Goal: Task Accomplishment & Management: Use online tool/utility

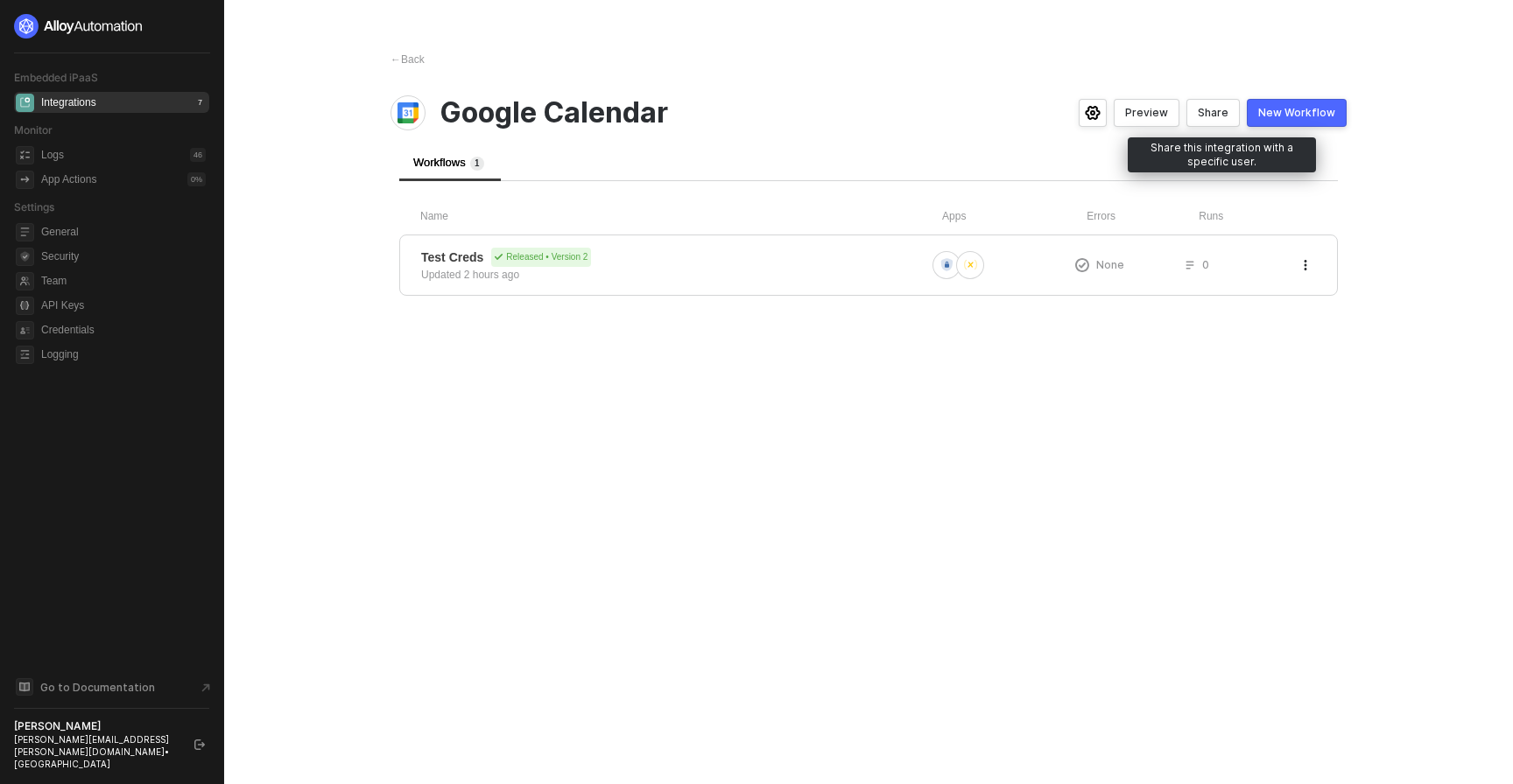
click at [779, 115] on div "Share" at bounding box center [1213, 113] width 31 height 14
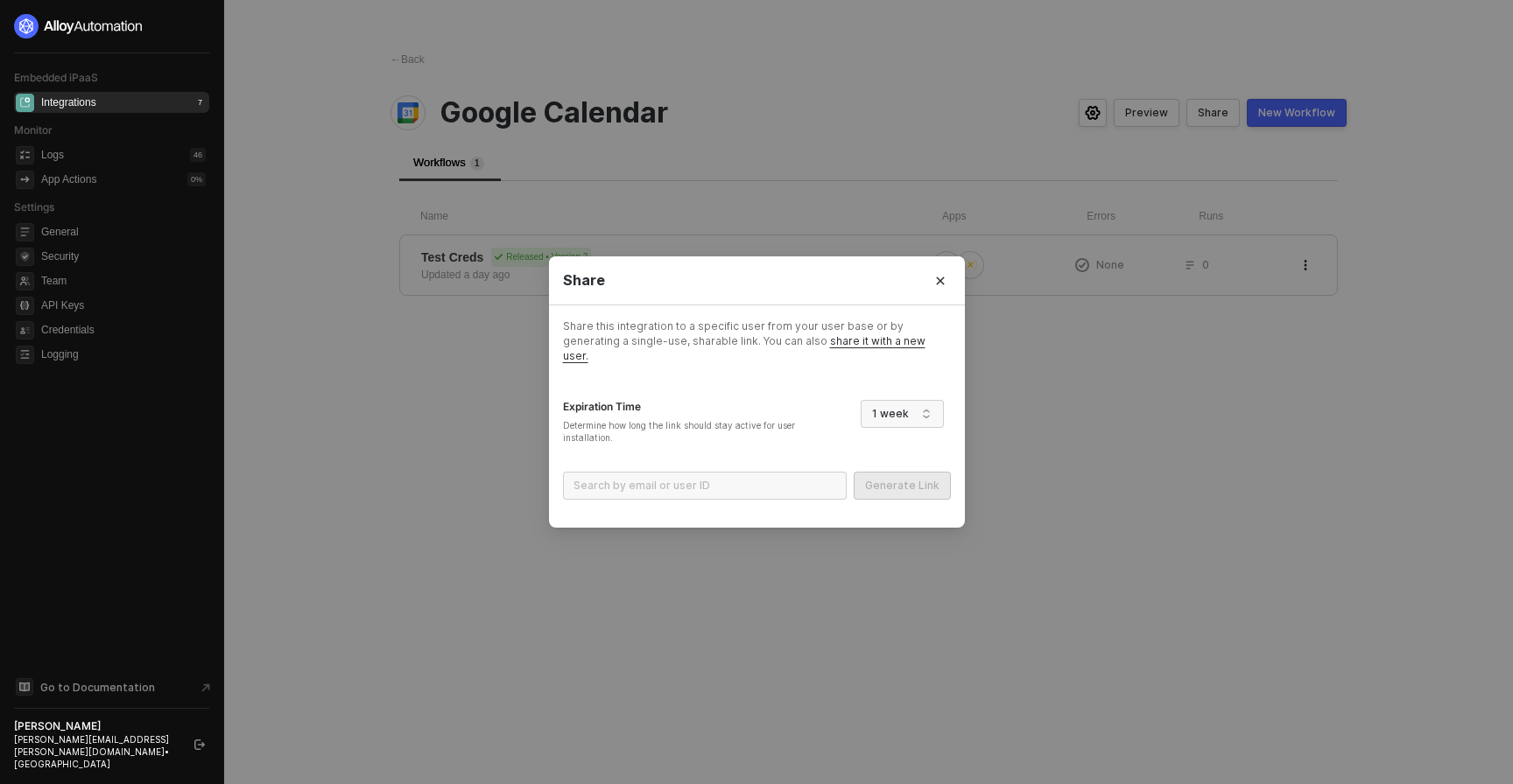
click at [779, 169] on div "Share Share this integration to a specific user from your user base or by gener…" at bounding box center [756, 392] width 1513 height 784
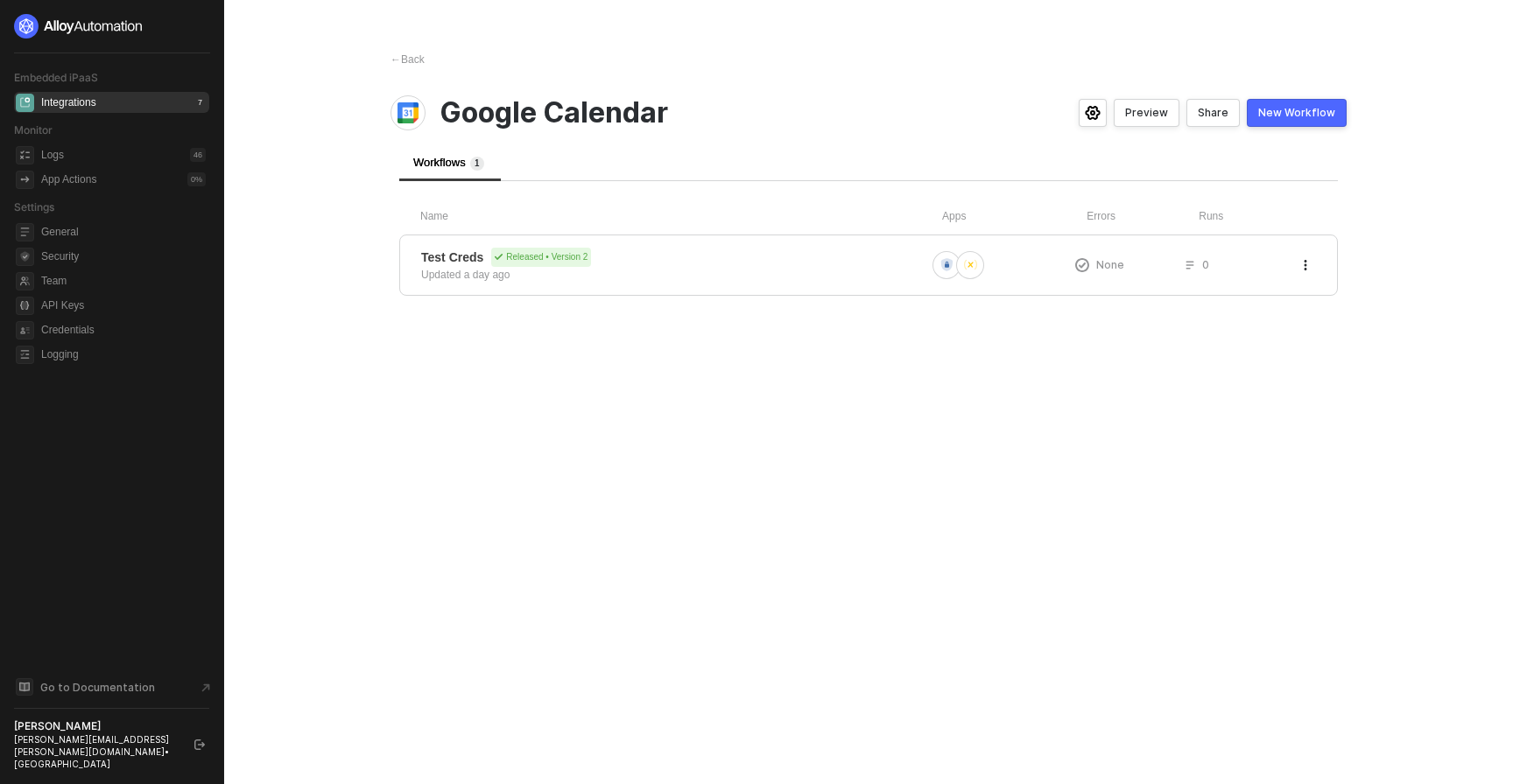
click at [779, 122] on button "Preview" at bounding box center [1146, 113] width 65 height 28
click at [729, 269] on div "Test Creds Released • Version 2 Updated a day ago" at bounding box center [673, 266] width 505 height 35
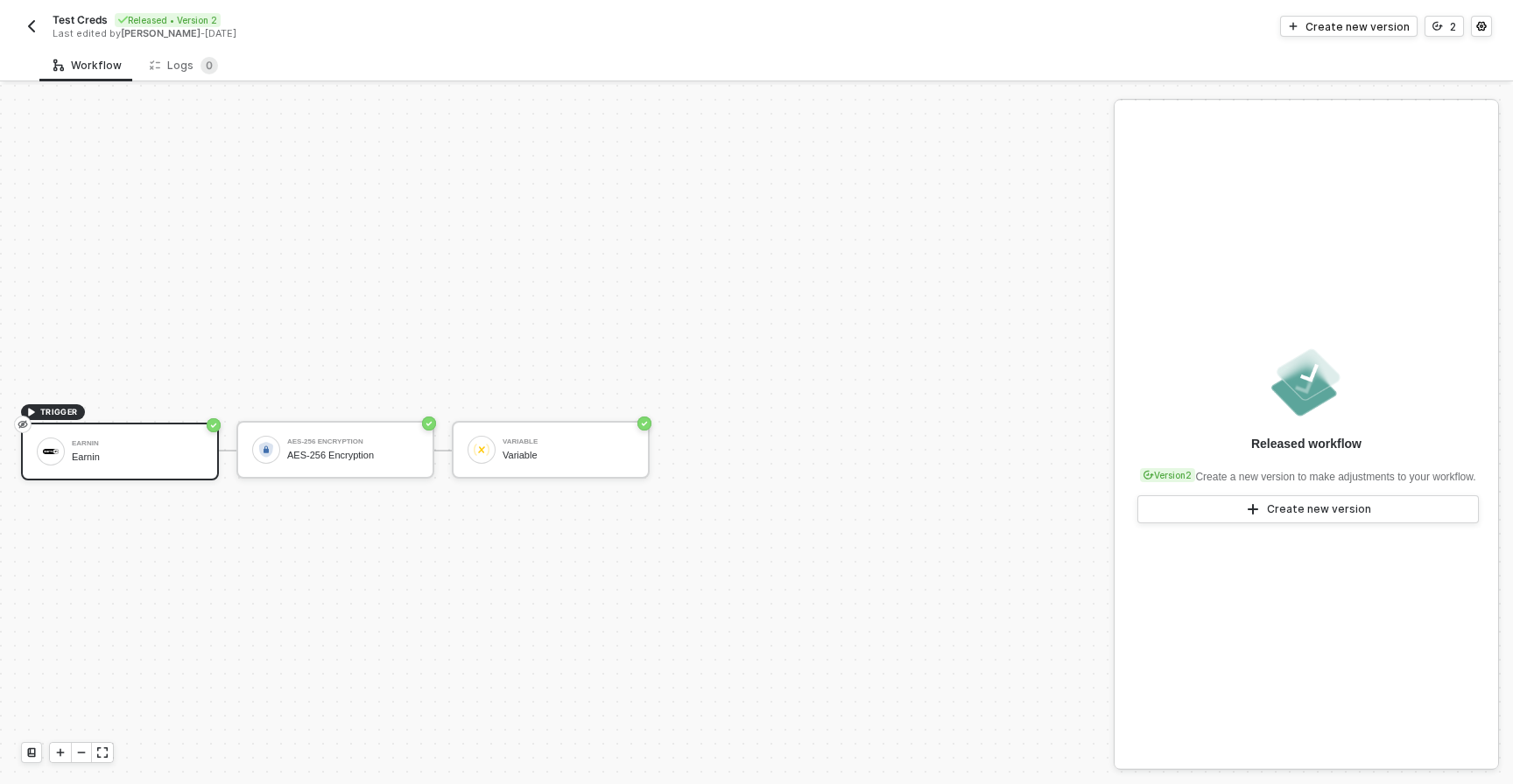
scroll to position [33, 0]
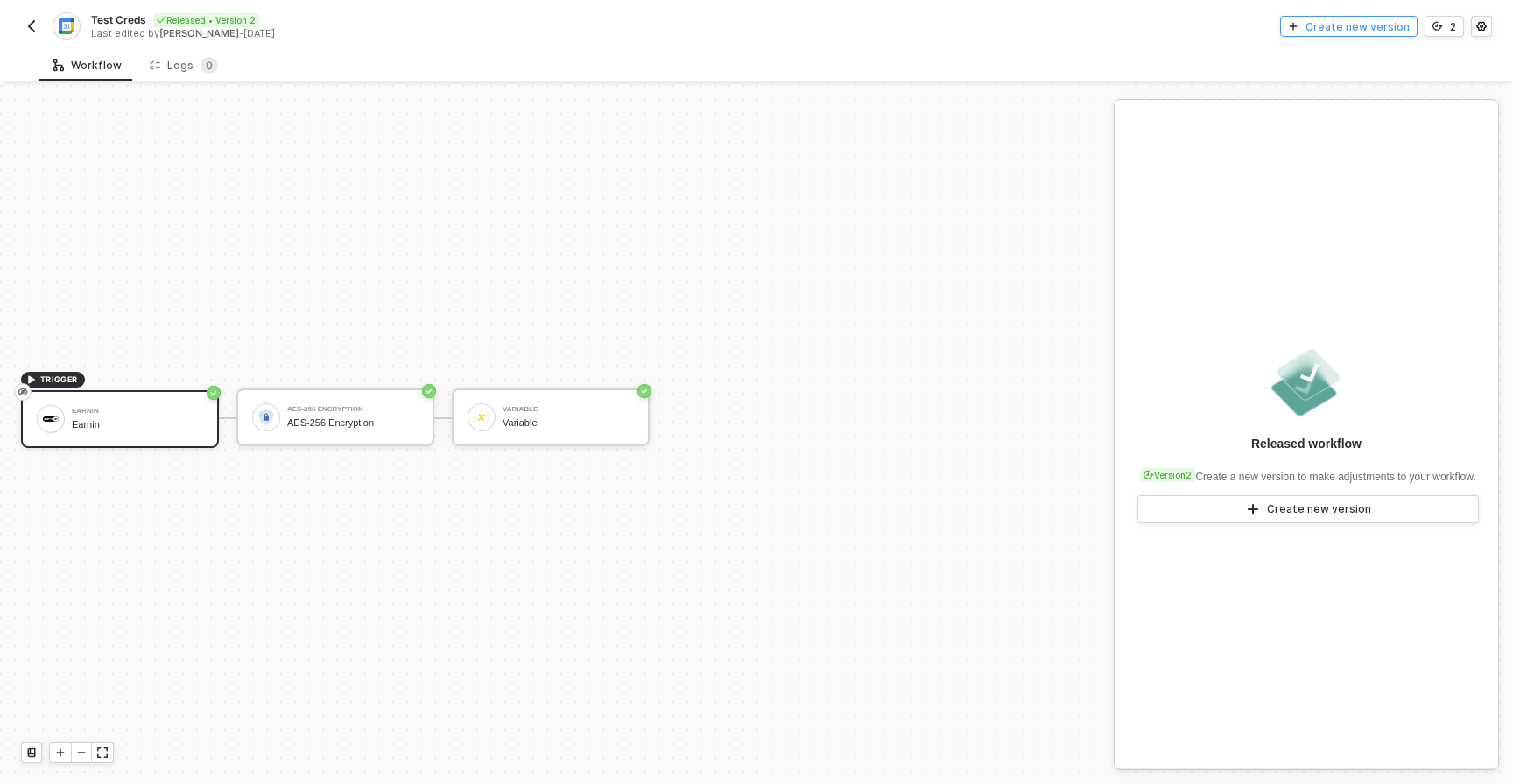
click at [1336, 26] on div "Create new version" at bounding box center [1357, 27] width 104 height 15
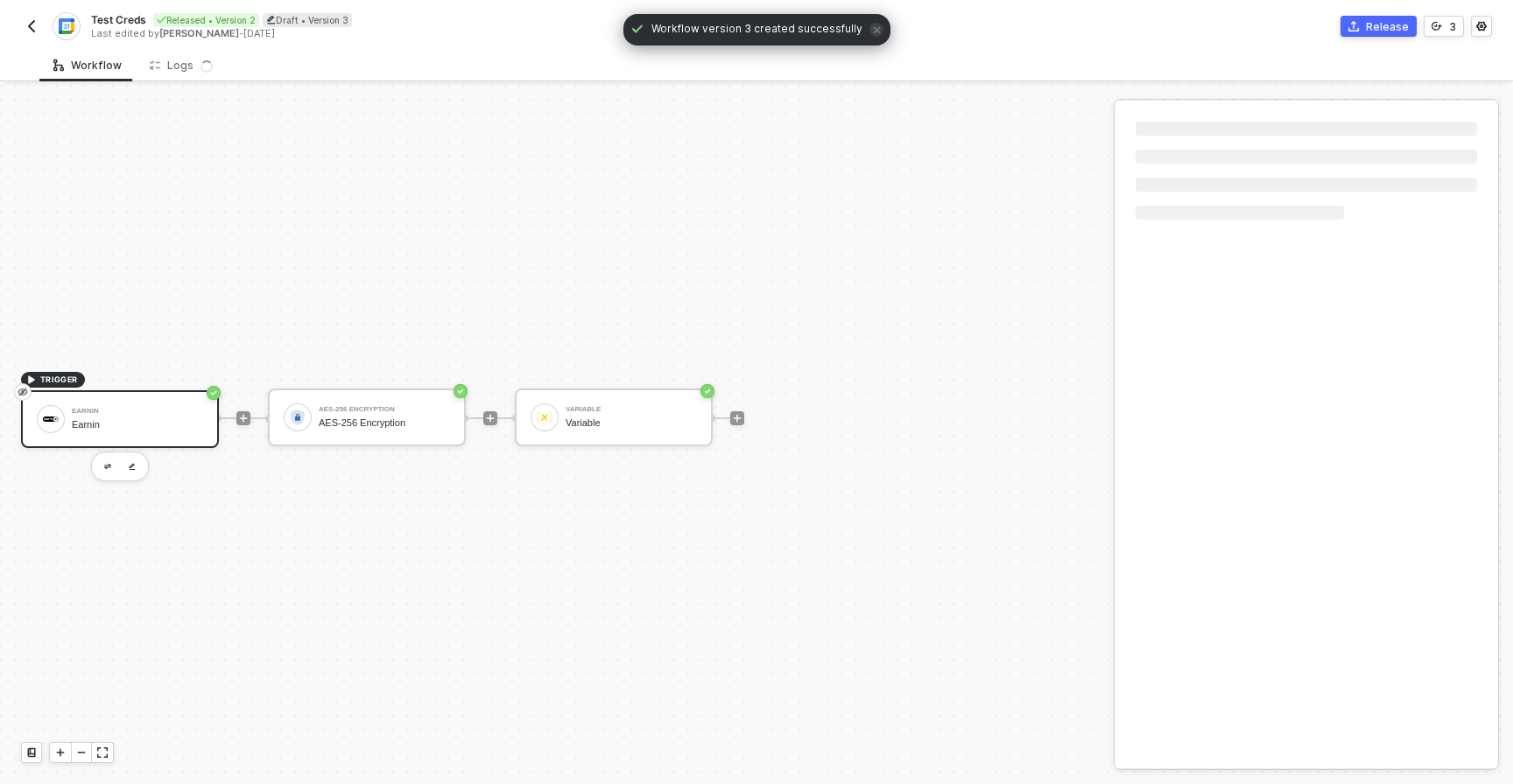
click at [650, 473] on div at bounding box center [737, 418] width 233 height 136
click at [657, 470] on button "button" at bounding box center [650, 464] width 21 height 21
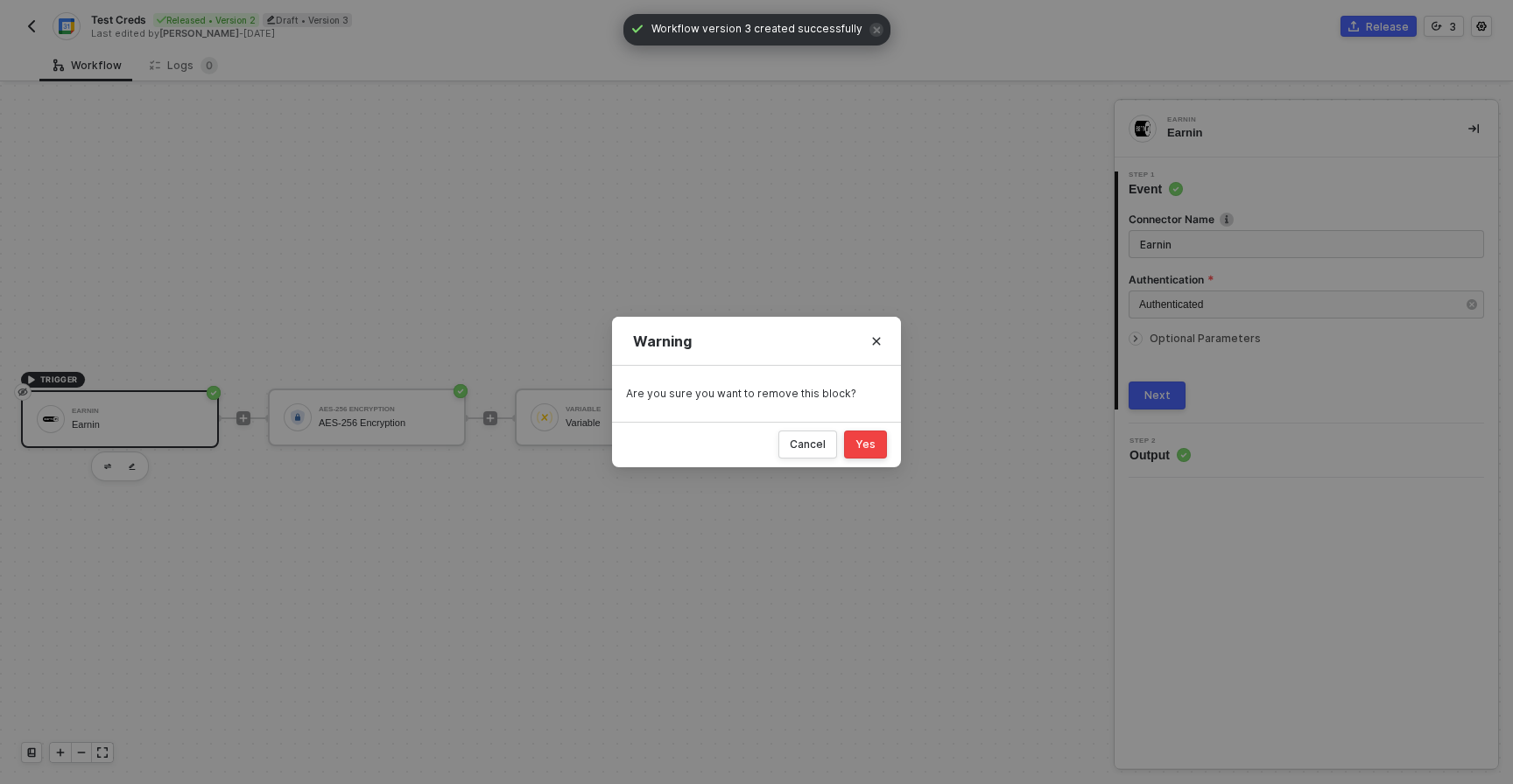
click at [855, 438] on button "Yes" at bounding box center [866, 445] width 43 height 28
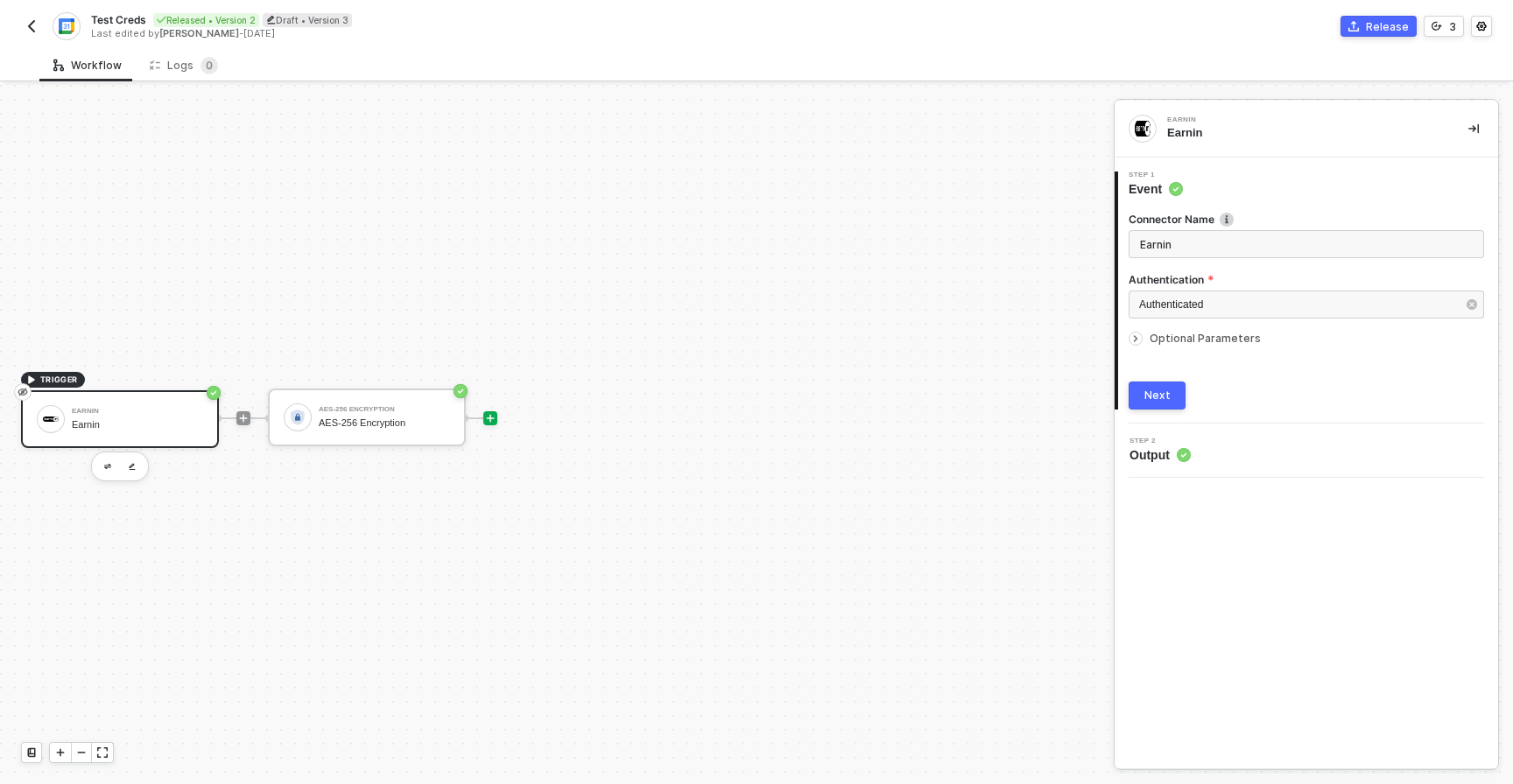
click at [488, 414] on icon "icon-play" at bounding box center [490, 418] width 10 height 10
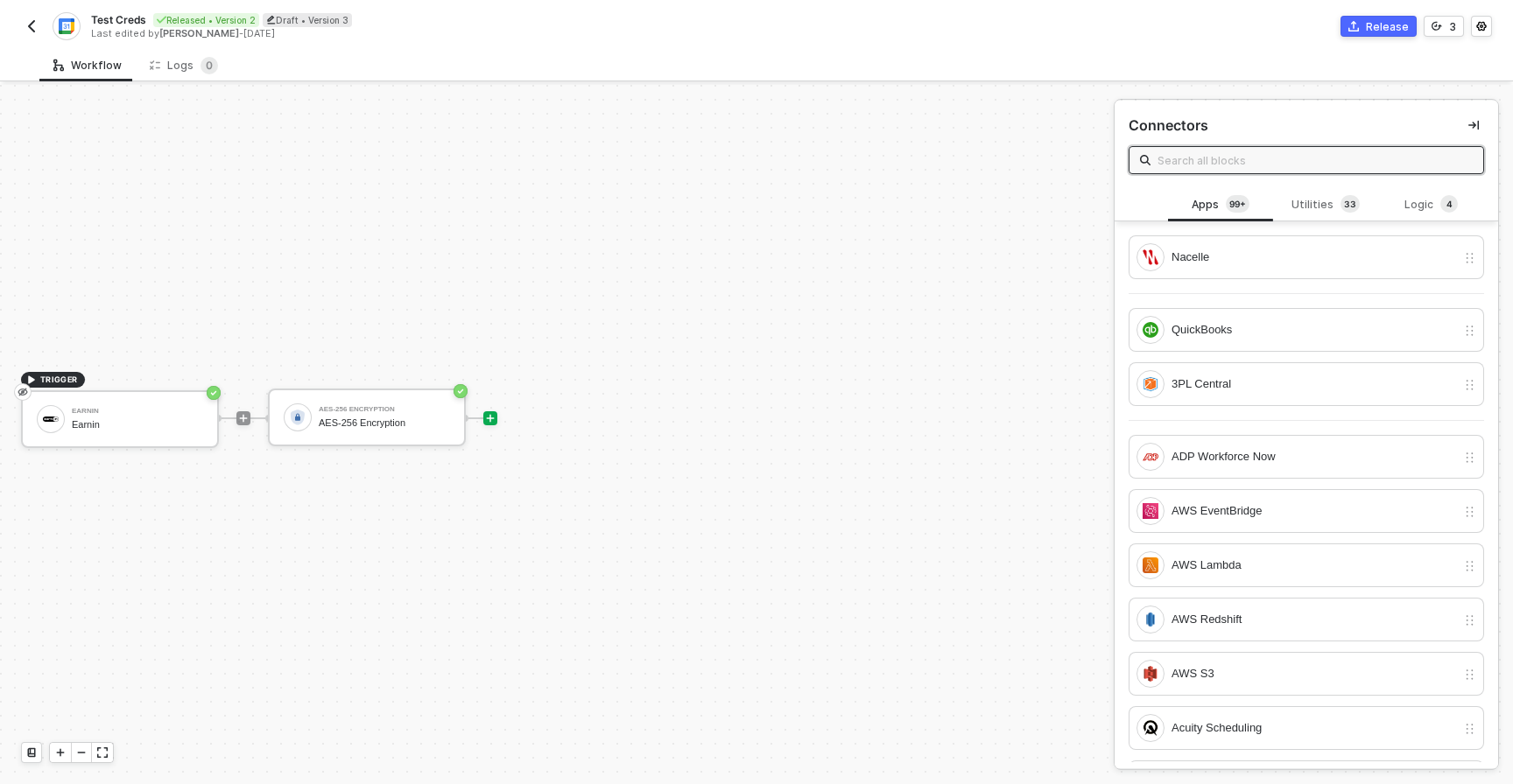
click at [1281, 157] on input "text" at bounding box center [1315, 159] width 315 height 20
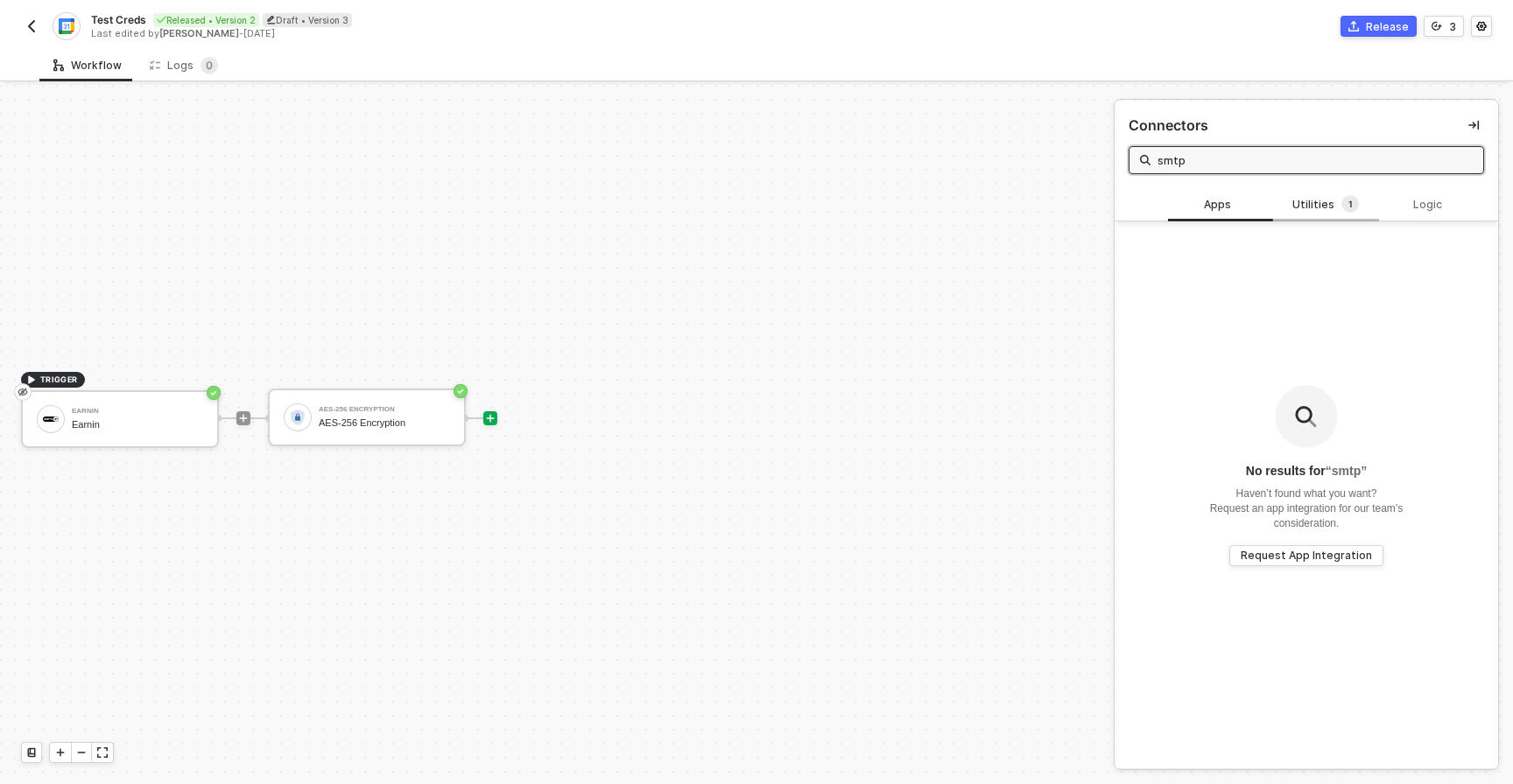
type input "smtp"
click at [1323, 210] on div "Utilities 1" at bounding box center [1326, 204] width 77 height 20
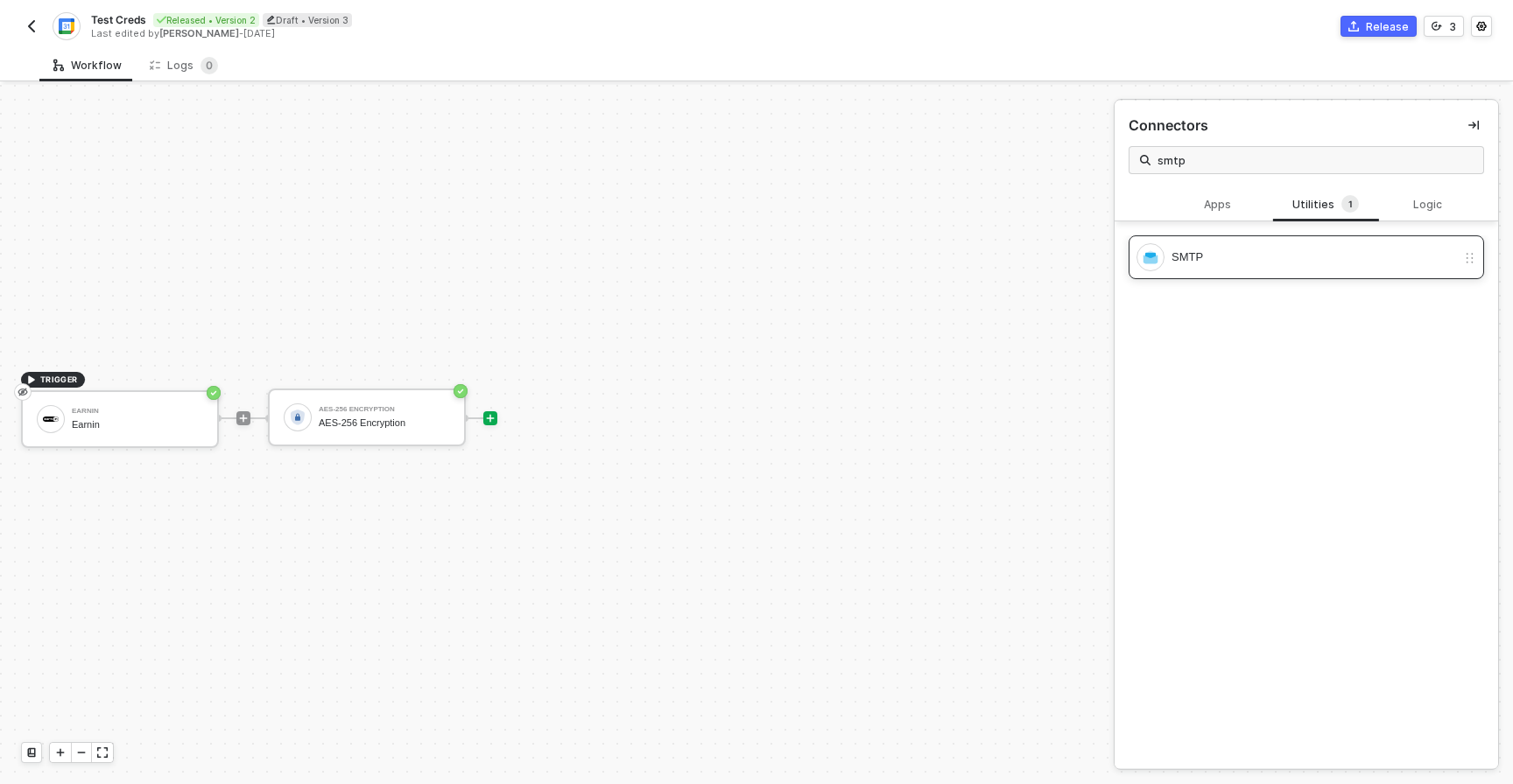
click at [1235, 254] on div "SMTP" at bounding box center [1313, 257] width 285 height 20
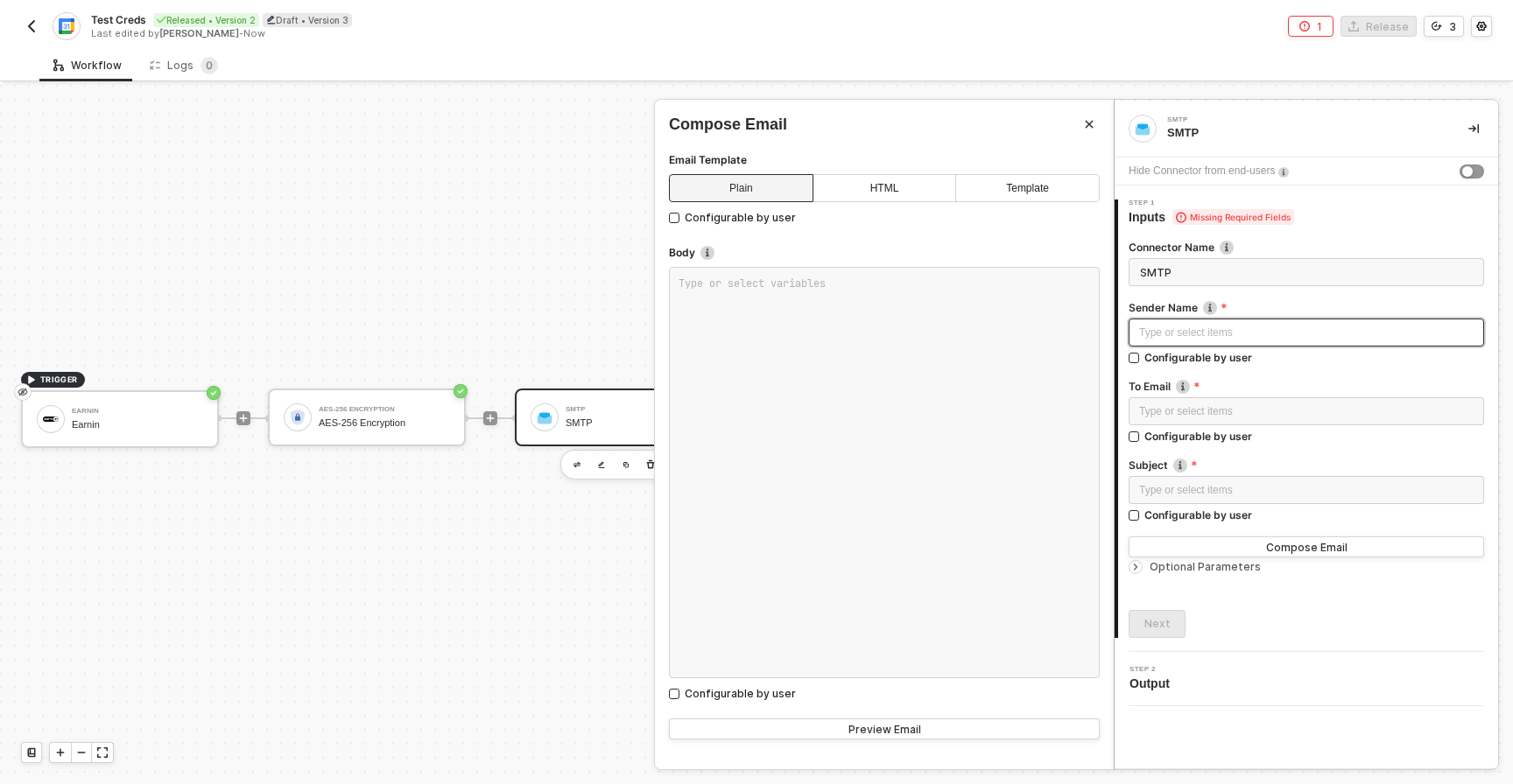
click at [1167, 328] on div "Type or select items ﻿" at bounding box center [1306, 333] width 334 height 17
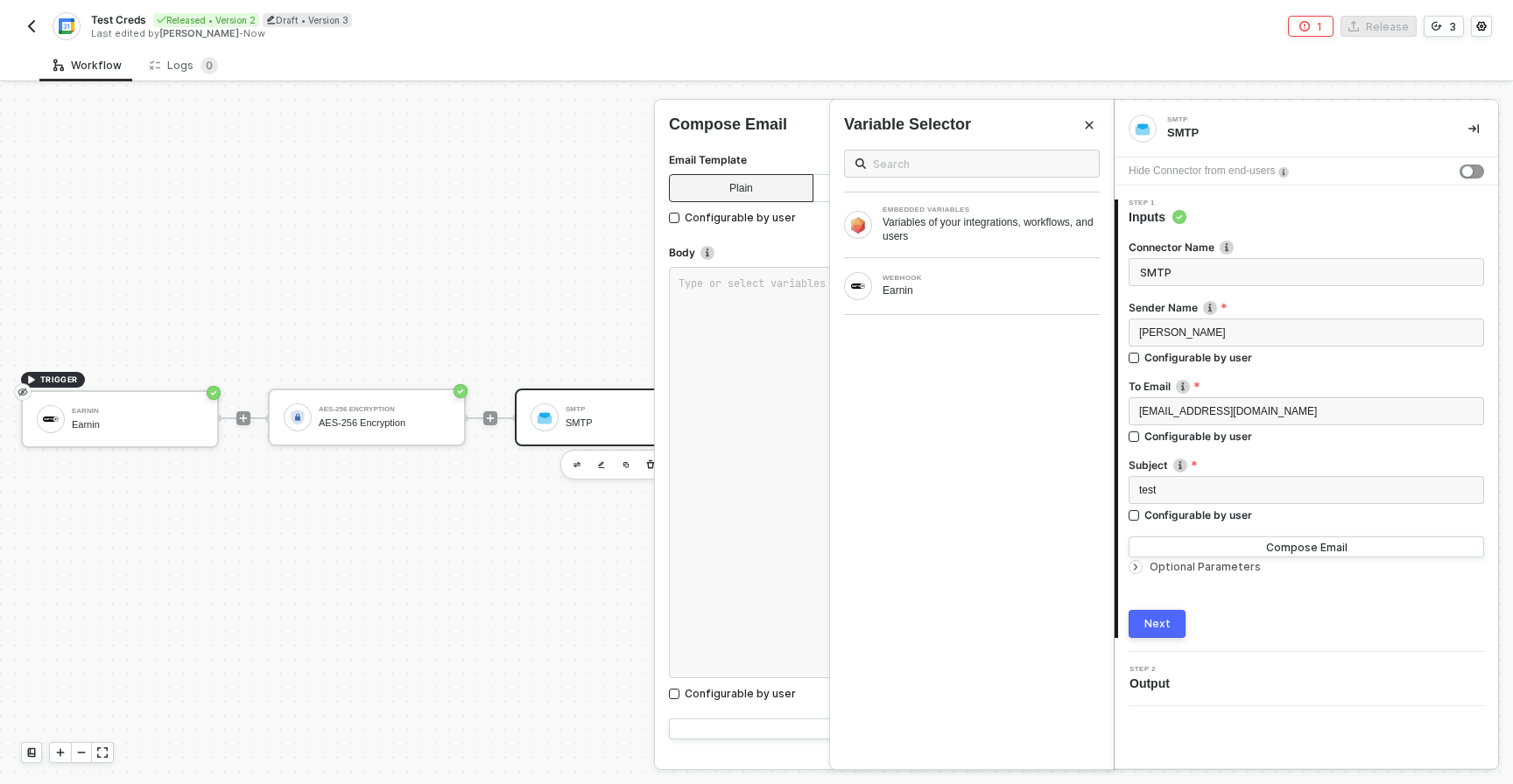
click at [1158, 632] on button "Next" at bounding box center [1157, 624] width 57 height 28
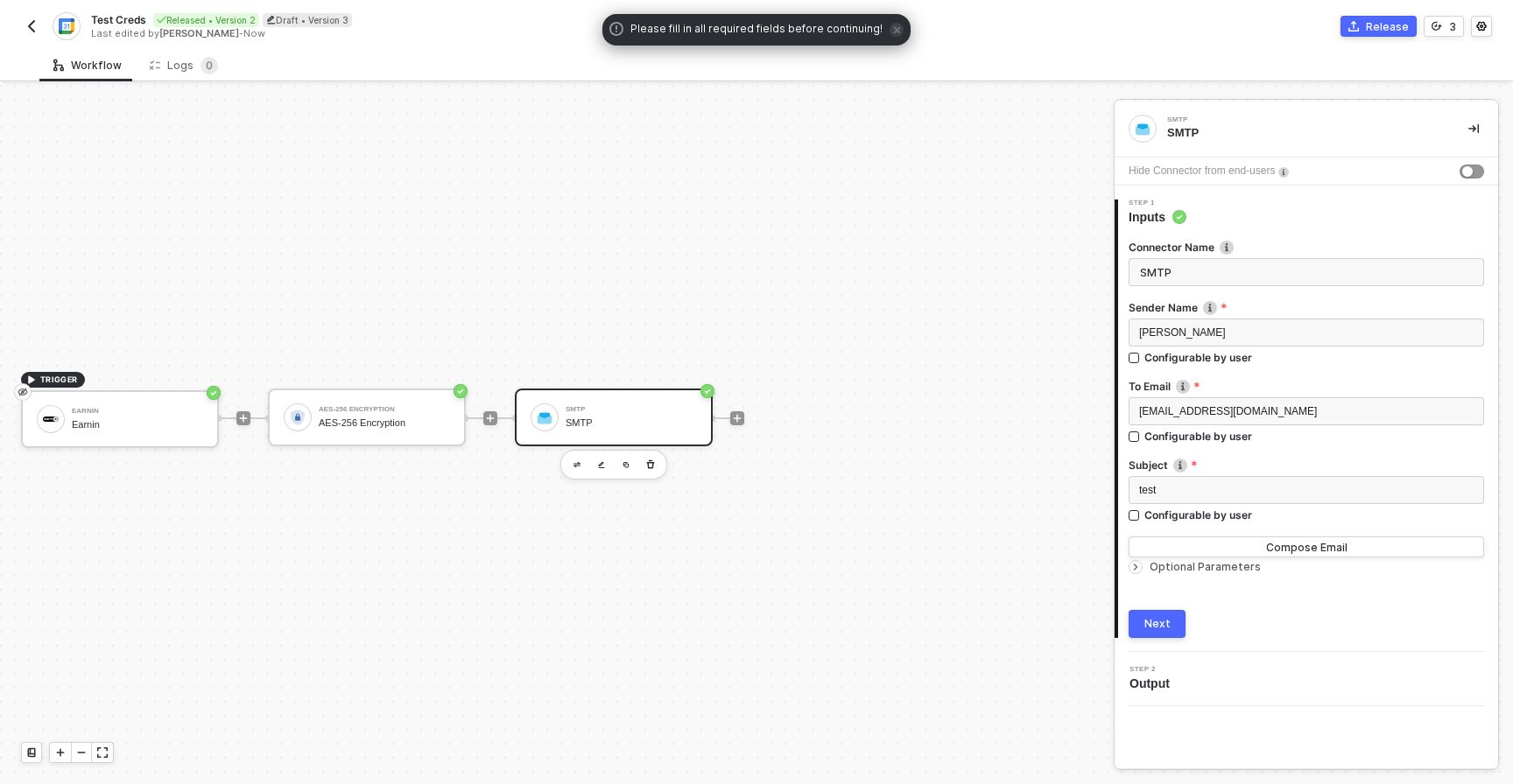
click at [905, 444] on div "TRIGGER Earnin Earnin AES-256 Encryption AES-256 Encryption SMTP SMTP" at bounding box center [552, 418] width 1104 height 732
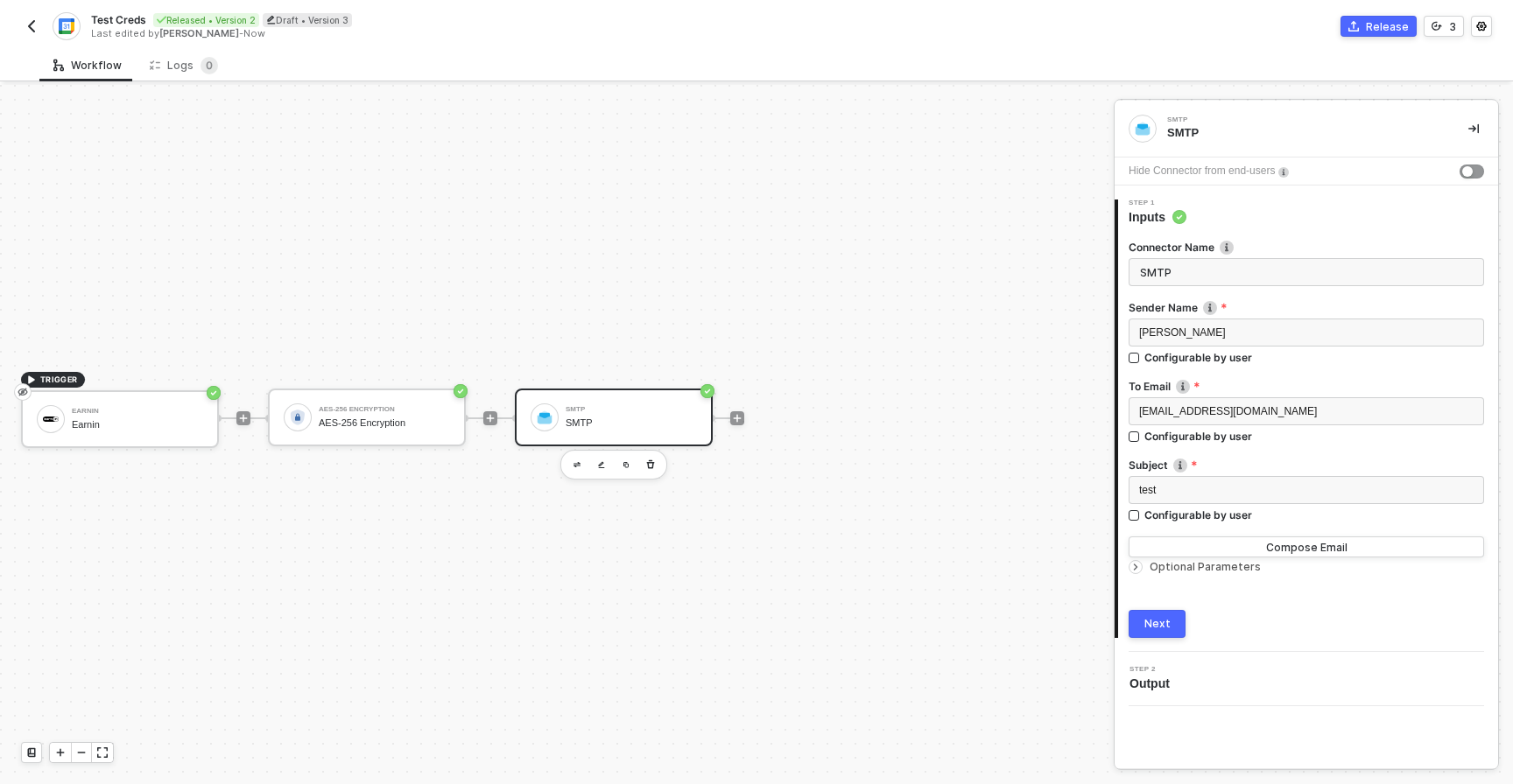
click at [1359, 16] on button "Release" at bounding box center [1379, 26] width 76 height 21
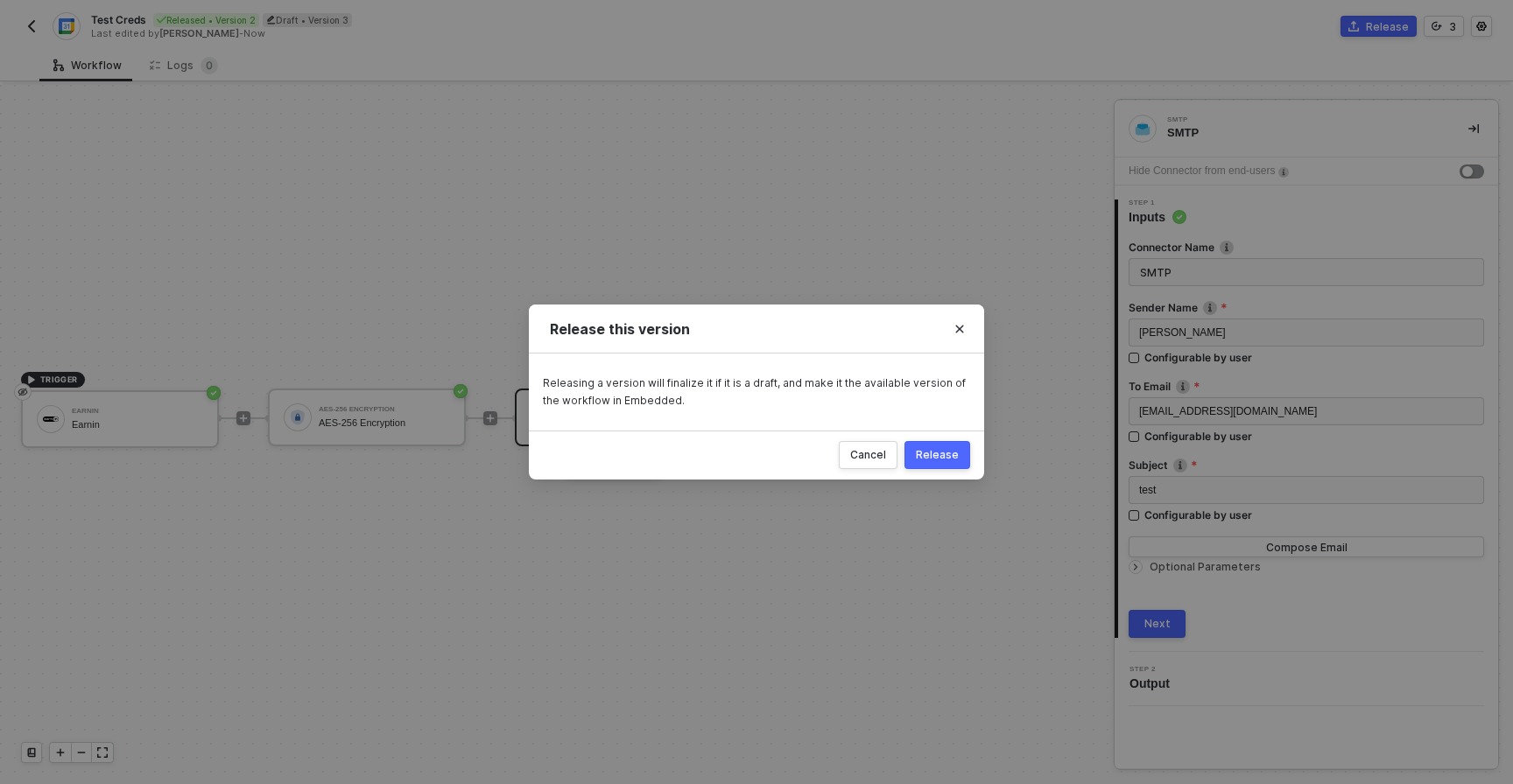
click at [924, 460] on div "Release" at bounding box center [937, 454] width 43 height 14
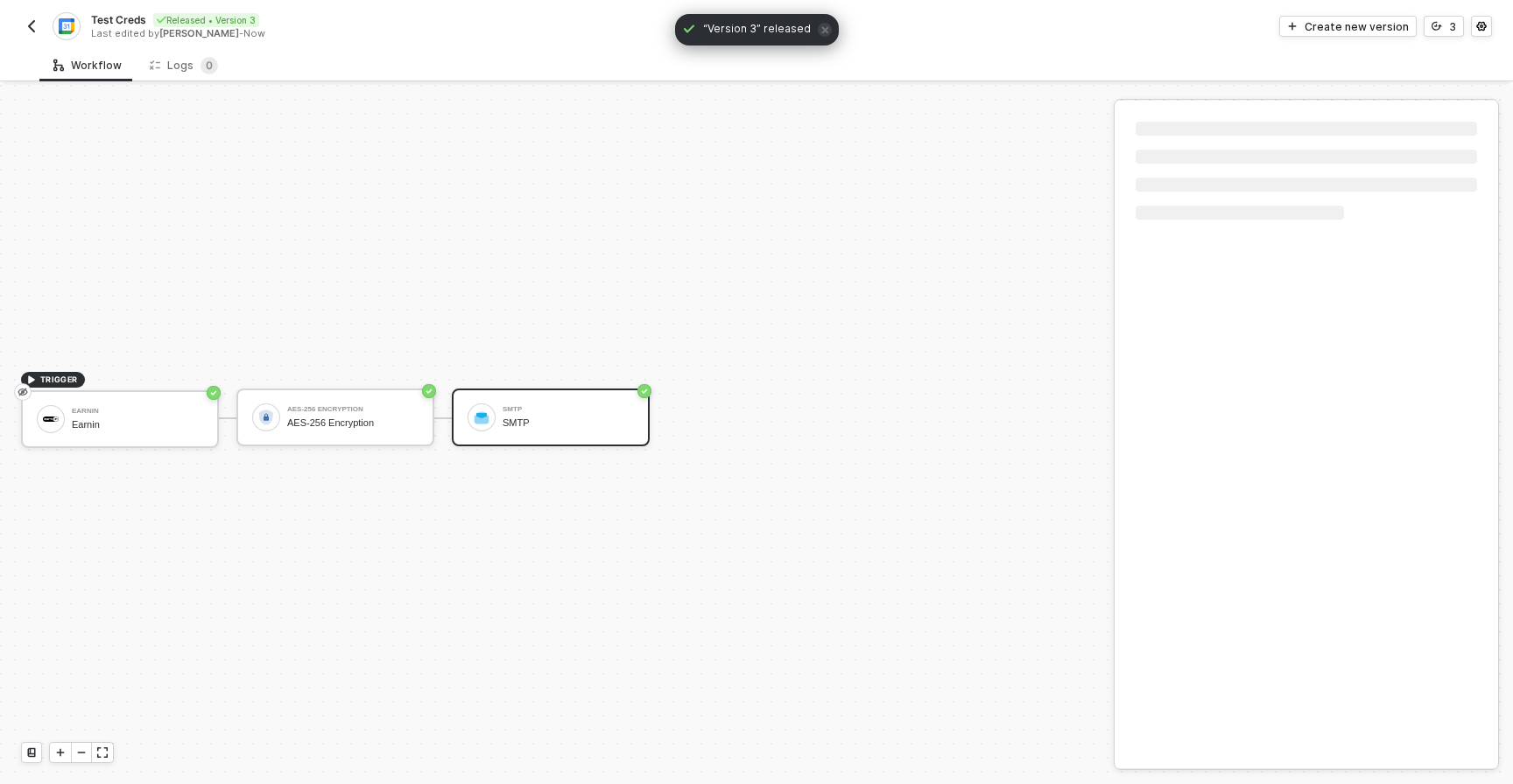
click at [32, 26] on img "button" at bounding box center [31, 26] width 14 height 14
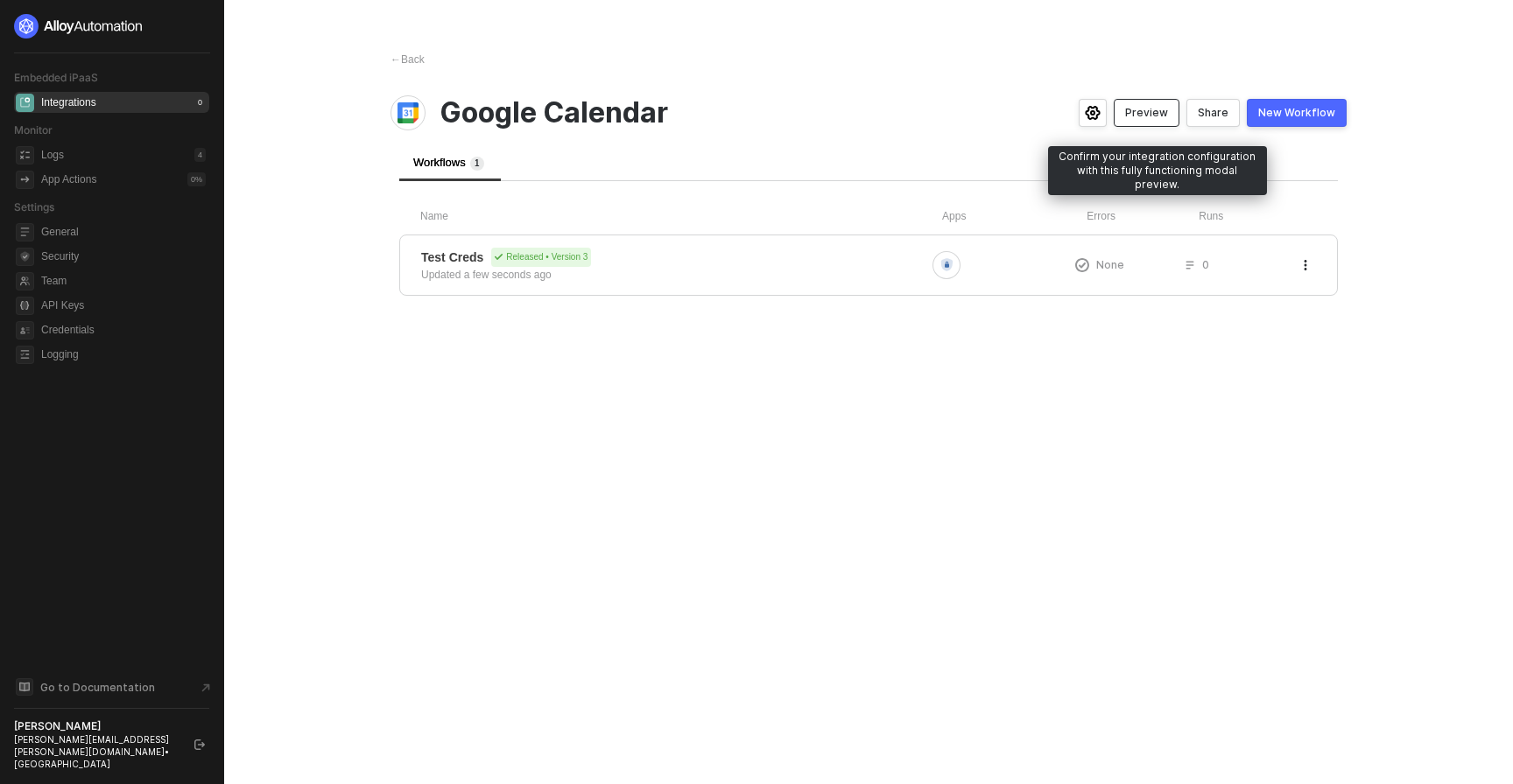
click at [1159, 111] on div "Preview" at bounding box center [1146, 113] width 43 height 14
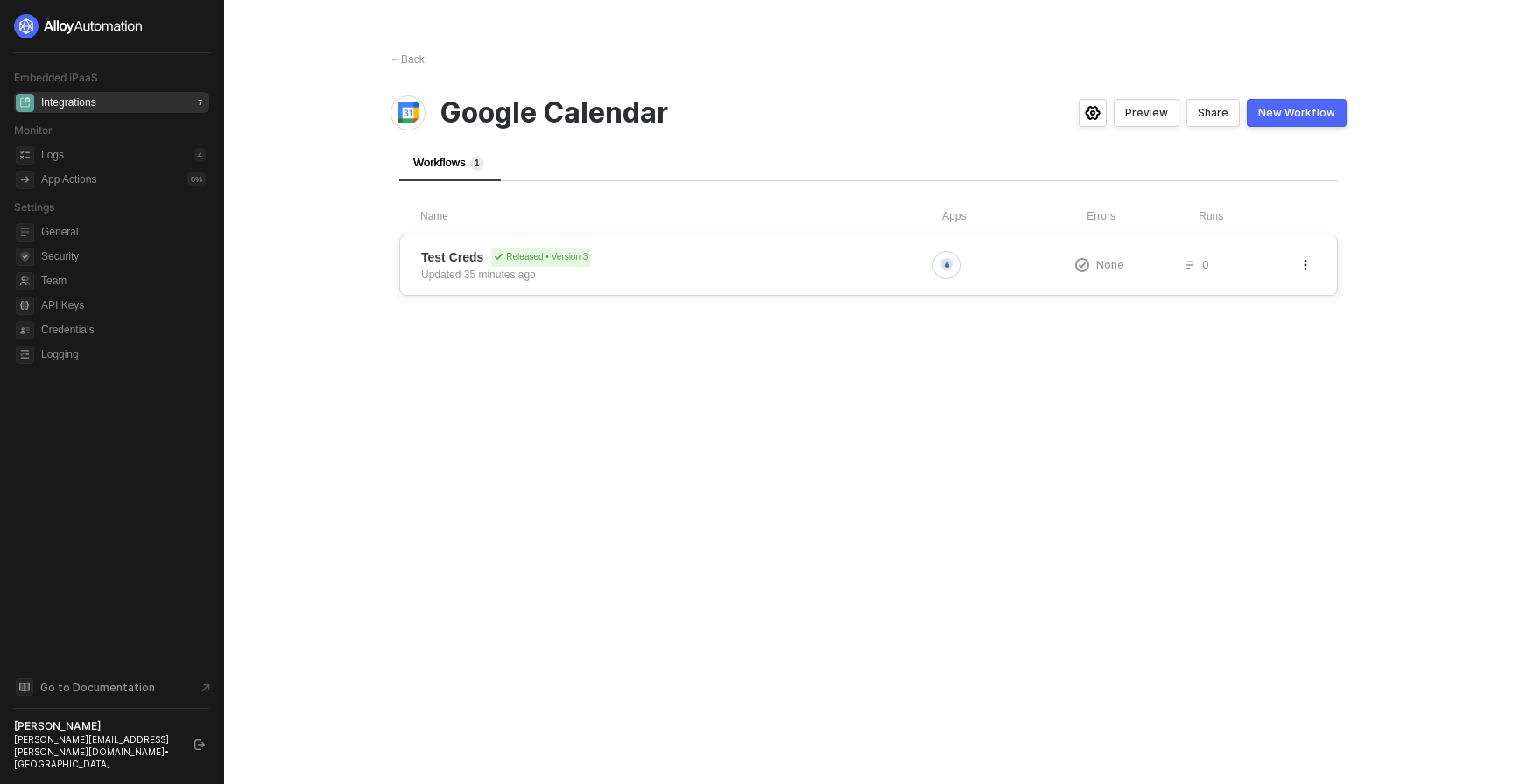
click at [811, 251] on span "Test Creds Released • Version 3" at bounding box center [673, 257] width 505 height 20
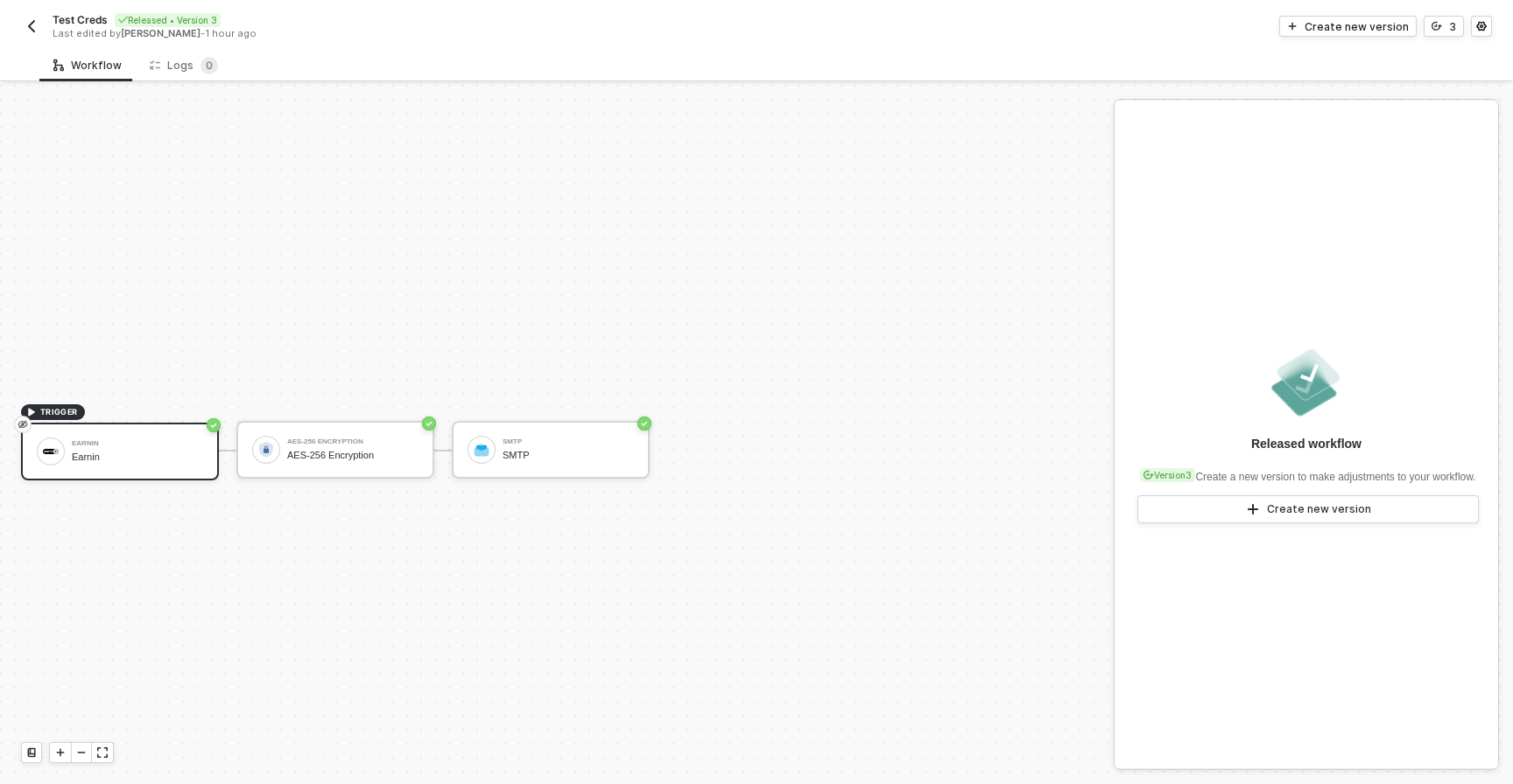
scroll to position [33, 0]
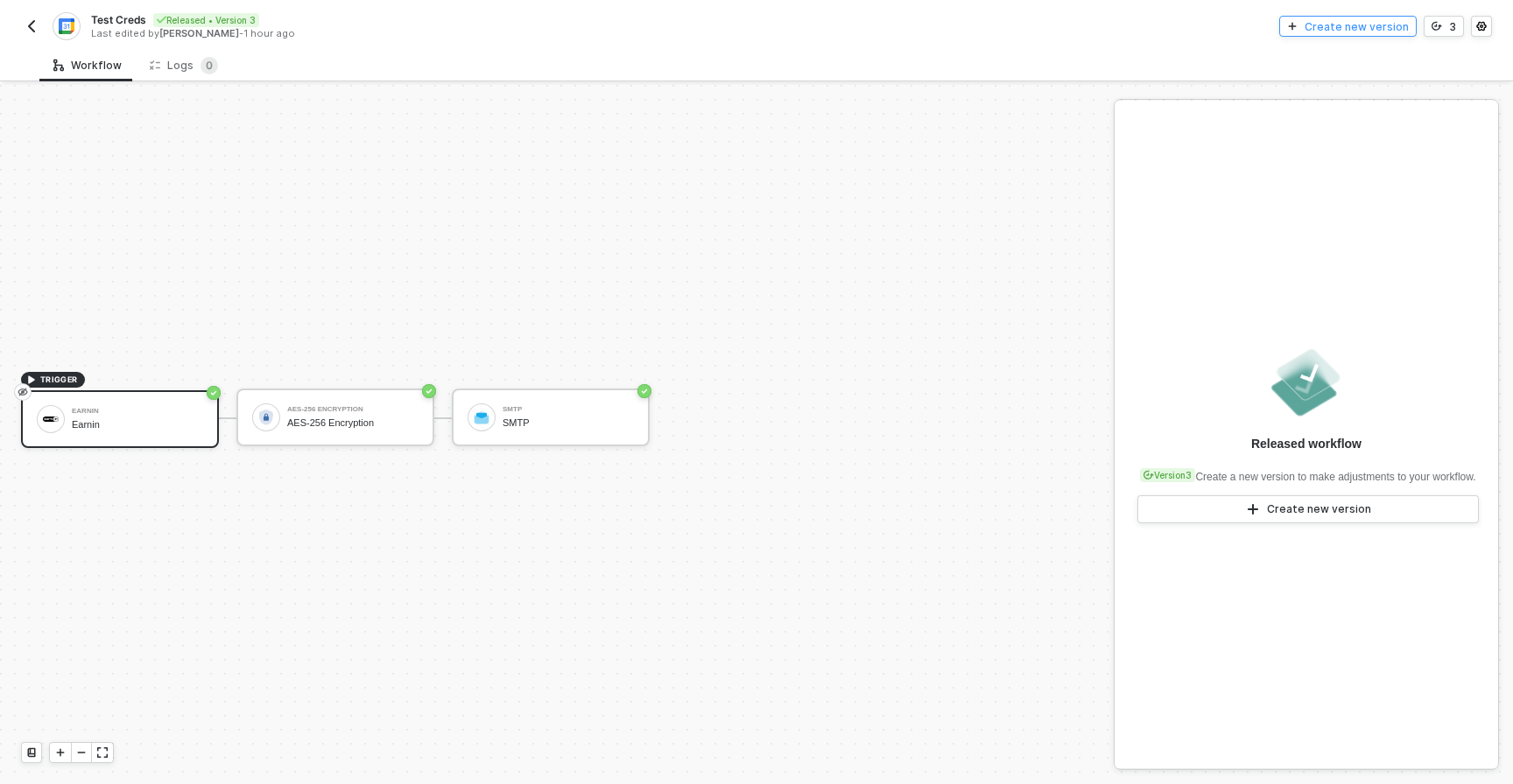
click at [1337, 32] on div "Create new version" at bounding box center [1356, 27] width 104 height 15
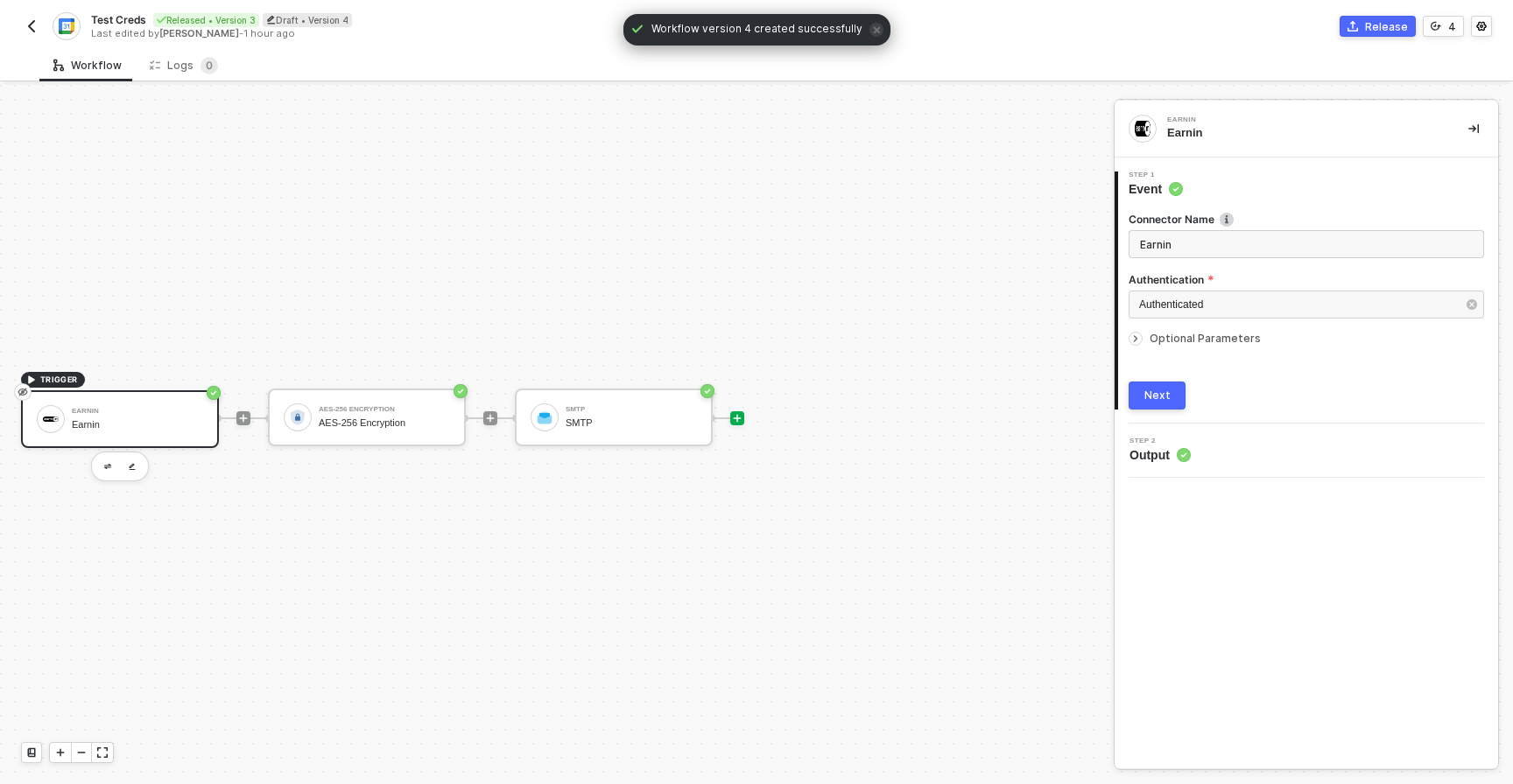
click at [739, 412] on div at bounding box center [737, 418] width 14 height 14
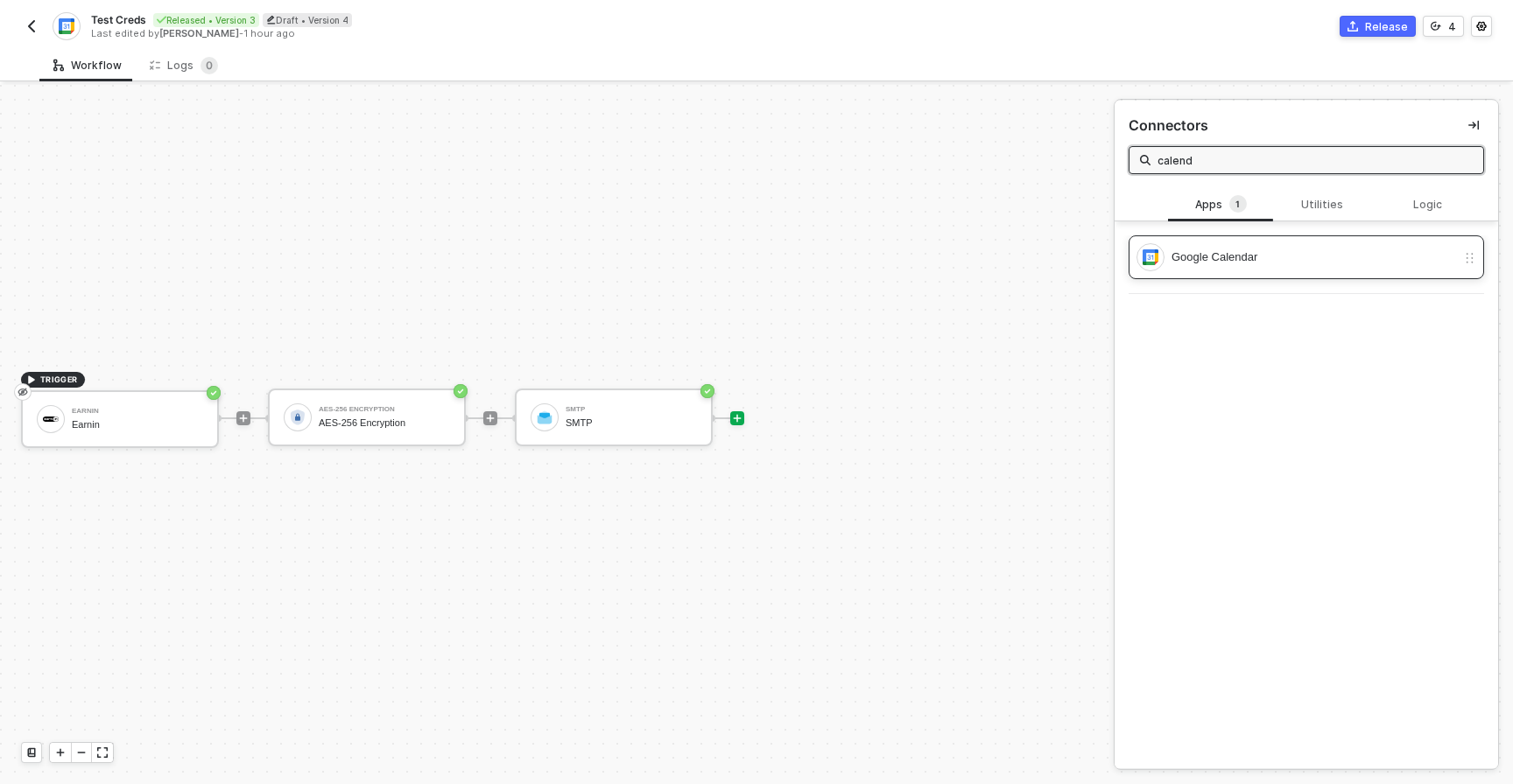
type input "calend"
click at [1293, 249] on div "Google Calendar" at bounding box center [1313, 257] width 285 height 20
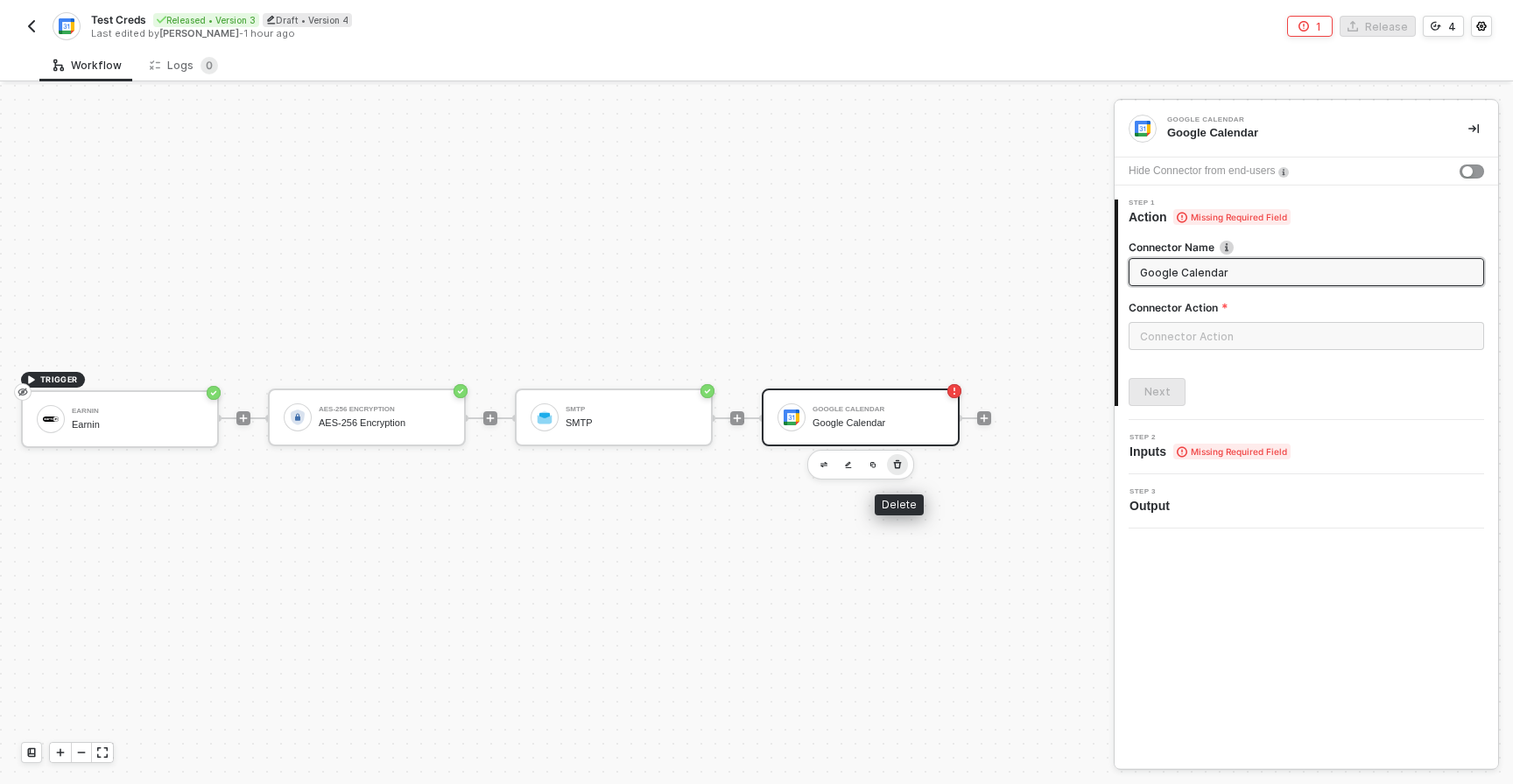
click at [905, 461] on button "button" at bounding box center [897, 464] width 21 height 21
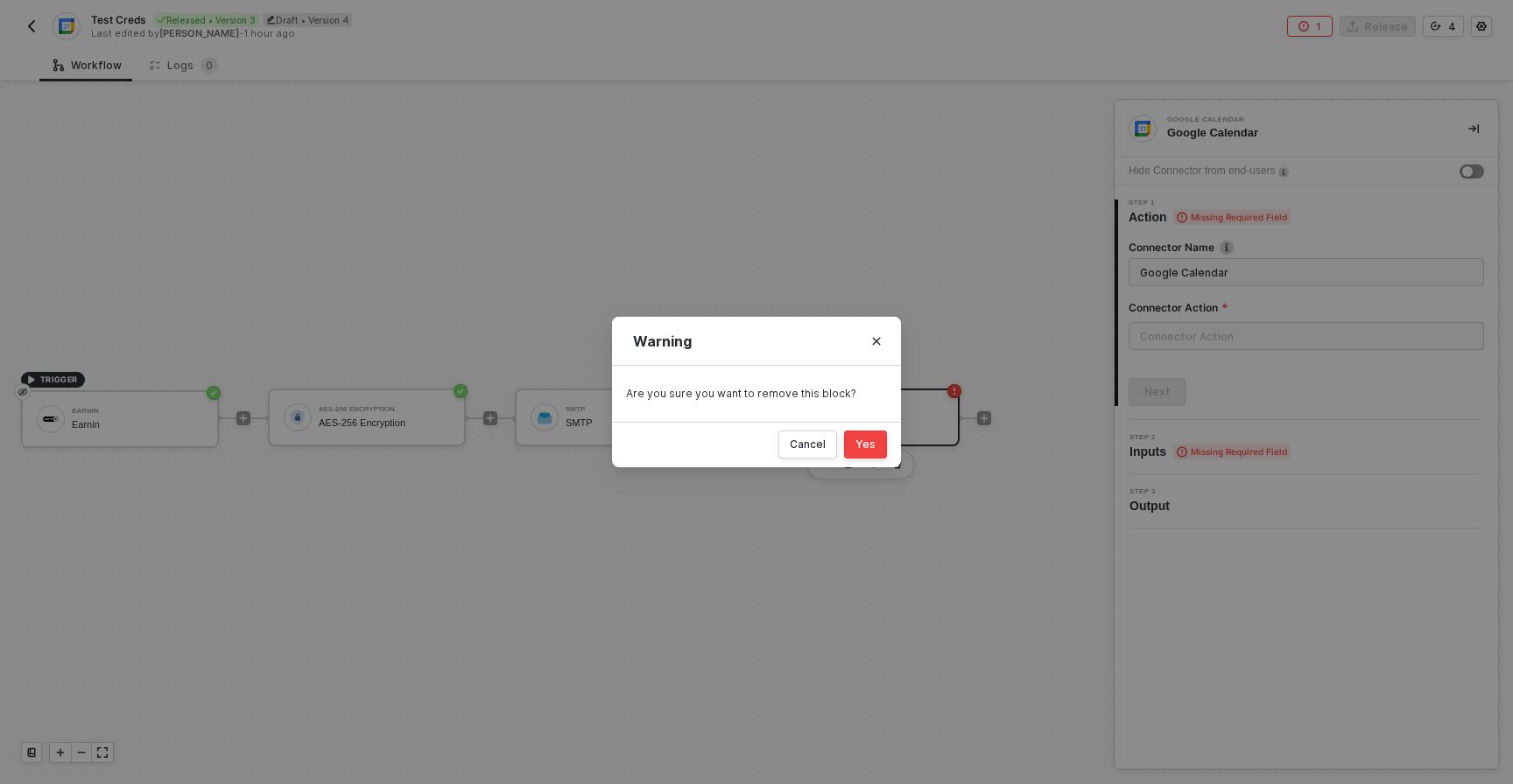
click at [857, 444] on div "Yes" at bounding box center [866, 444] width 21 height 14
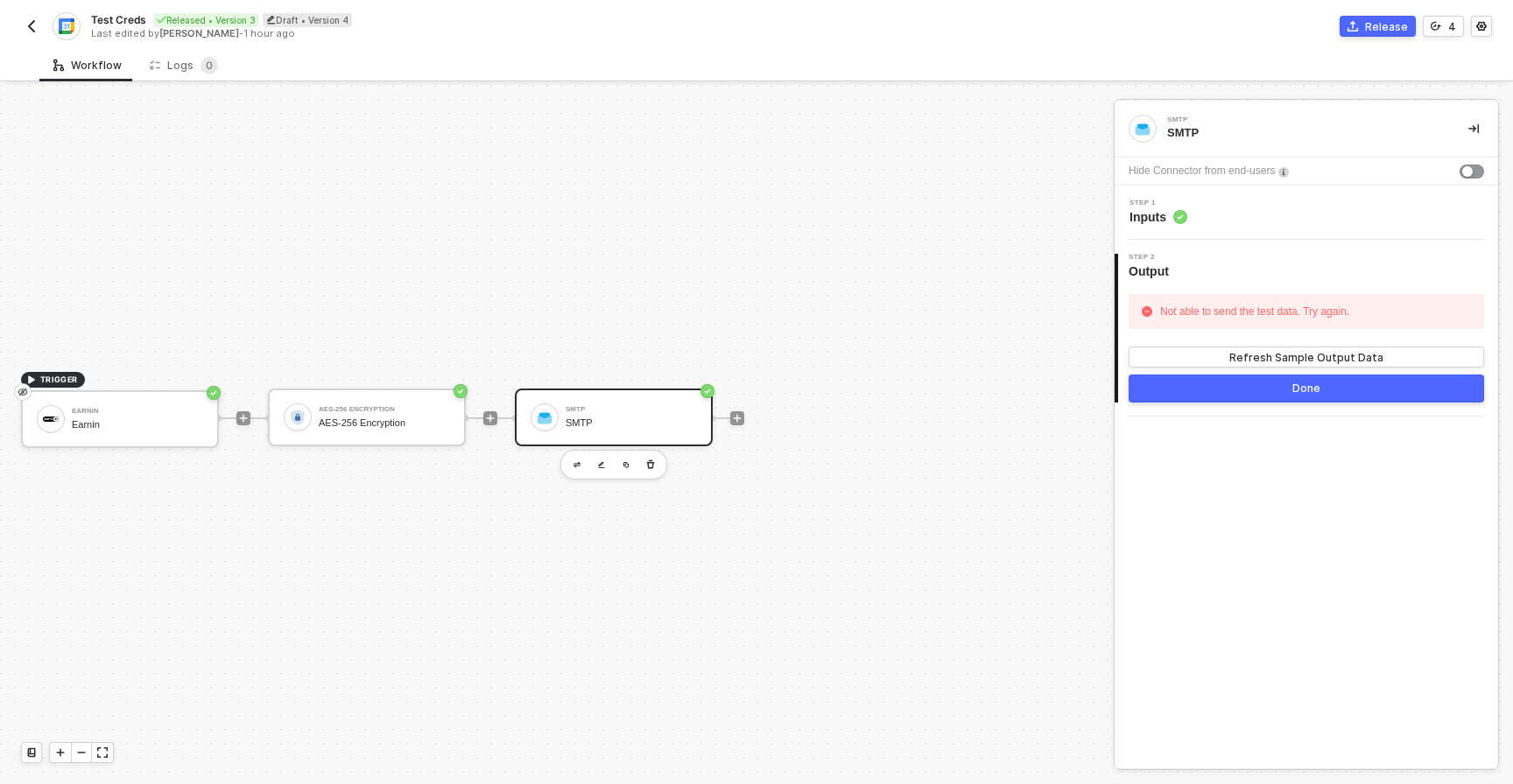
click at [745, 410] on div at bounding box center [737, 418] width 233 height 136
click at [740, 416] on icon "icon-play" at bounding box center [737, 418] width 10 height 10
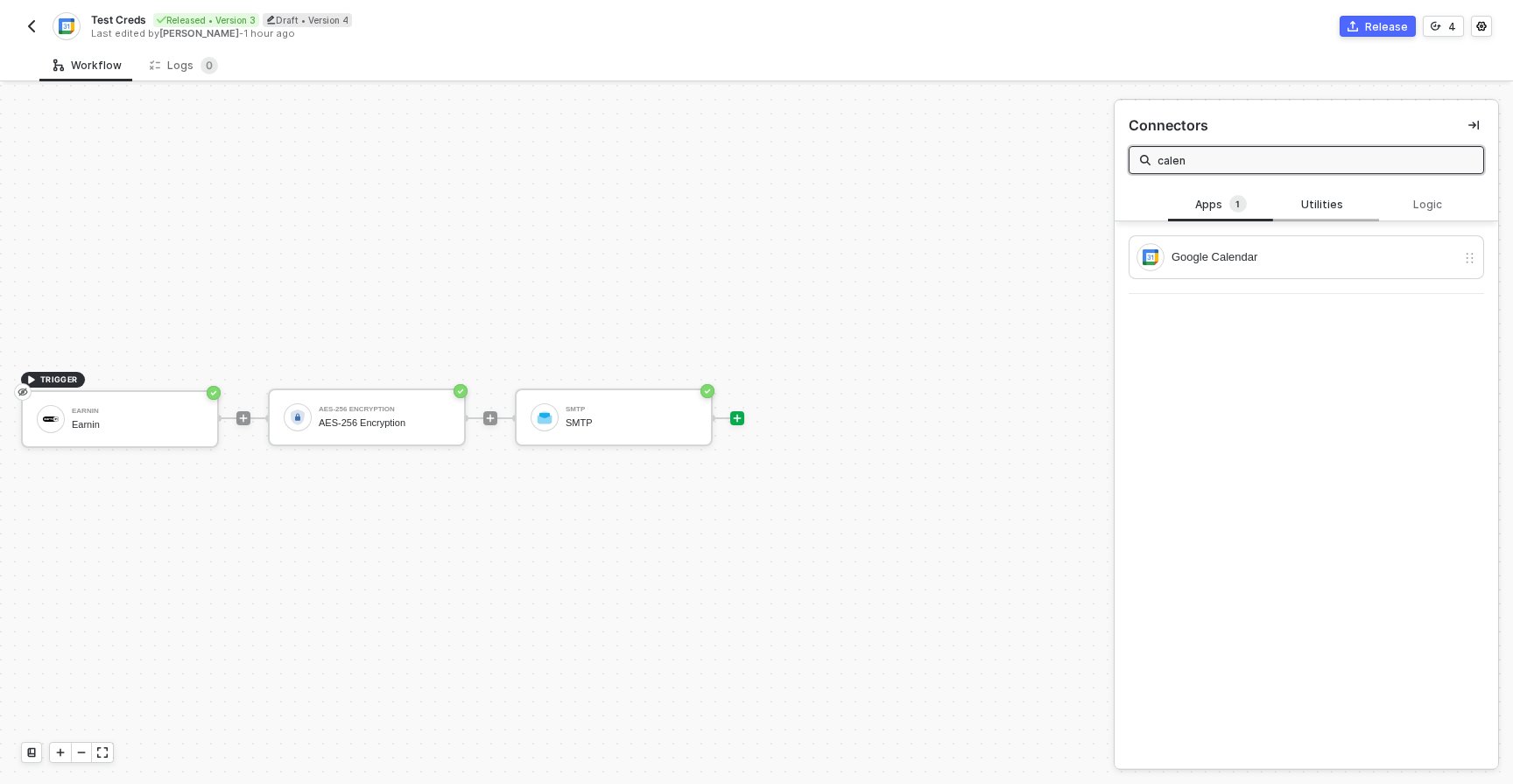
type input "calen"
click at [1335, 202] on div "Utilities" at bounding box center [1326, 204] width 77 height 14
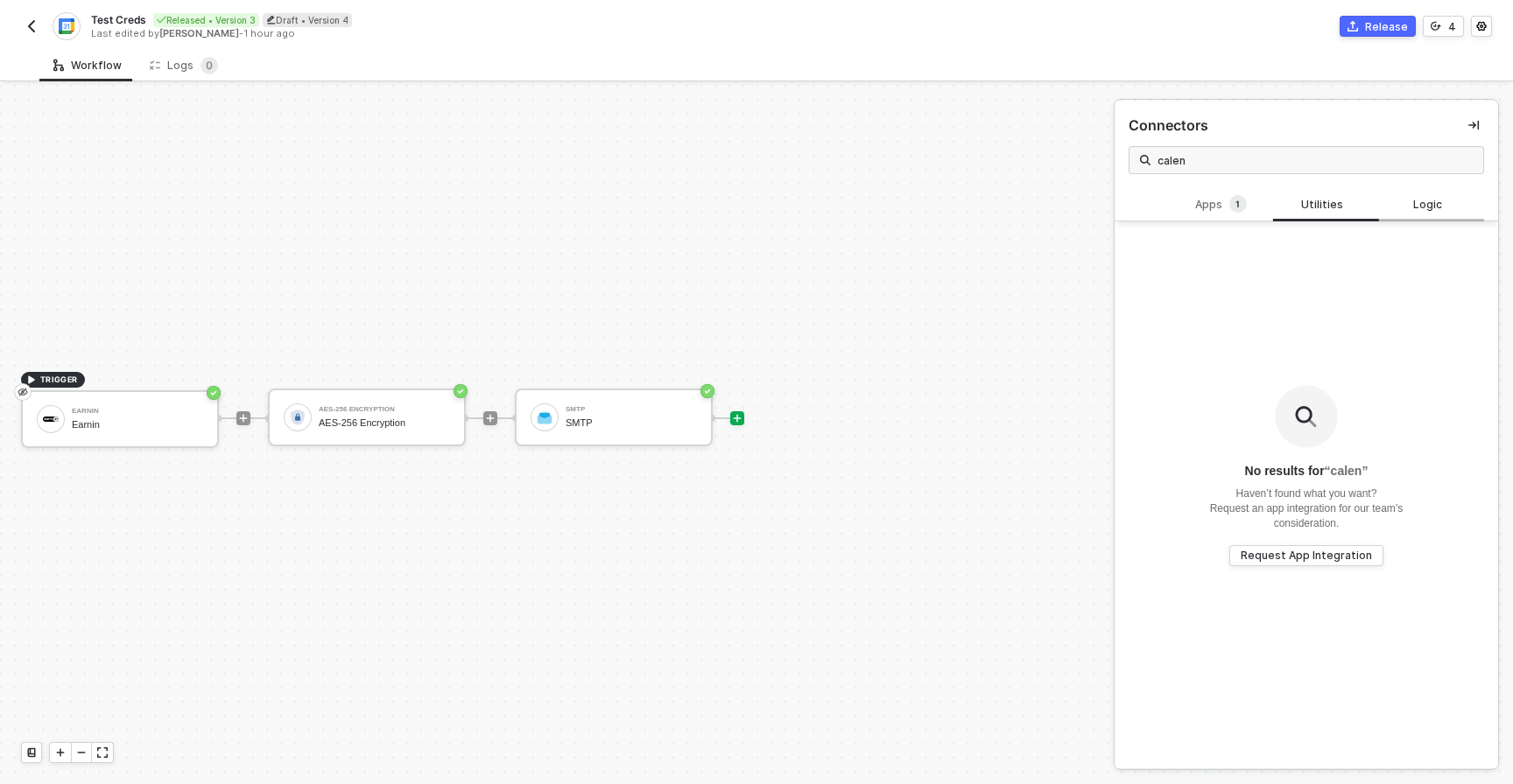
click at [1424, 204] on div "Logic" at bounding box center [1431, 204] width 77 height 14
click at [1242, 211] on span "1" at bounding box center [1238, 204] width 18 height 20
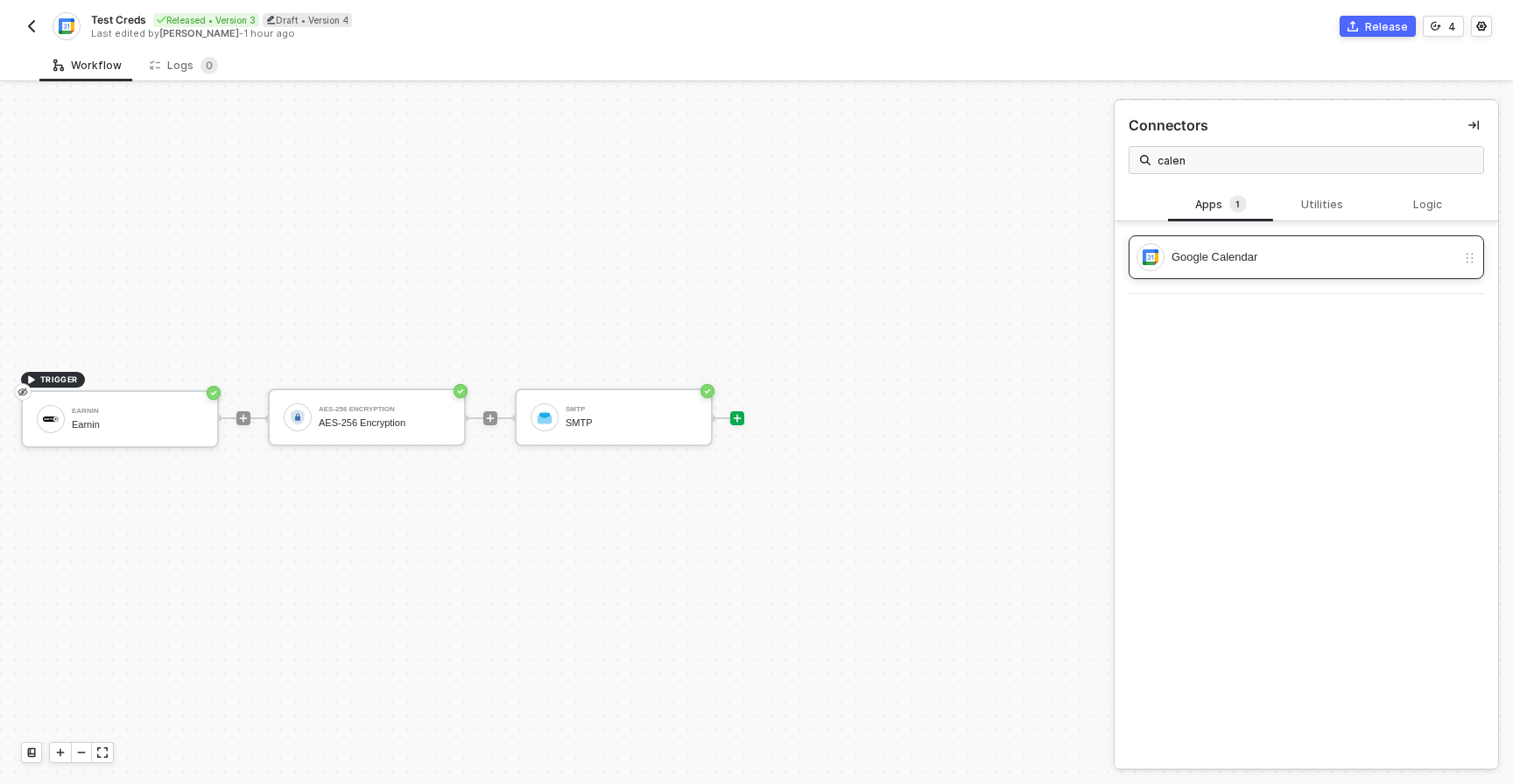
click at [1236, 254] on div "Google Calendar" at bounding box center [1313, 257] width 285 height 20
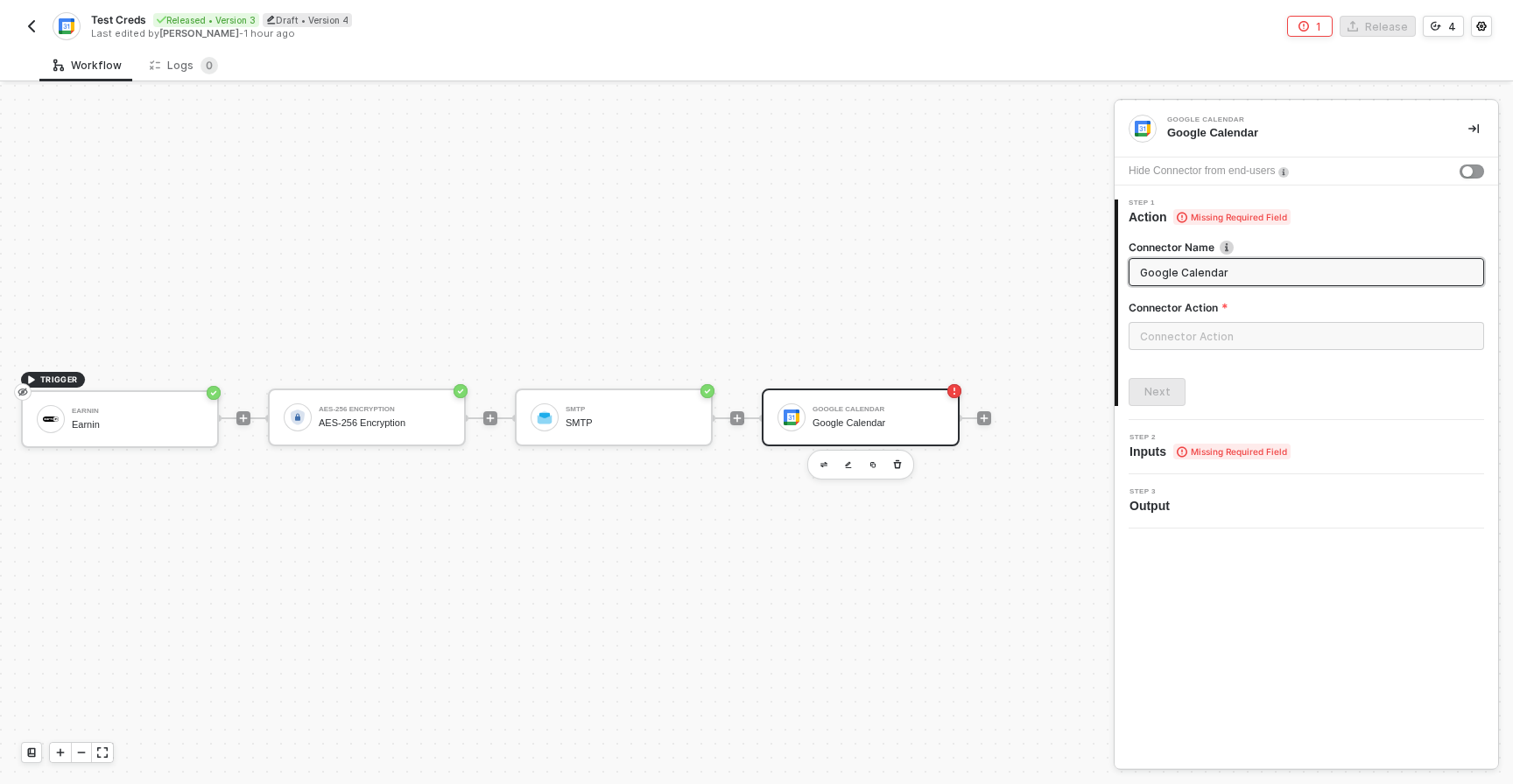
click at [856, 421] on div "Google Calendar" at bounding box center [878, 423] width 132 height 11
click at [1163, 346] on input "text" at bounding box center [1306, 336] width 355 height 28
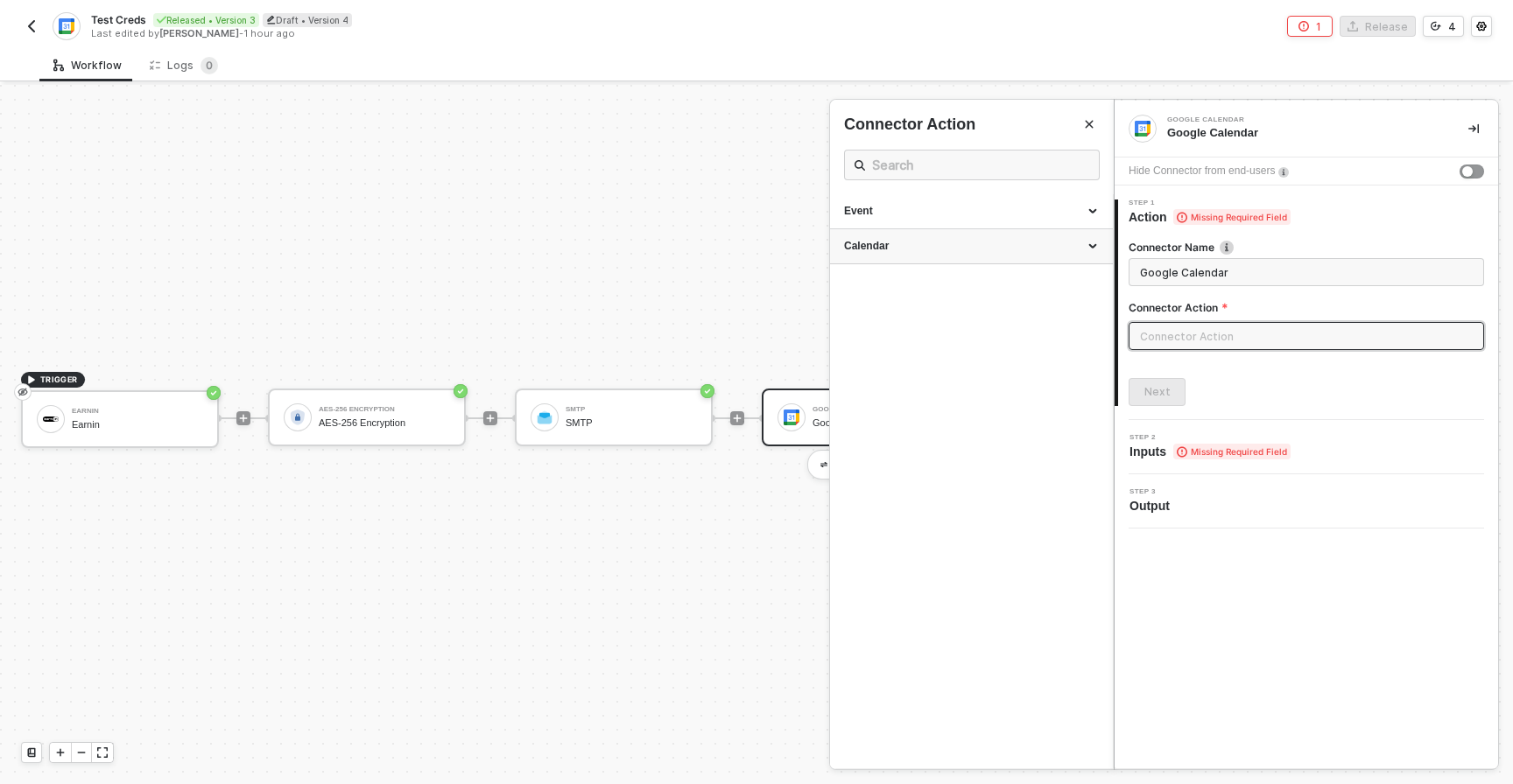
click at [972, 250] on div "Calendar" at bounding box center [971, 246] width 255 height 15
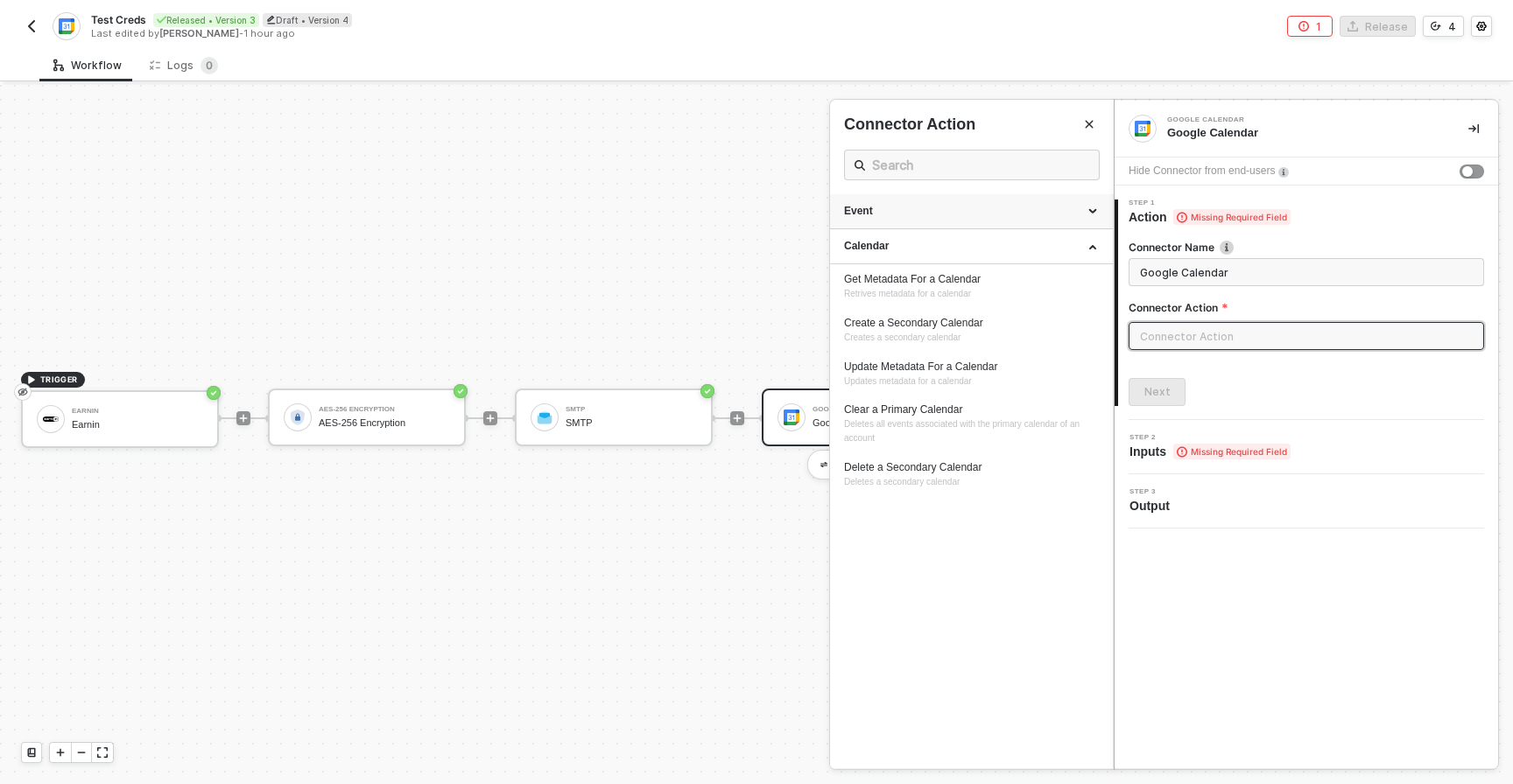
click at [958, 216] on div "Event" at bounding box center [971, 212] width 255 height 15
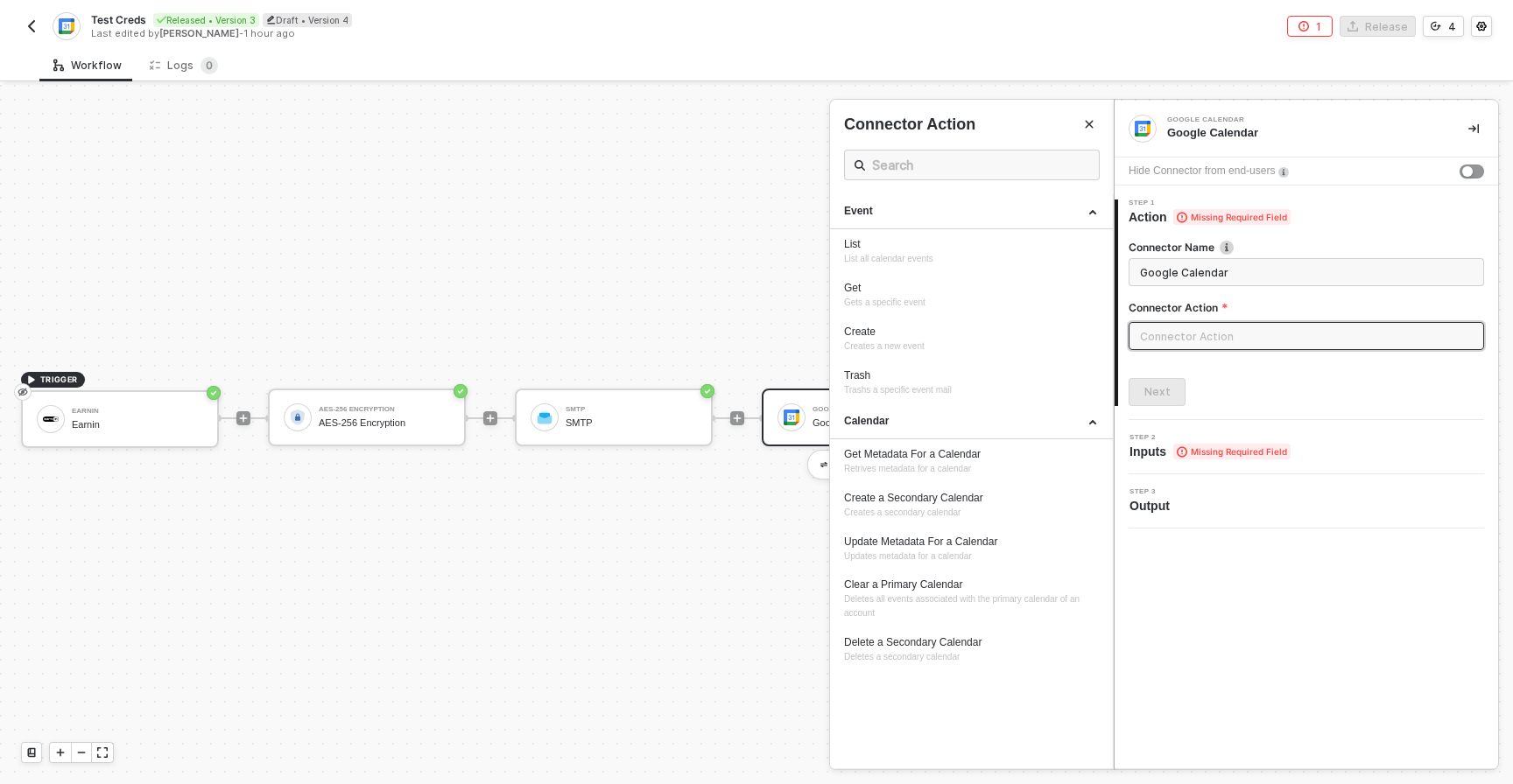
click at [1153, 452] on span "Inputs Missing Required Field" at bounding box center [1210, 451] width 161 height 18
click at [1184, 342] on input "text" at bounding box center [1306, 336] width 355 height 28
click at [972, 255] on div "List List all calendar events" at bounding box center [971, 251] width 255 height 29
type input "List all calendar events"
type input "Event - List"
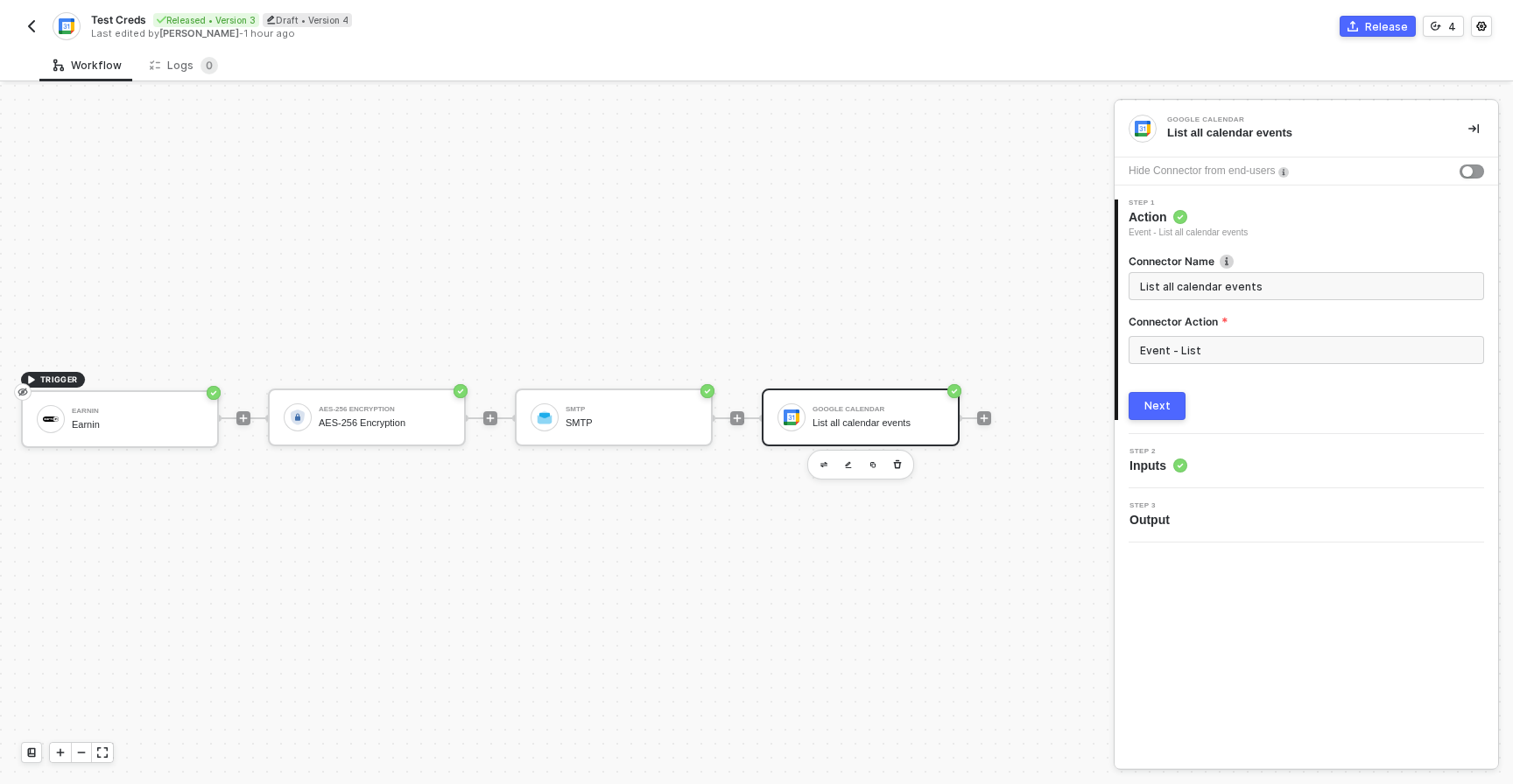
click at [1207, 465] on div "Step 2 Inputs" at bounding box center [1308, 461] width 379 height 26
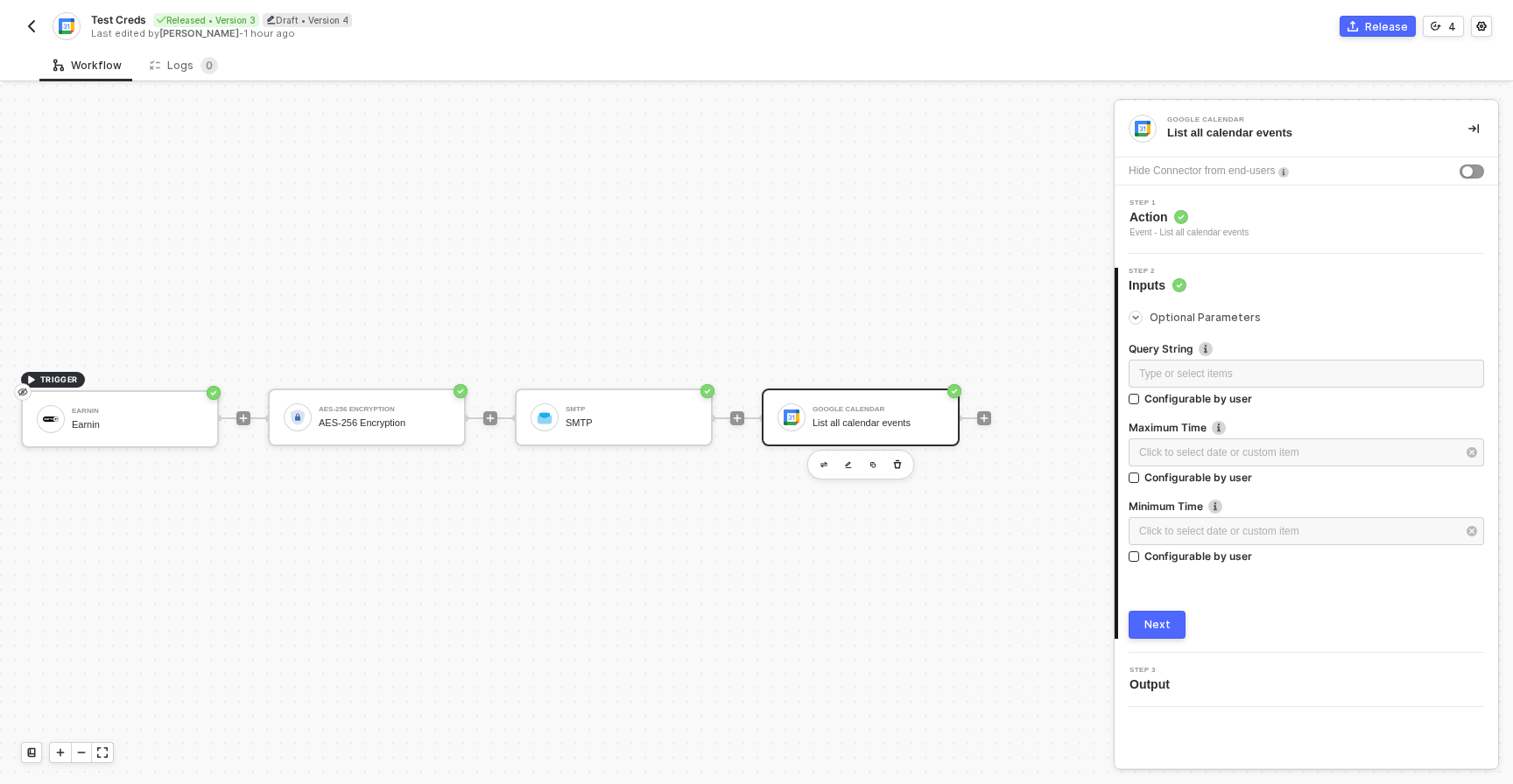
click at [1147, 621] on div "Next" at bounding box center [1158, 625] width 26 height 14
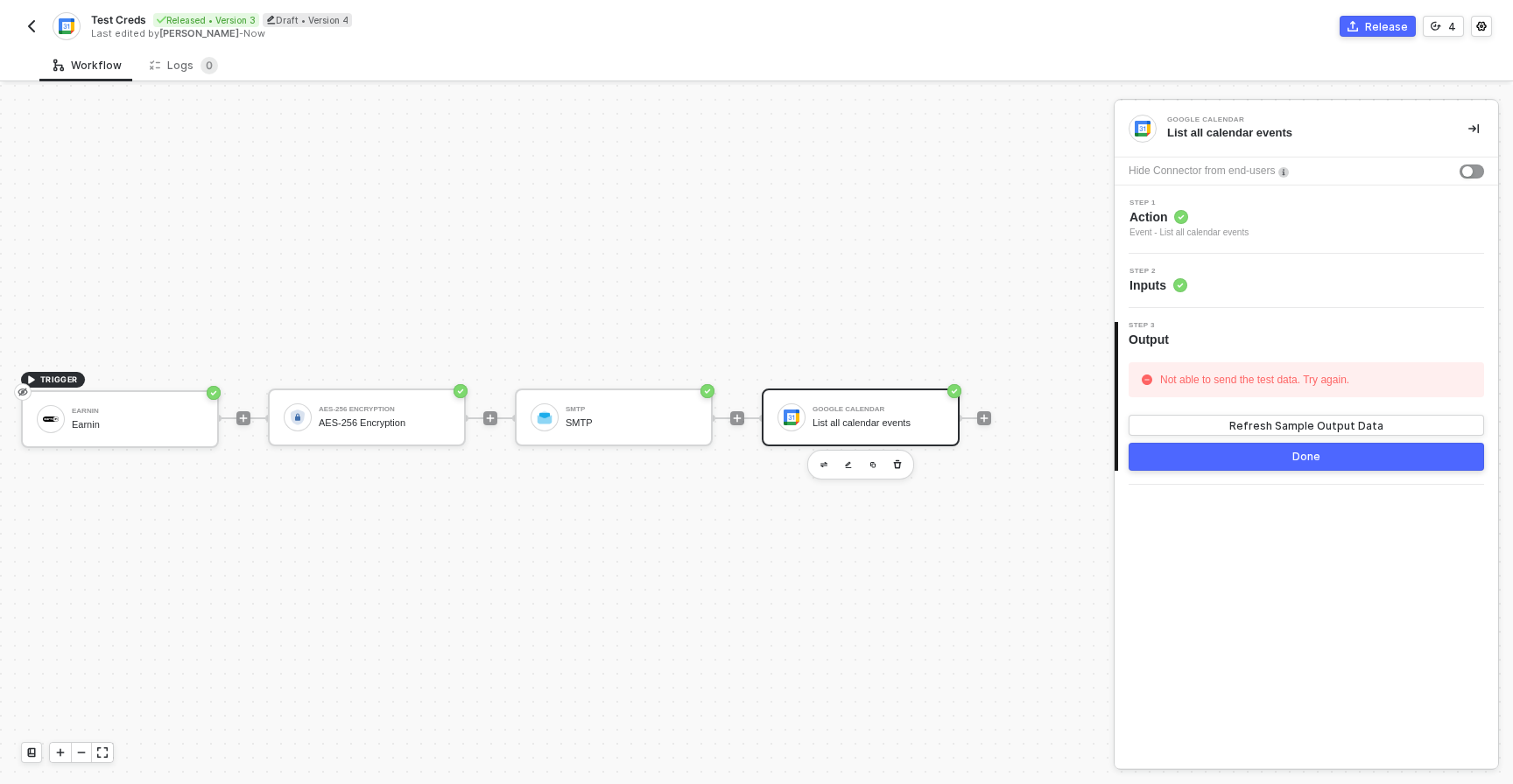
click at [1271, 456] on button "Done" at bounding box center [1306, 457] width 355 height 28
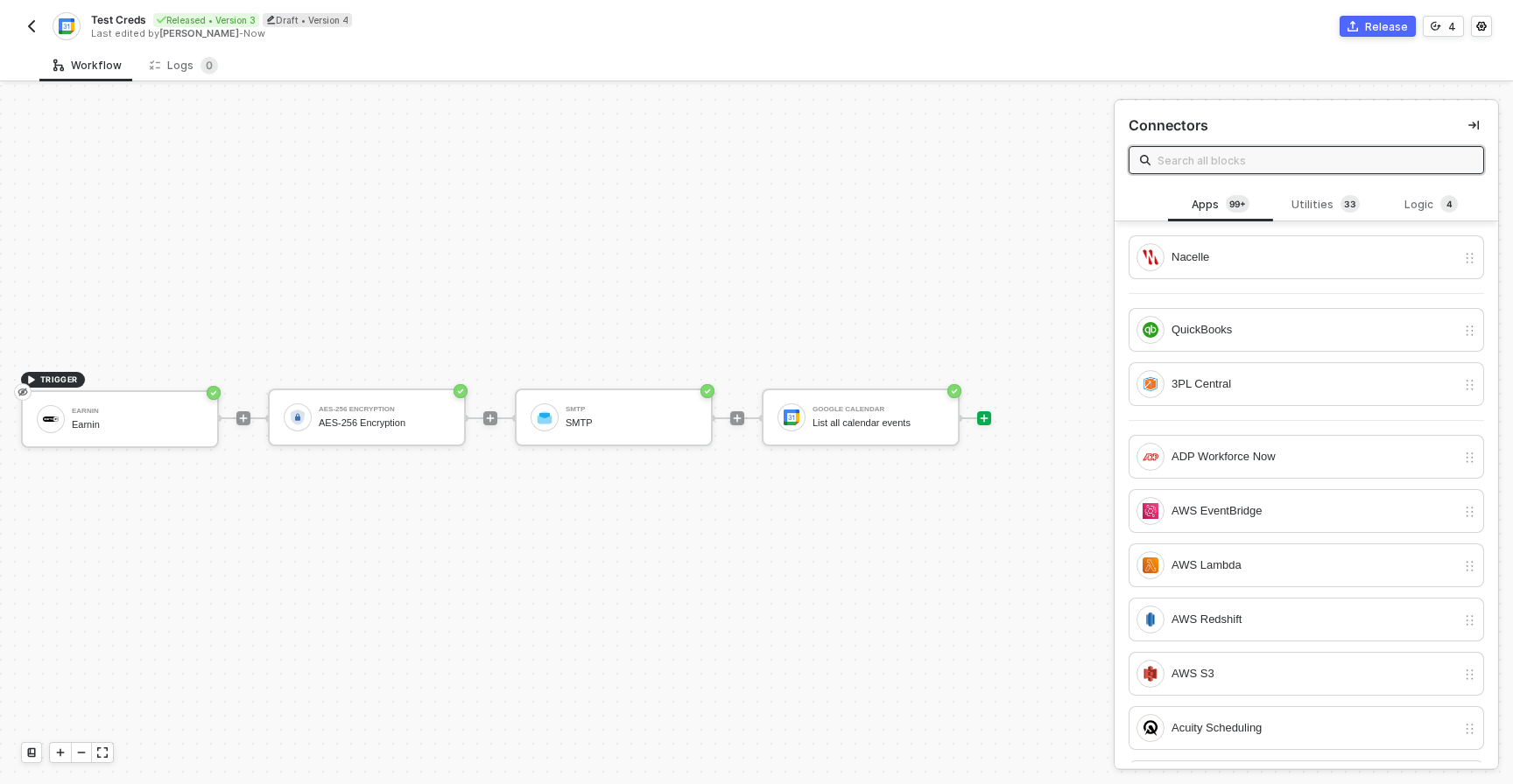
click at [1367, 28] on button "Release" at bounding box center [1378, 26] width 76 height 21
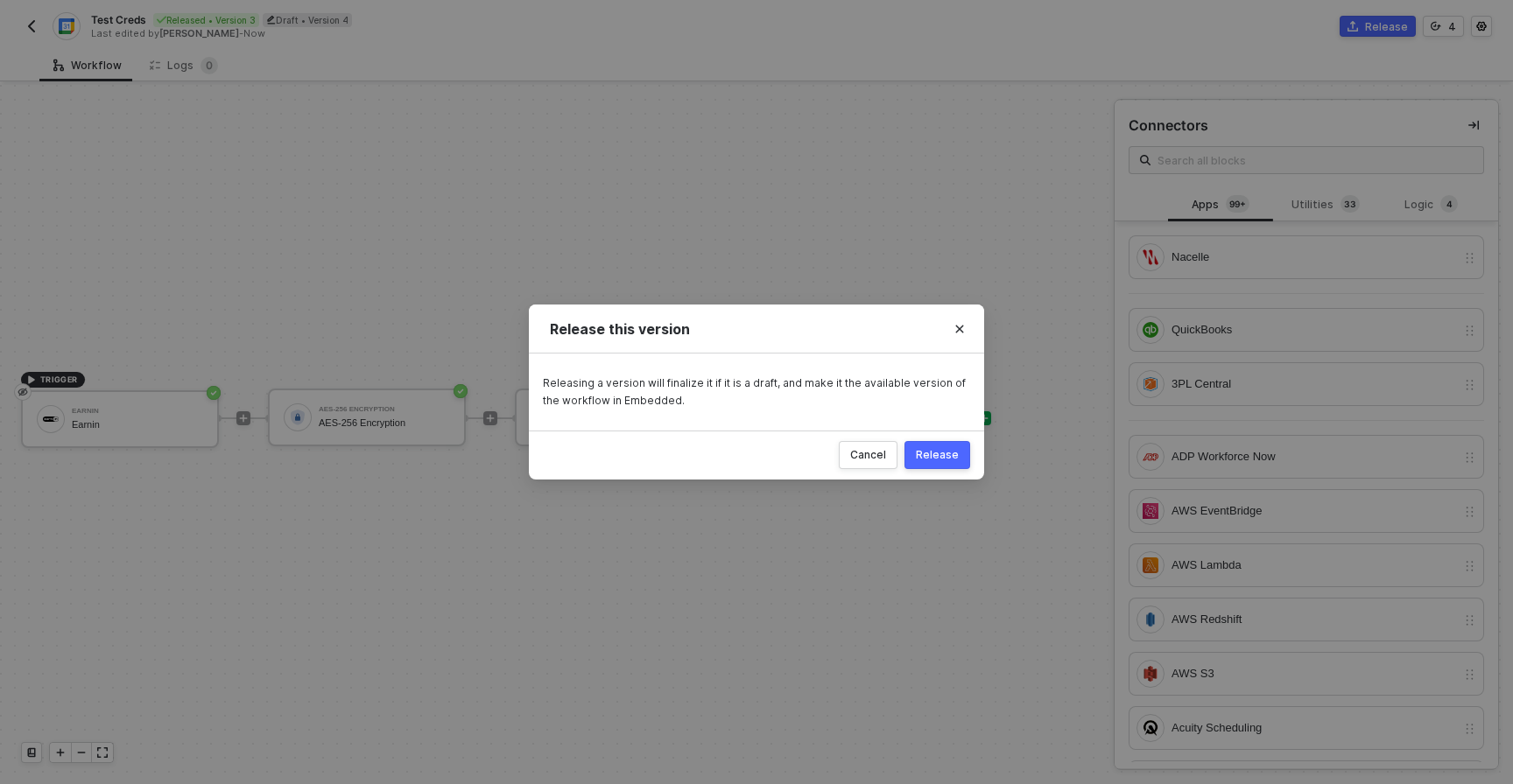
click at [937, 450] on div "Release" at bounding box center [937, 454] width 43 height 14
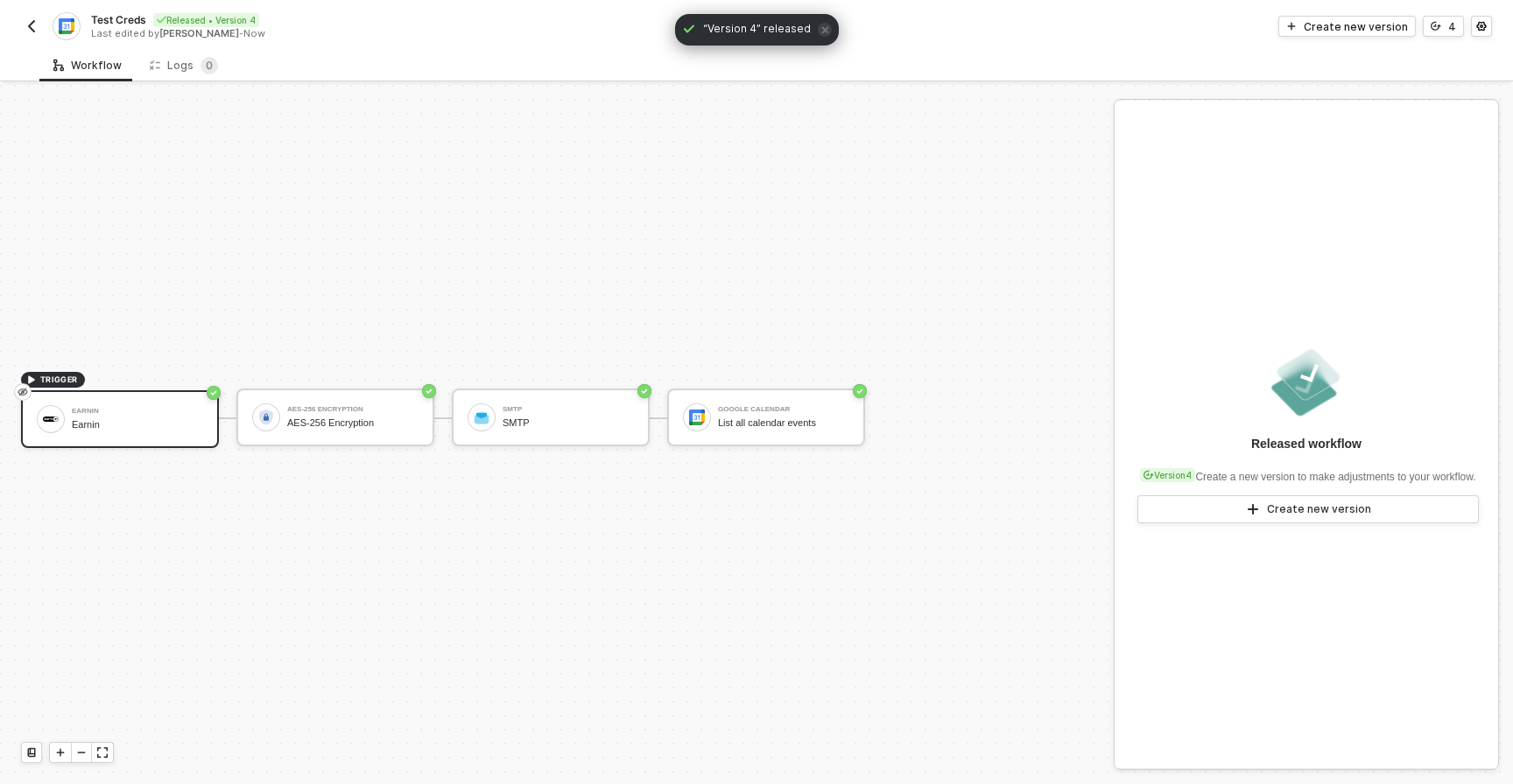
click at [36, 28] on img "button" at bounding box center [31, 26] width 14 height 14
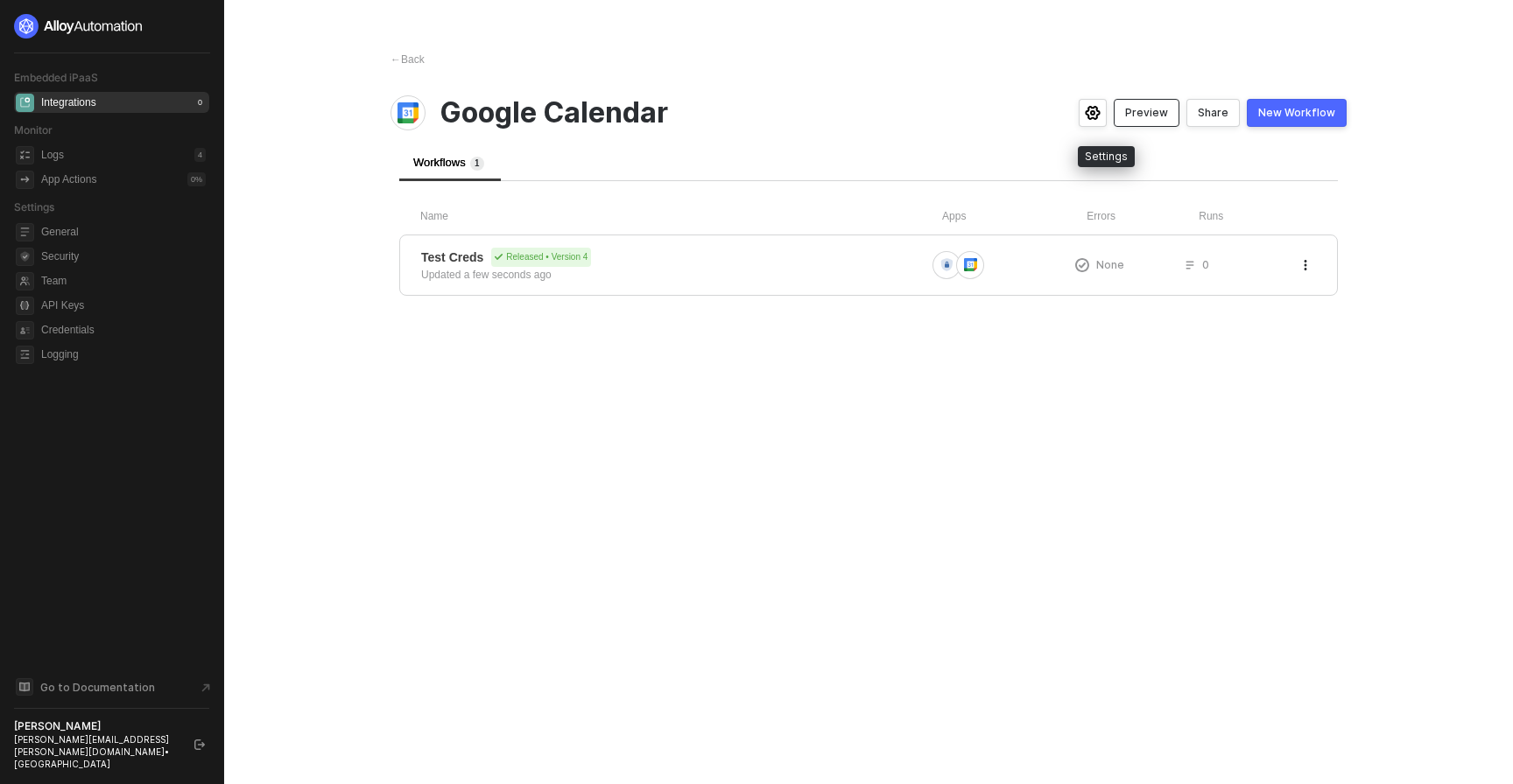
click at [1160, 116] on div "Preview" at bounding box center [1146, 113] width 43 height 14
click at [794, 277] on div "Test Creds Released • Version 4 Updated a few seconds ago" at bounding box center [673, 266] width 505 height 35
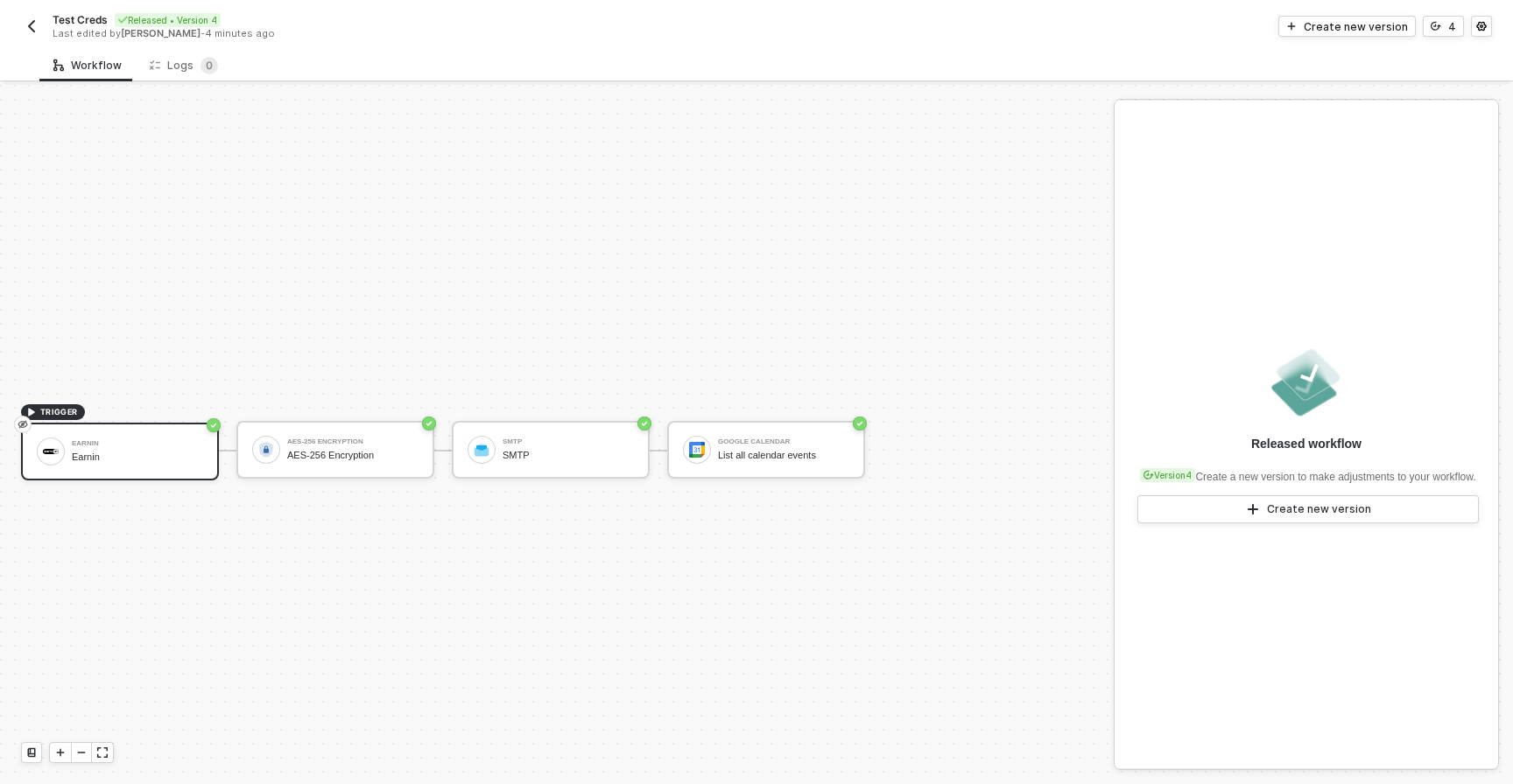
scroll to position [33, 0]
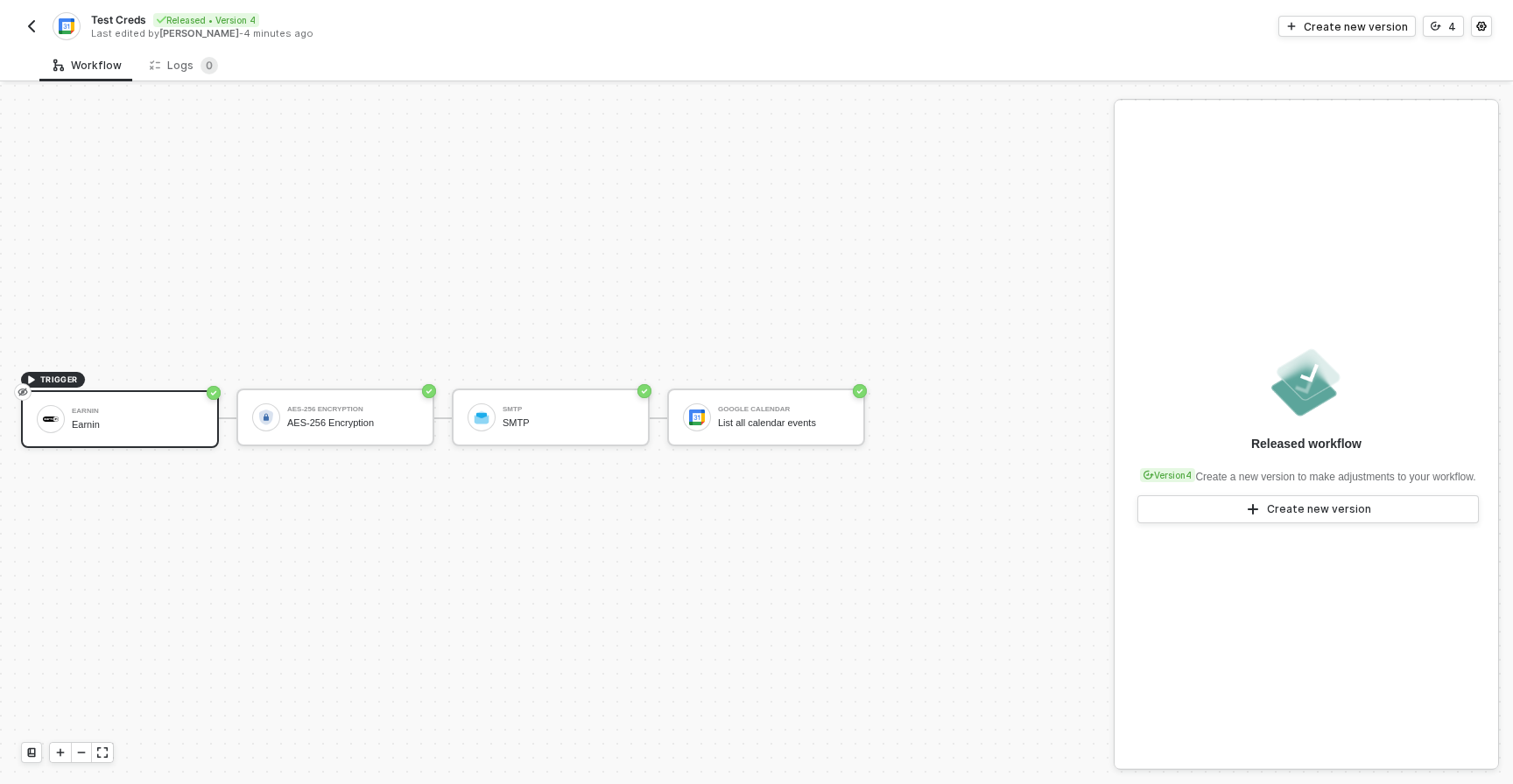
click at [30, 31] on img "button" at bounding box center [31, 26] width 14 height 14
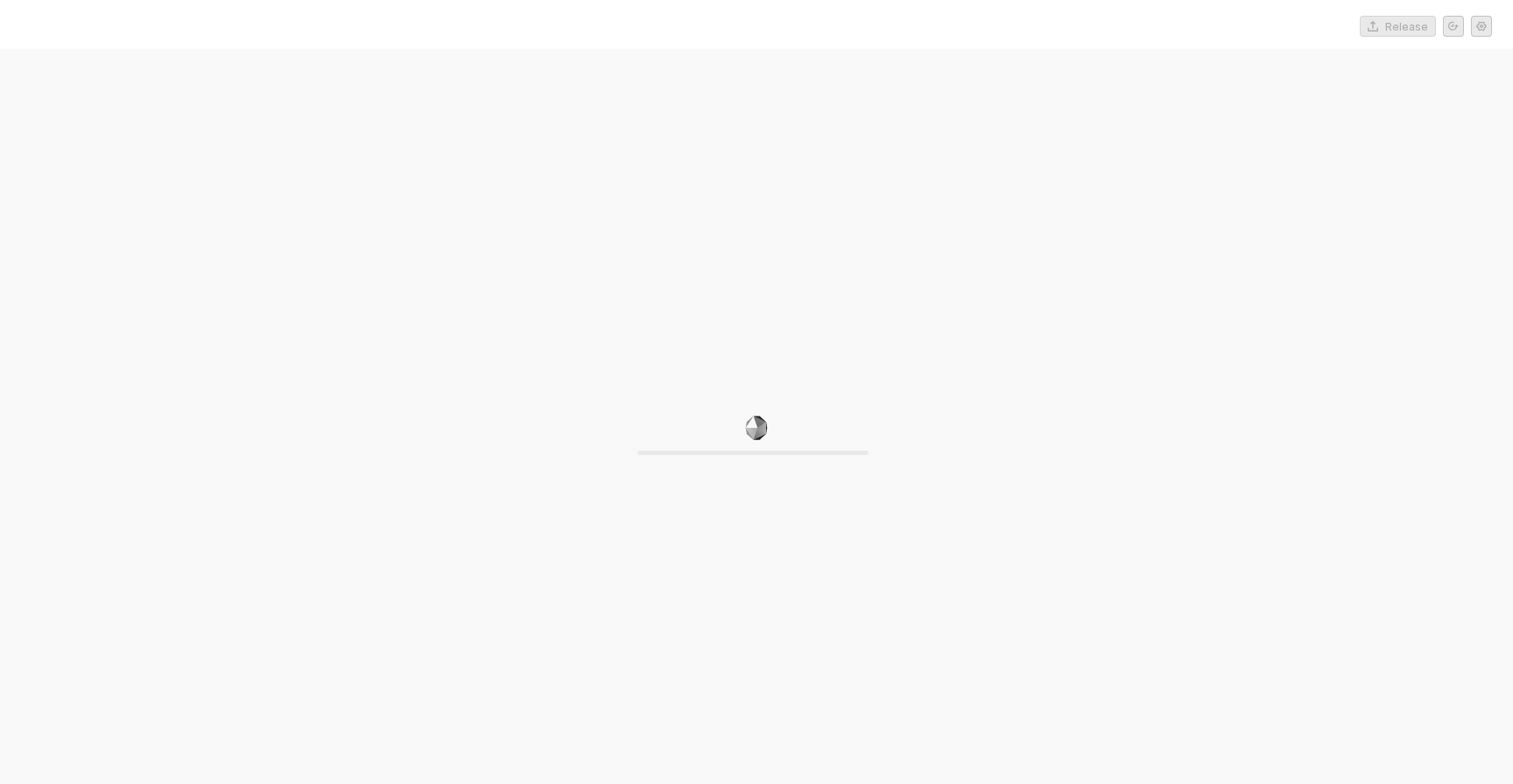
click at [1310, 266] on div "0%" at bounding box center [756, 441] width 1513 height 784
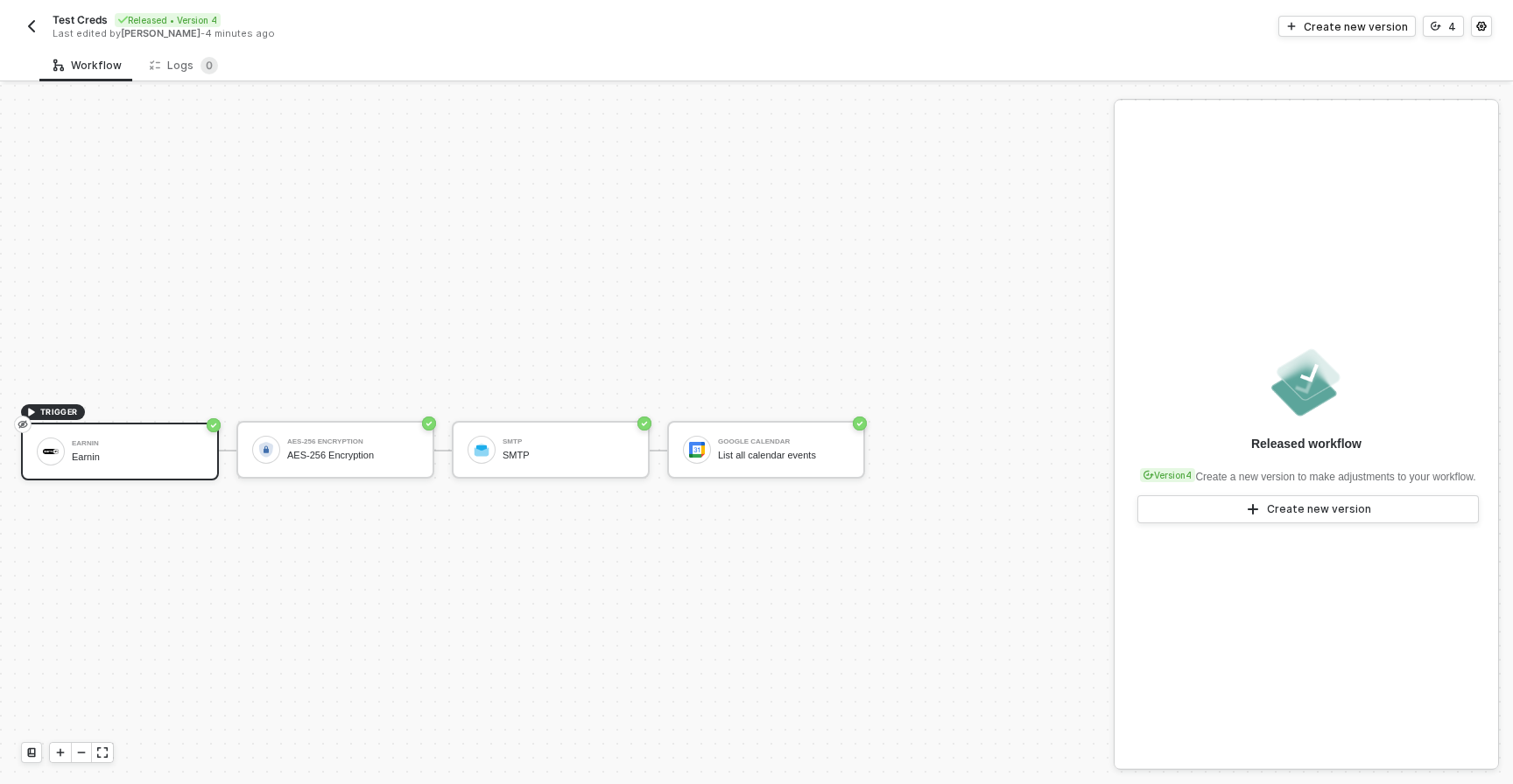
scroll to position [33, 0]
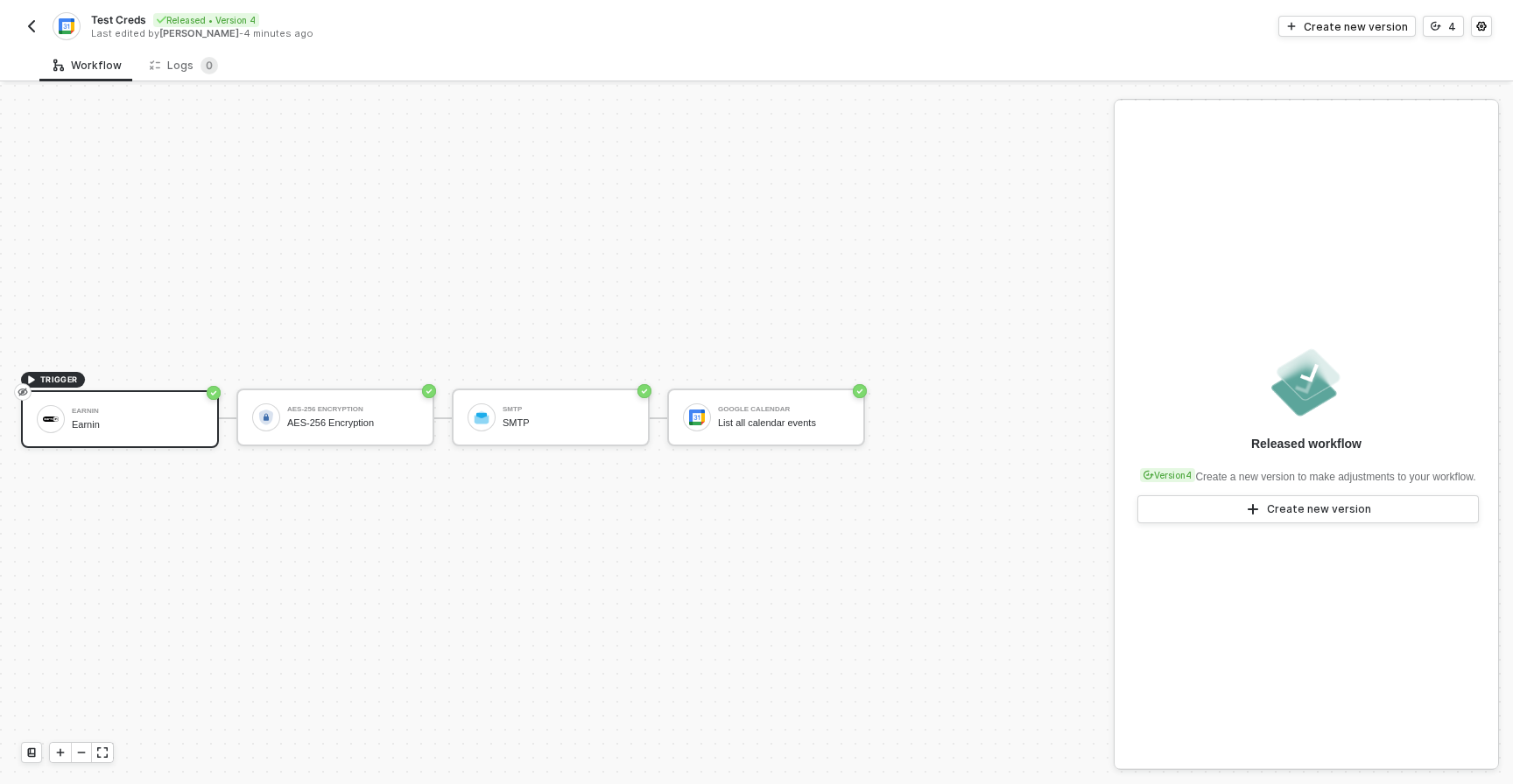
click at [33, 21] on img "button" at bounding box center [31, 26] width 14 height 14
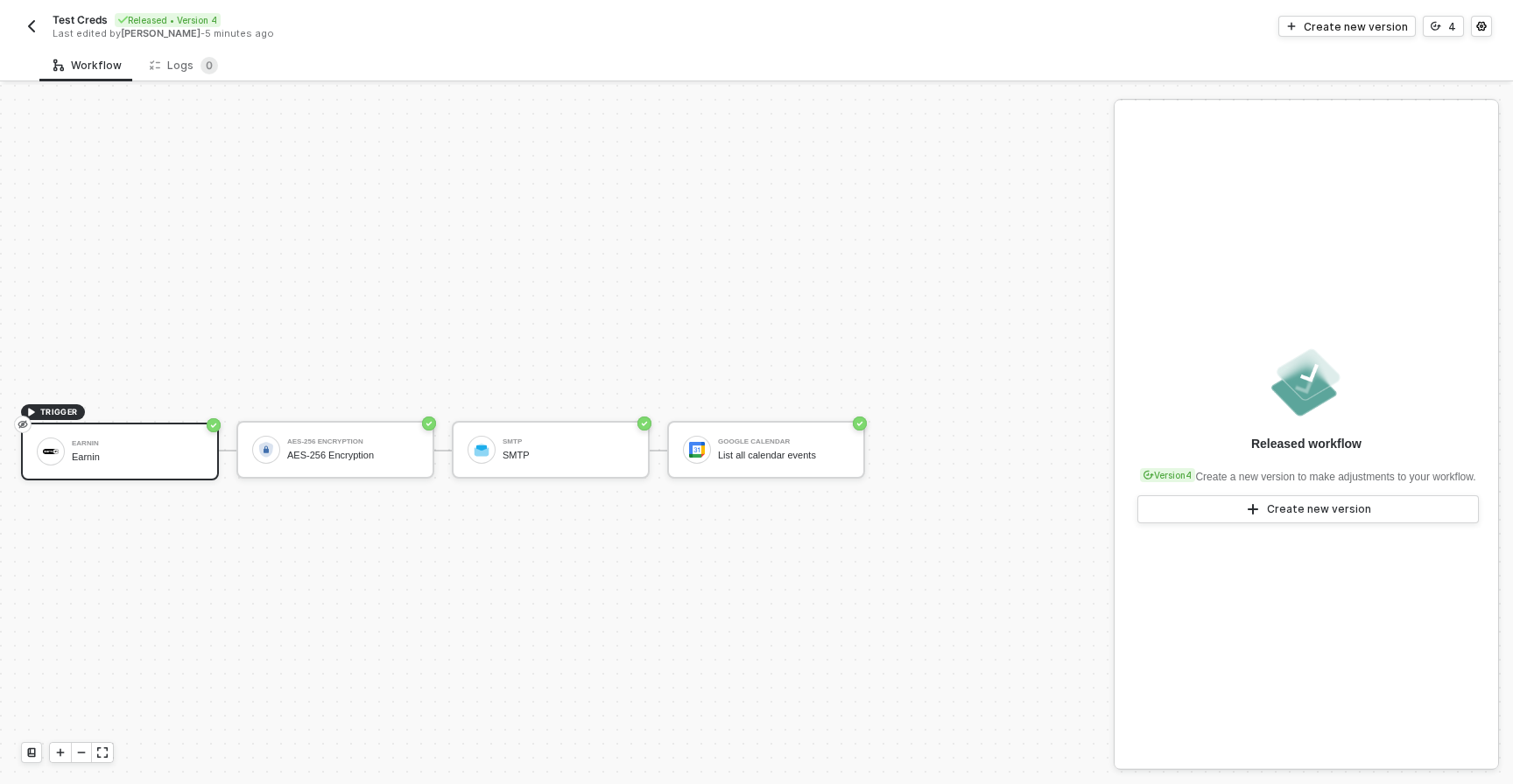
scroll to position [33, 0]
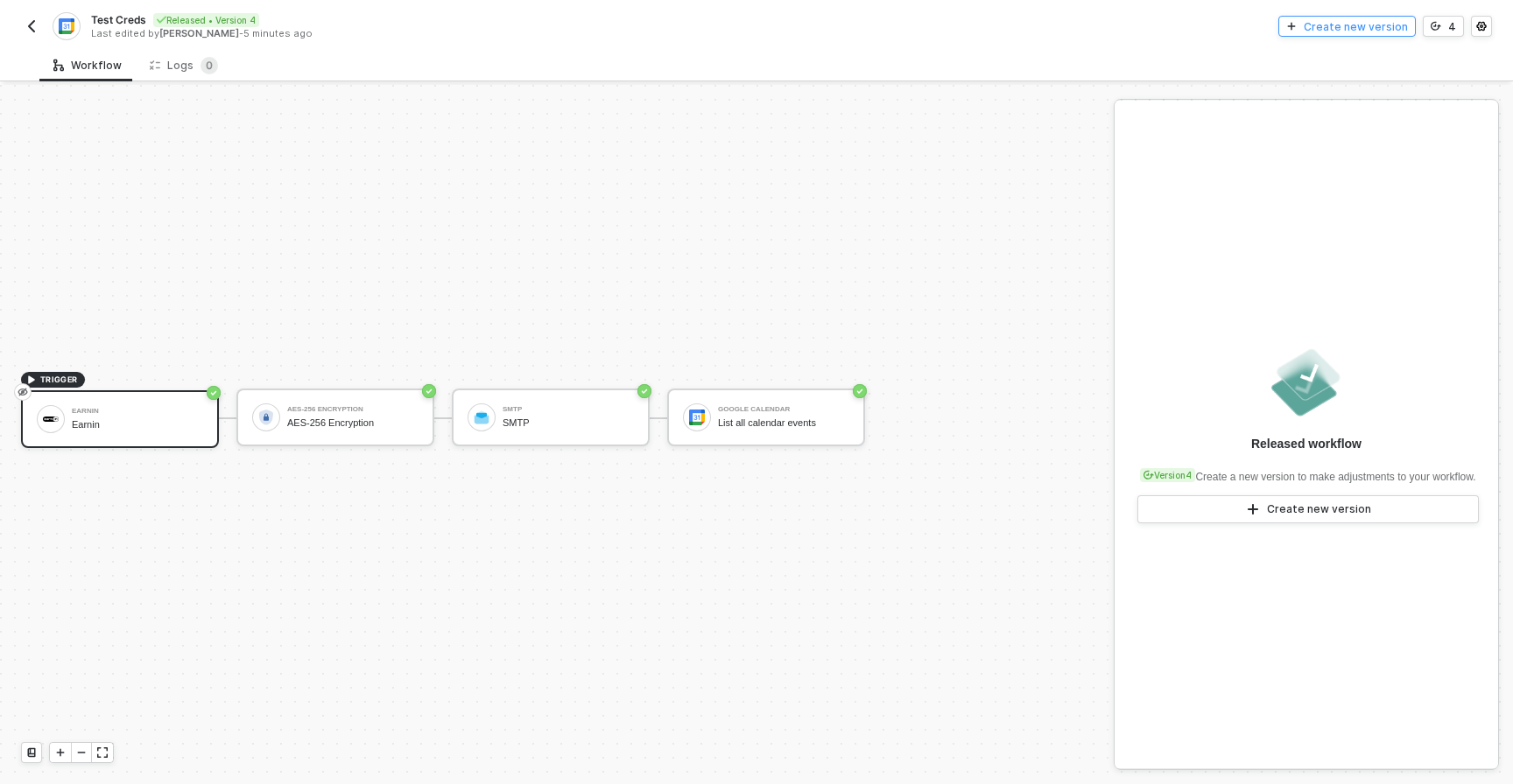
click at [1360, 24] on div "Create new version" at bounding box center [1355, 27] width 104 height 15
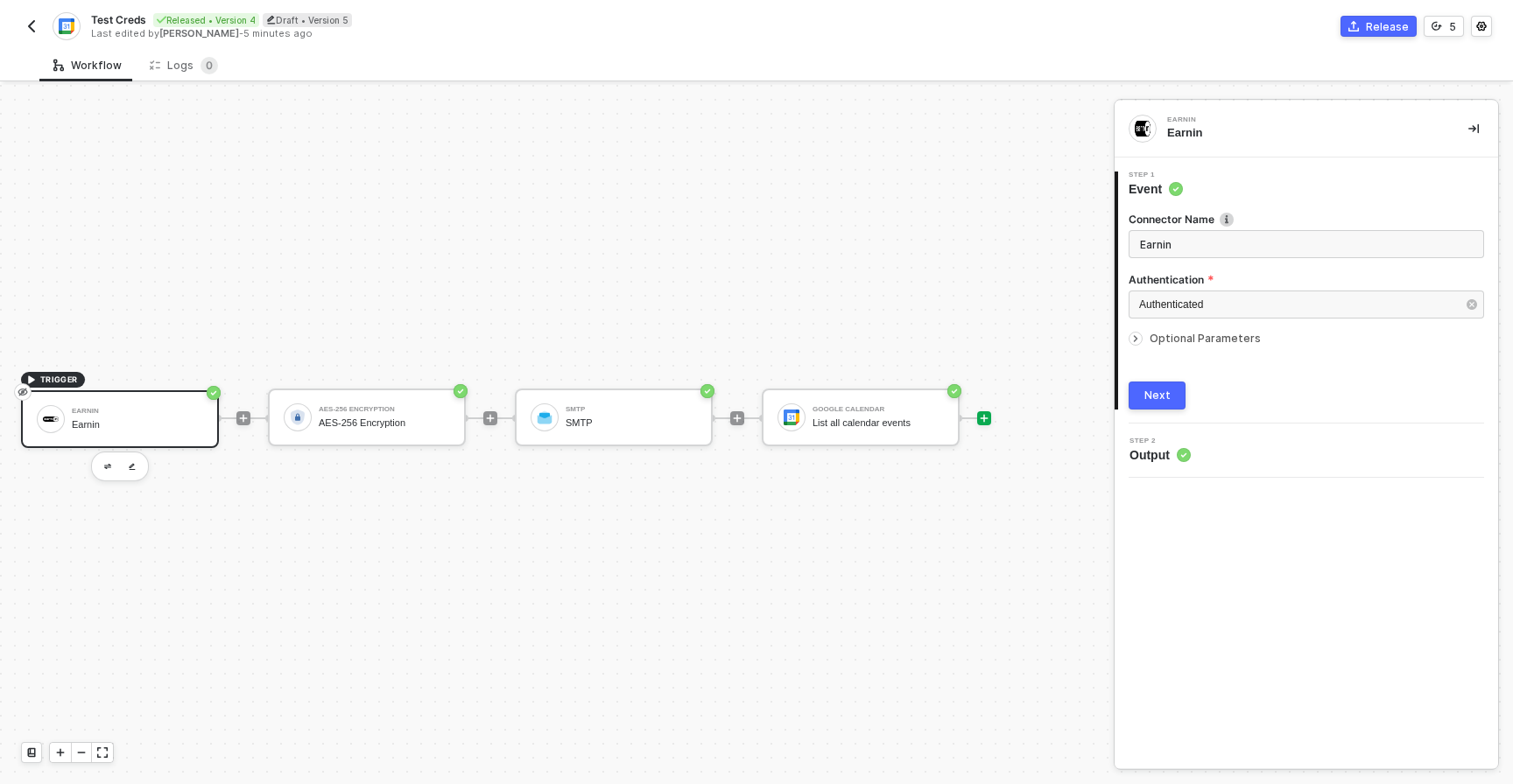
click at [987, 419] on icon "icon-play" at bounding box center [984, 419] width 7 height 7
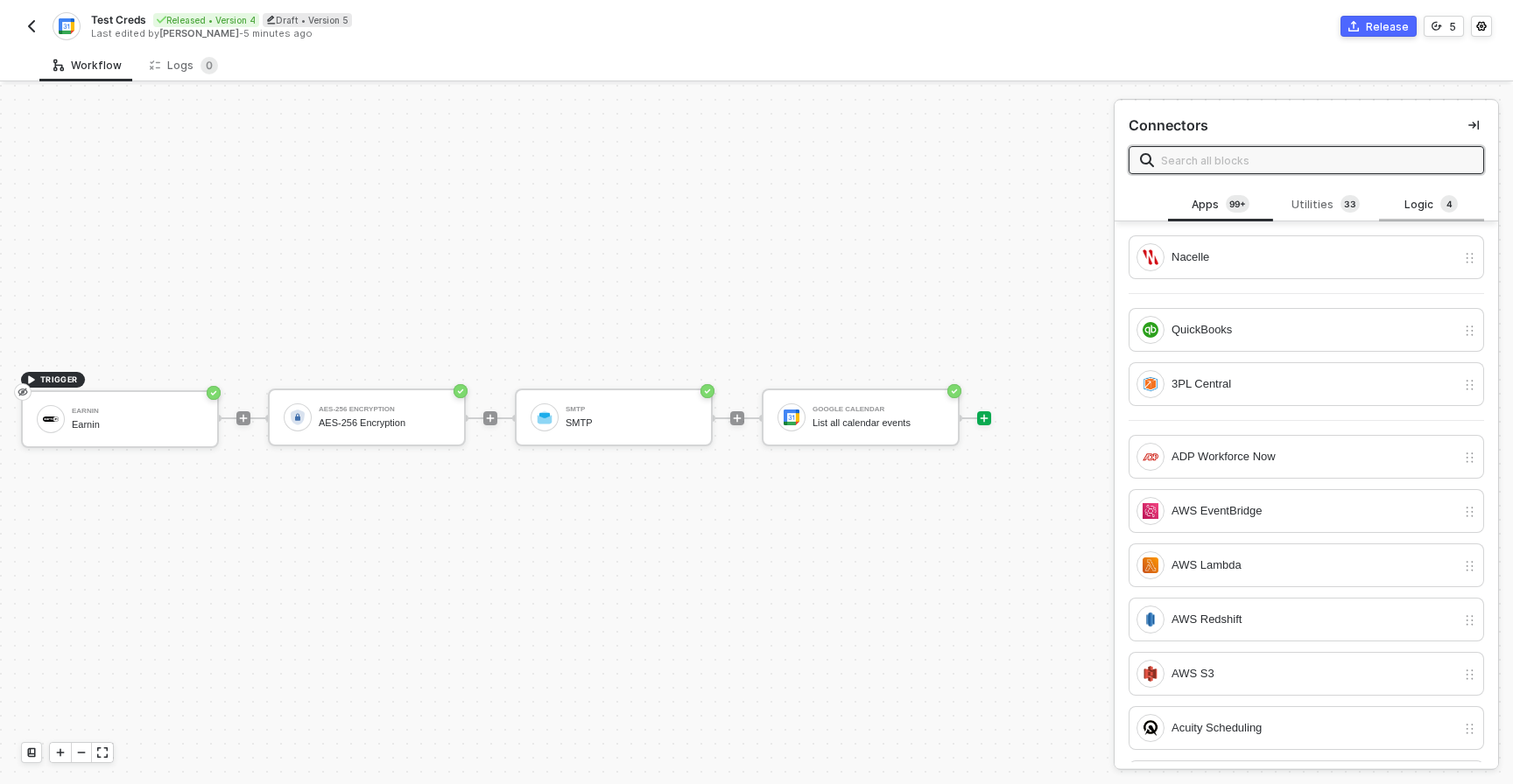
click at [1419, 211] on div "Logic 4" at bounding box center [1431, 204] width 77 height 20
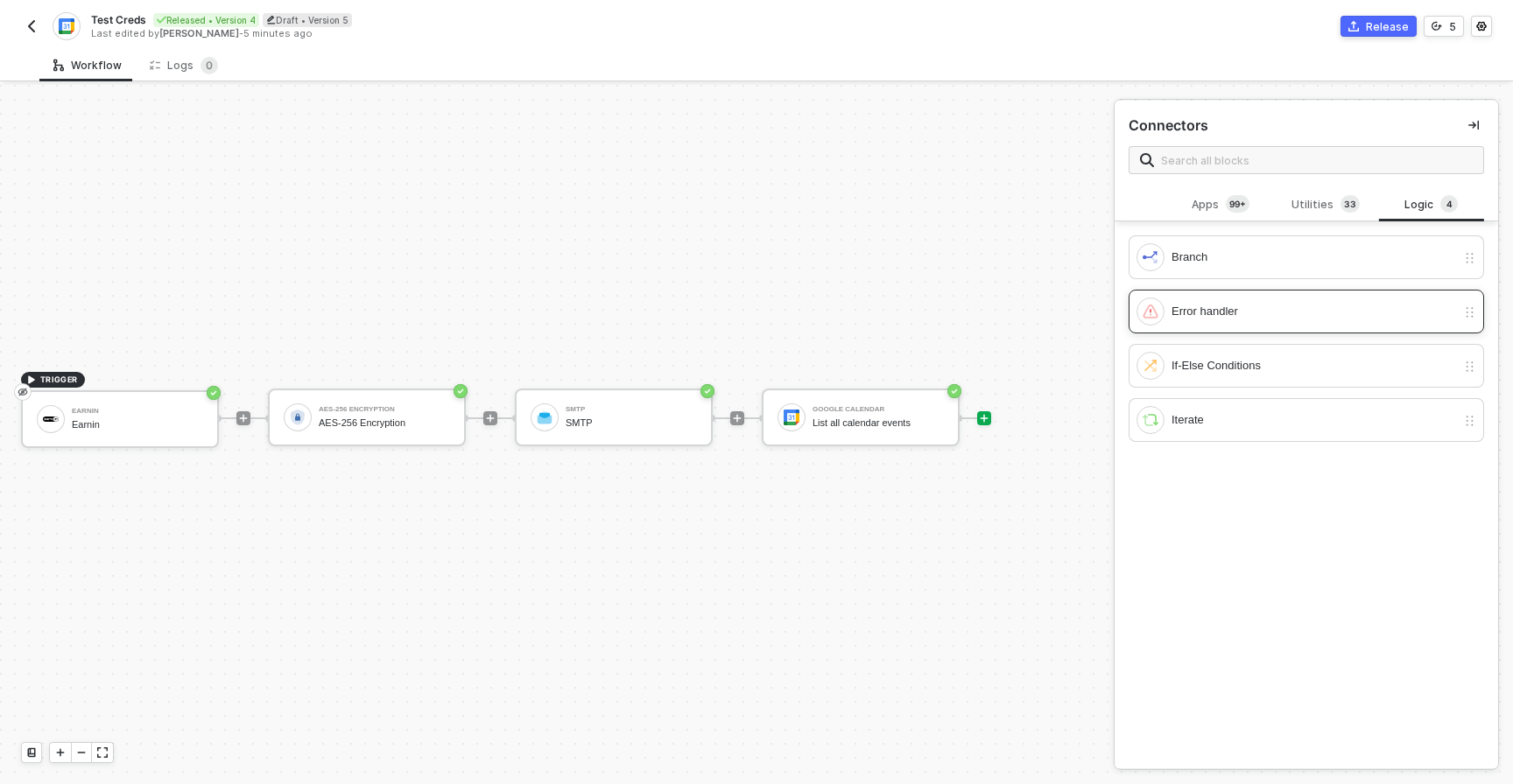
click at [1198, 314] on div "Error handler" at bounding box center [1313, 311] width 285 height 20
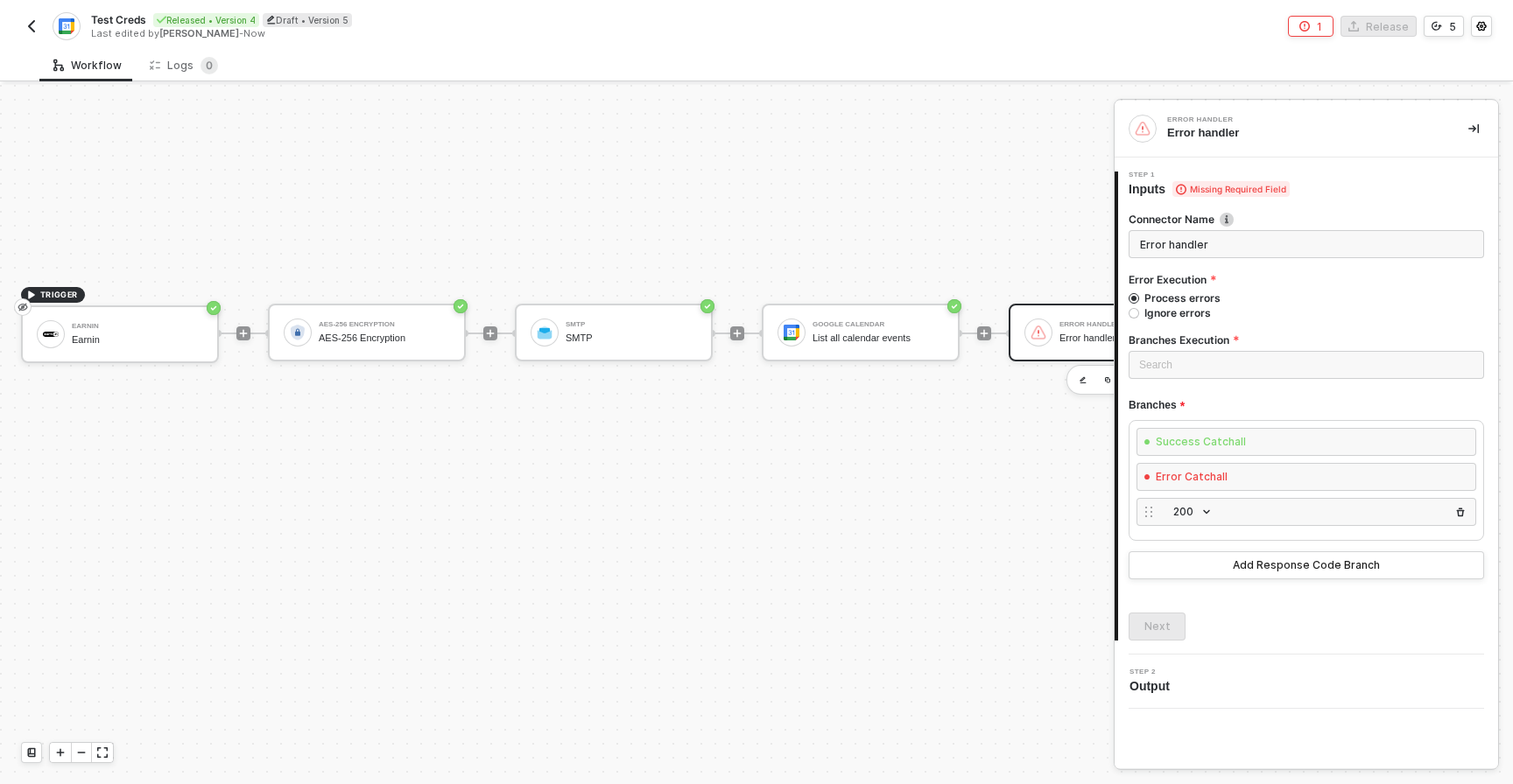
scroll to position [772, 0]
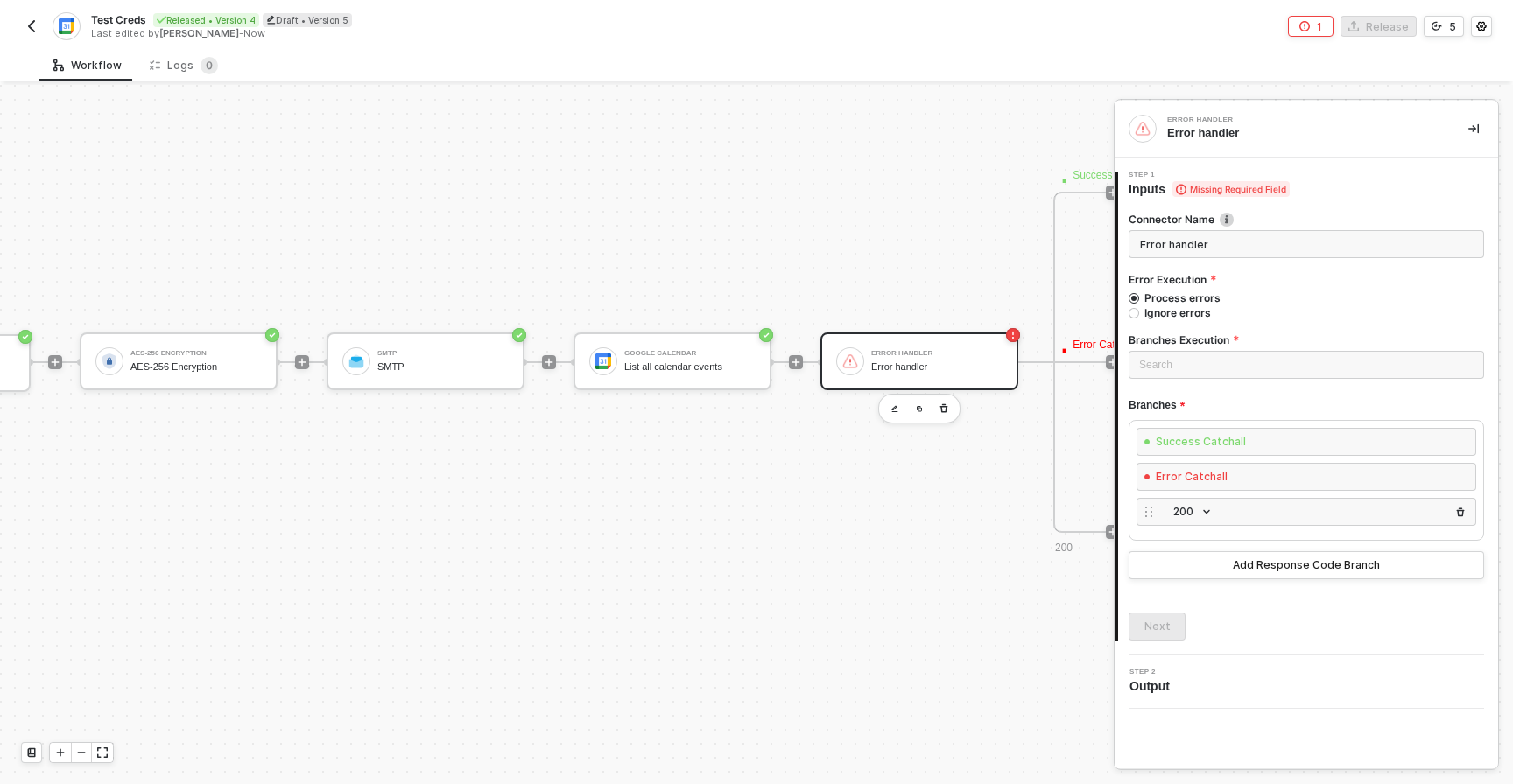
click at [955, 354] on div "Error handler" at bounding box center [937, 353] width 132 height 7
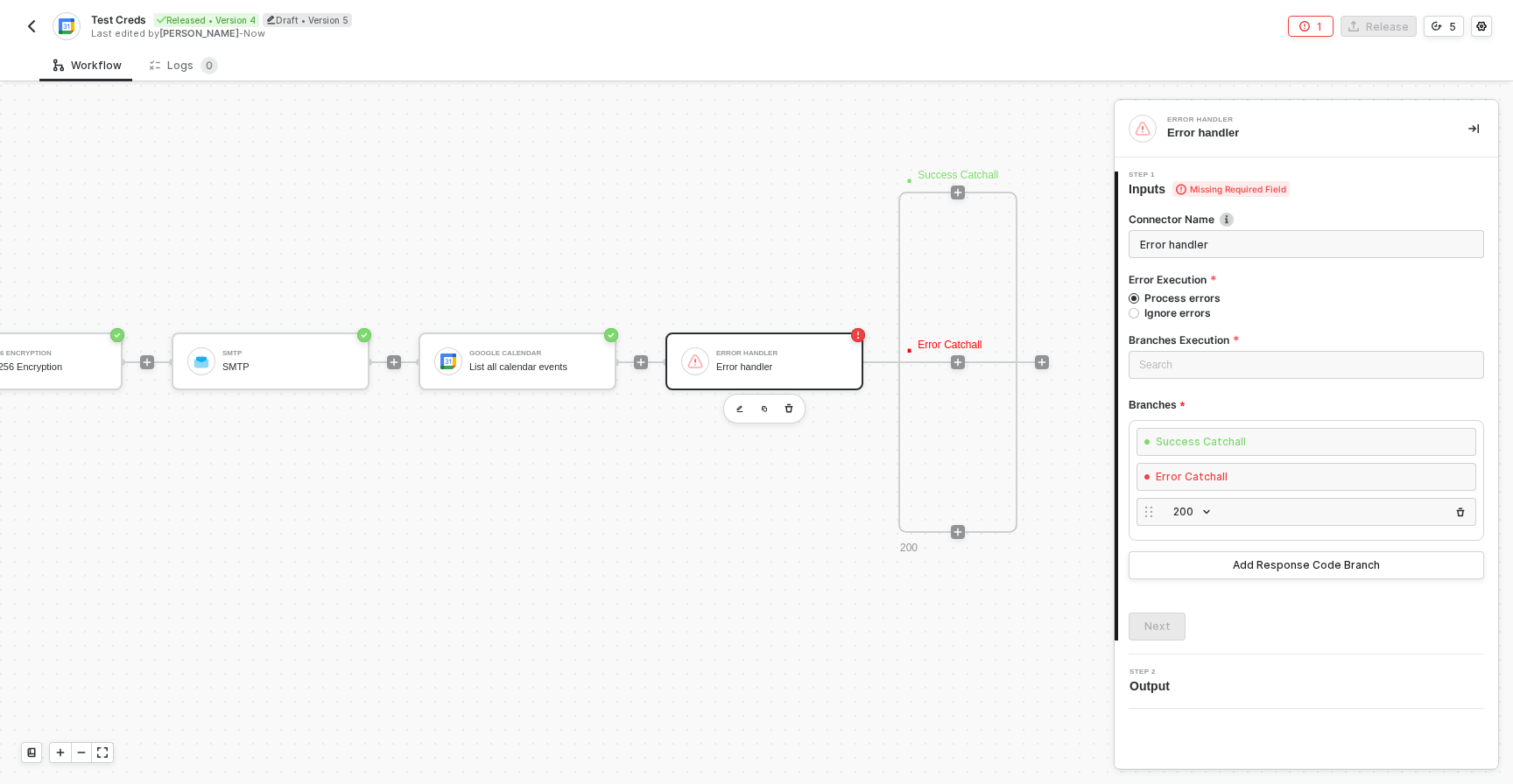
scroll to position [771, 376]
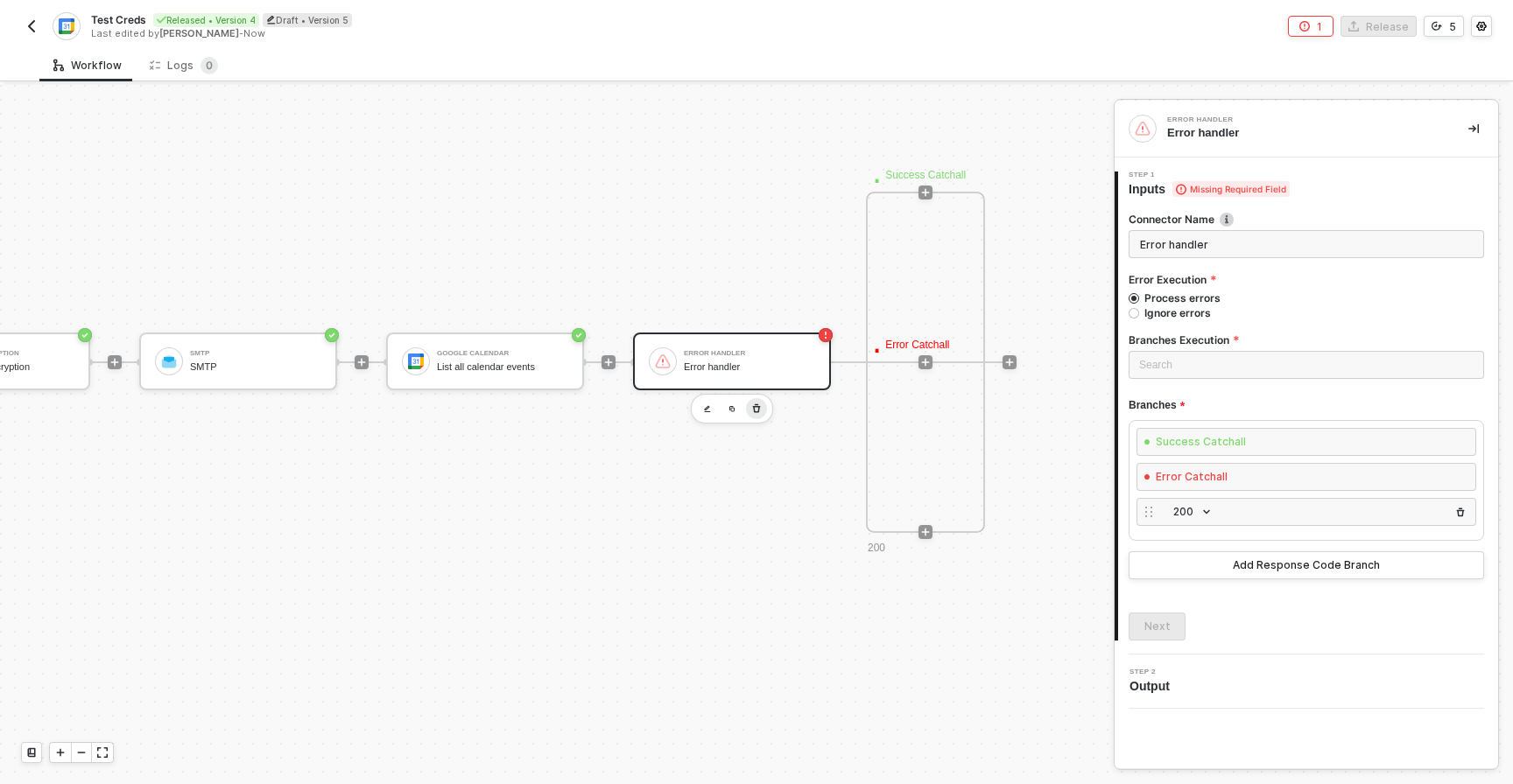
click at [754, 403] on icon "button" at bounding box center [756, 408] width 10 height 14
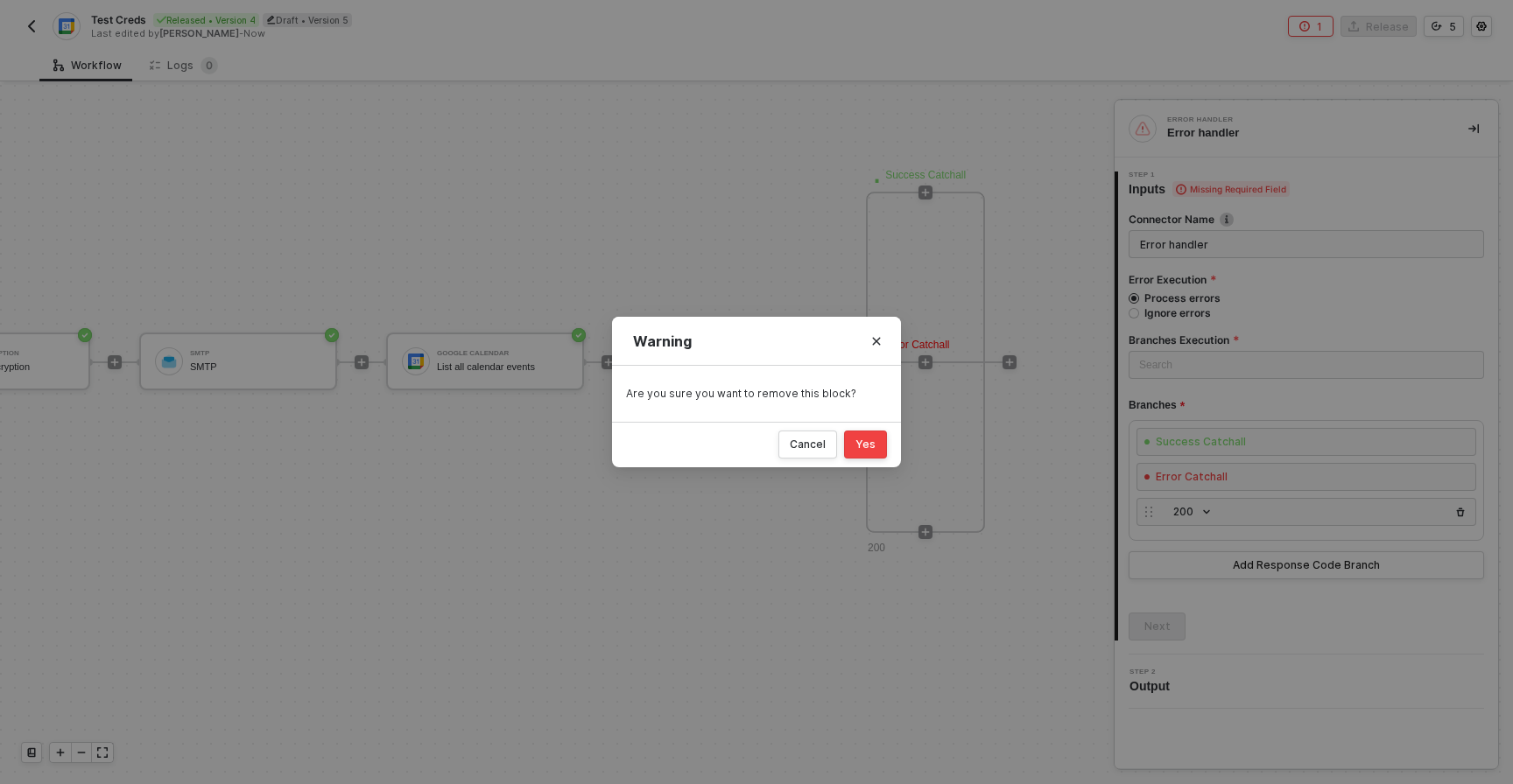
click at [868, 445] on div "Yes" at bounding box center [866, 444] width 21 height 14
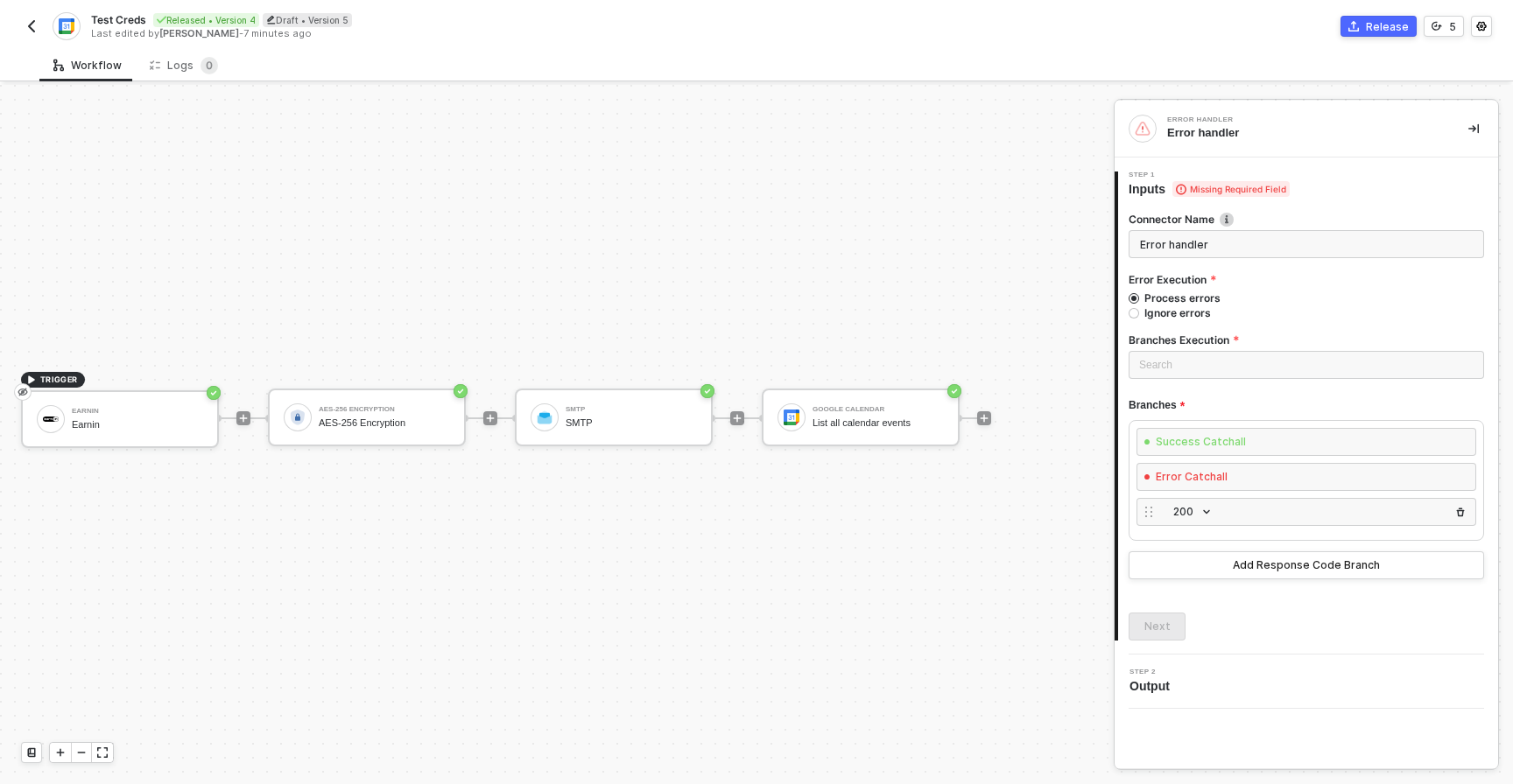
scroll to position [33, 0]
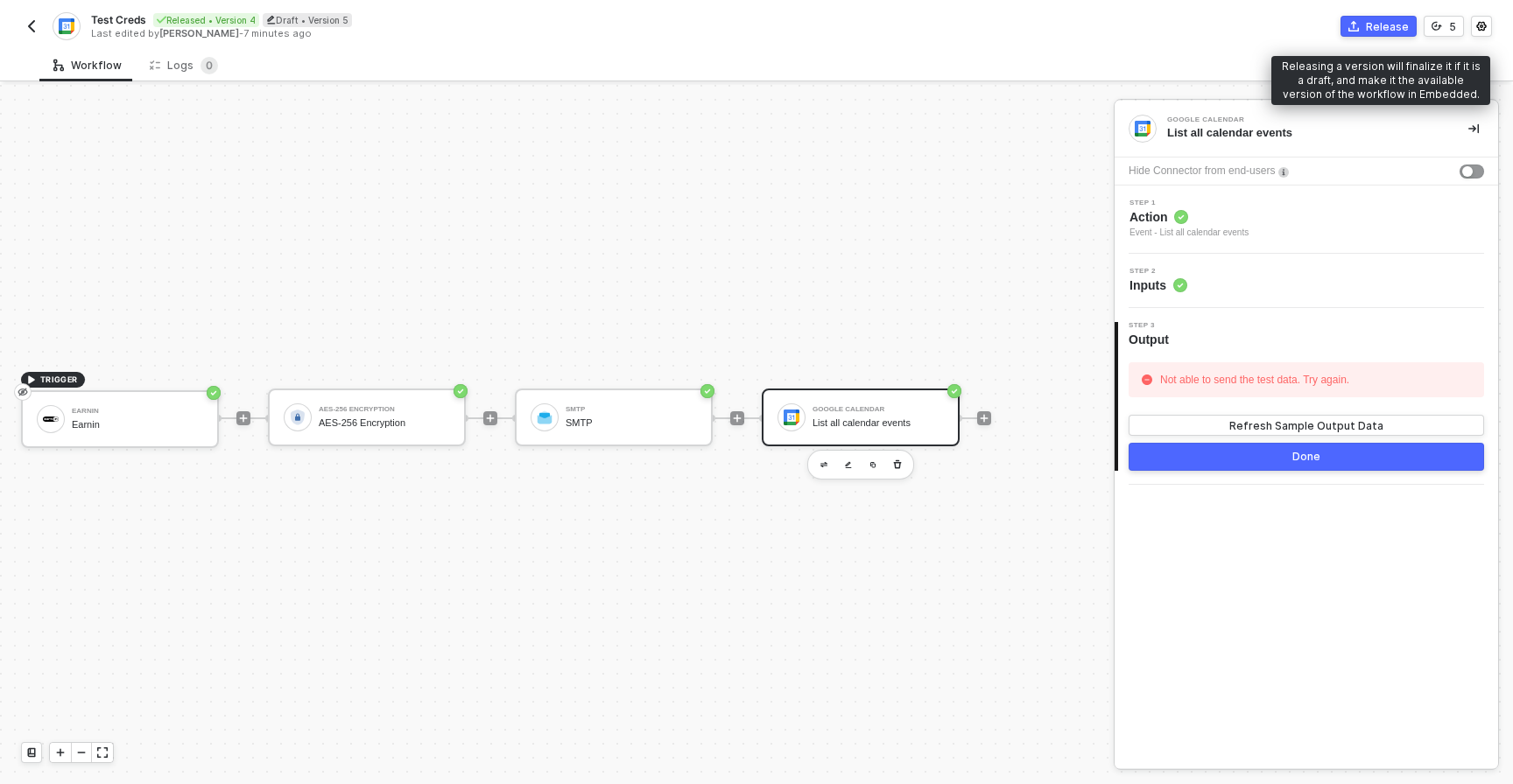
click at [1388, 34] on div "Release" at bounding box center [1387, 27] width 43 height 15
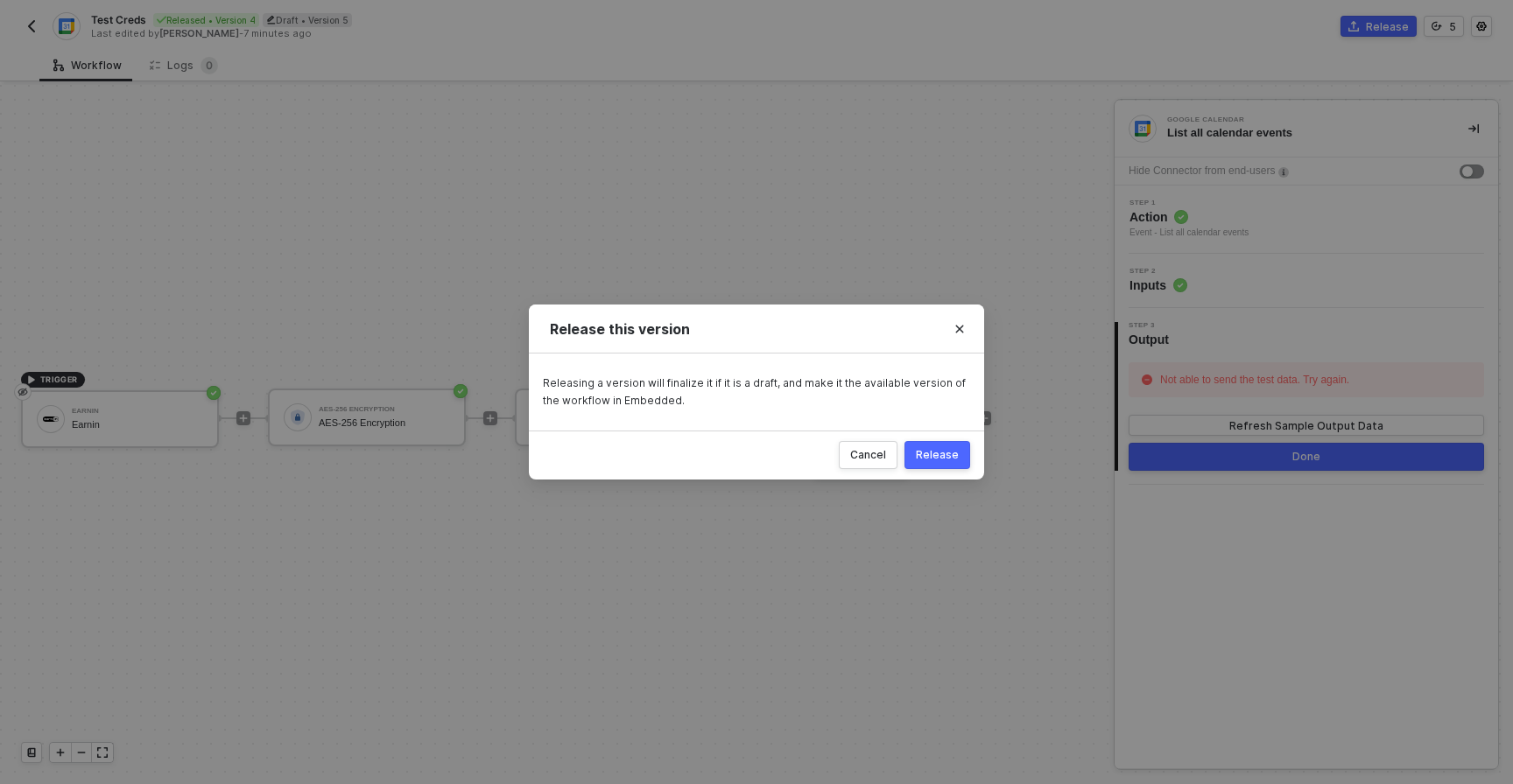
click at [926, 451] on div "Release" at bounding box center [937, 454] width 43 height 14
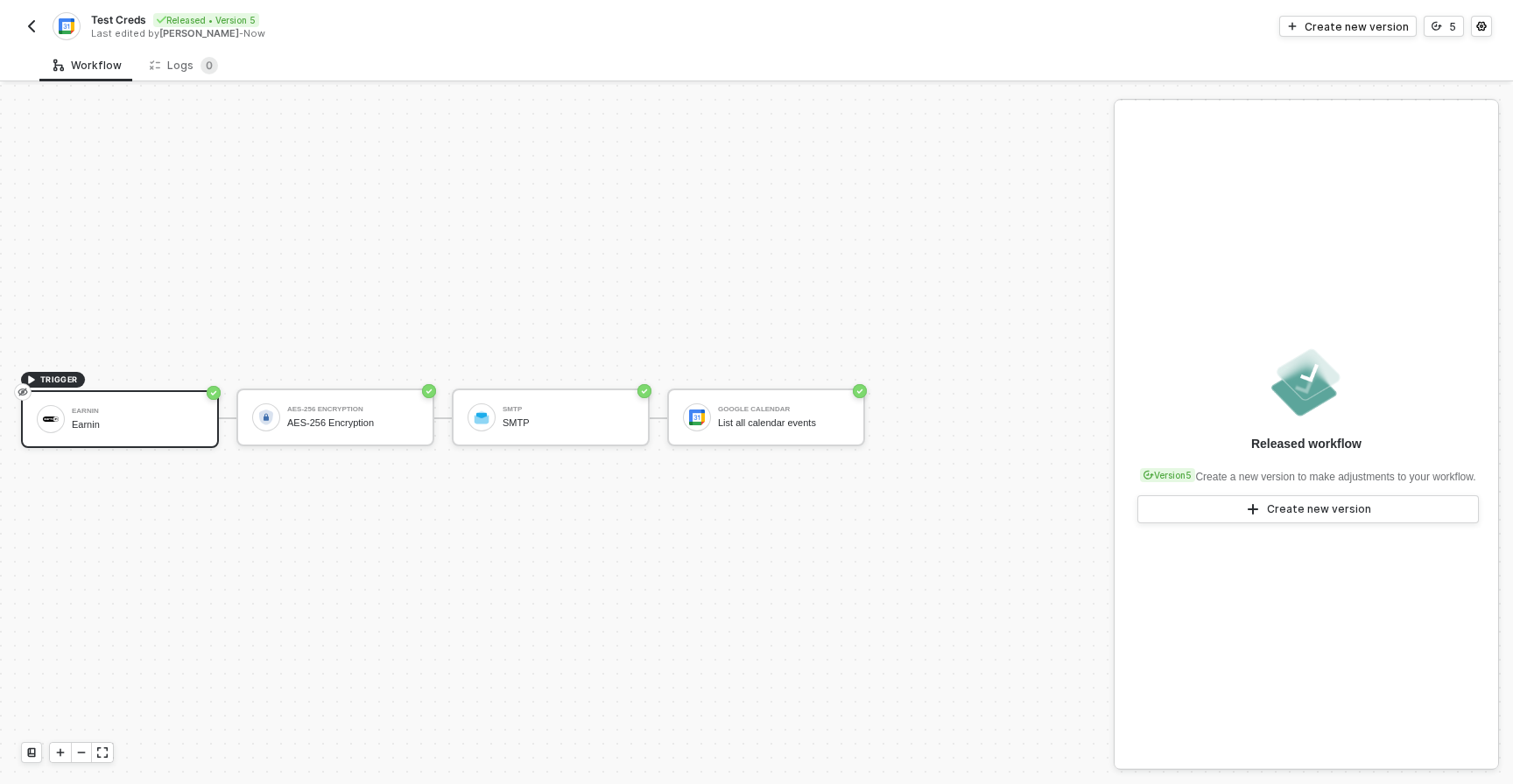
click at [35, 30] on img "button" at bounding box center [31, 26] width 14 height 14
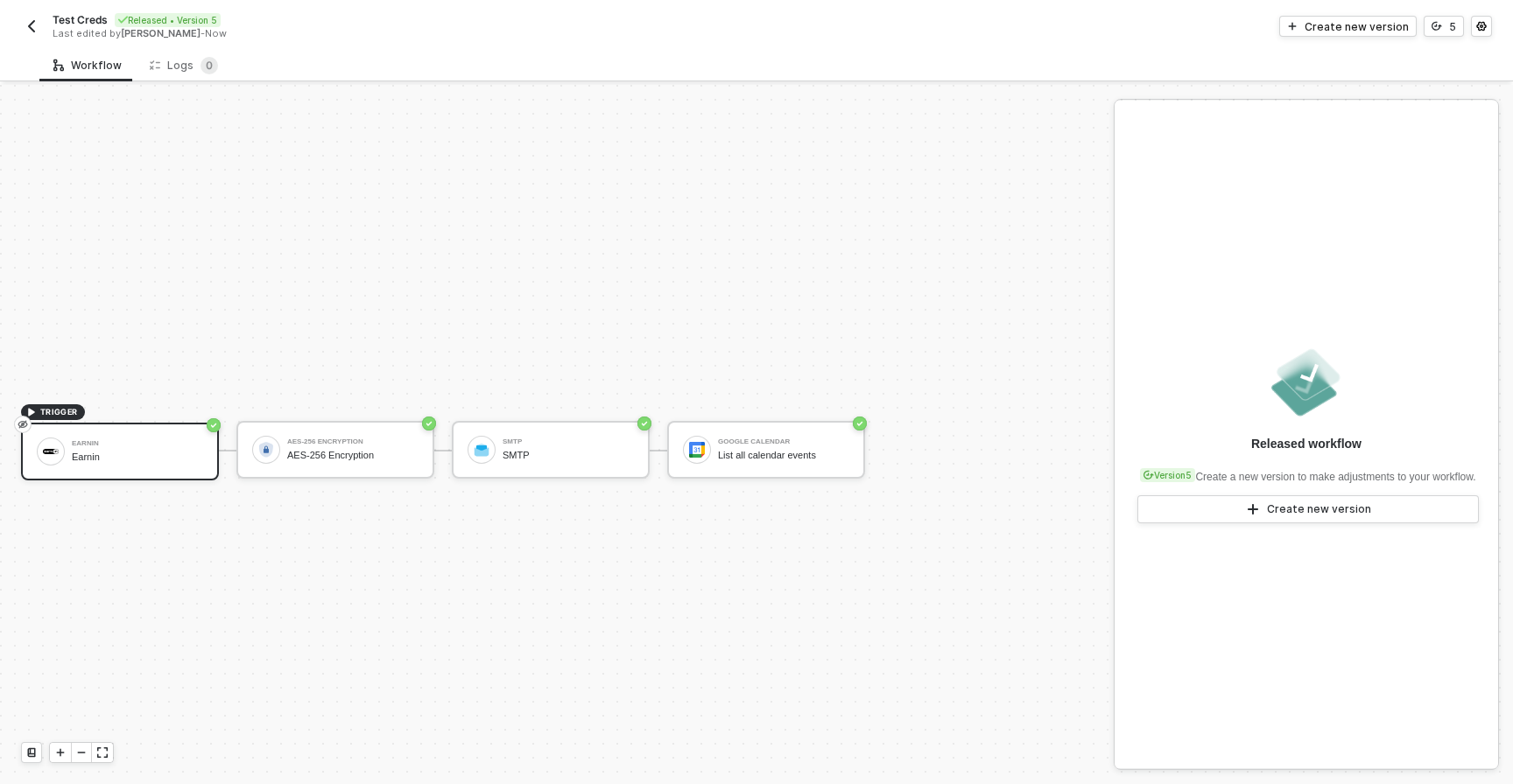
scroll to position [33, 0]
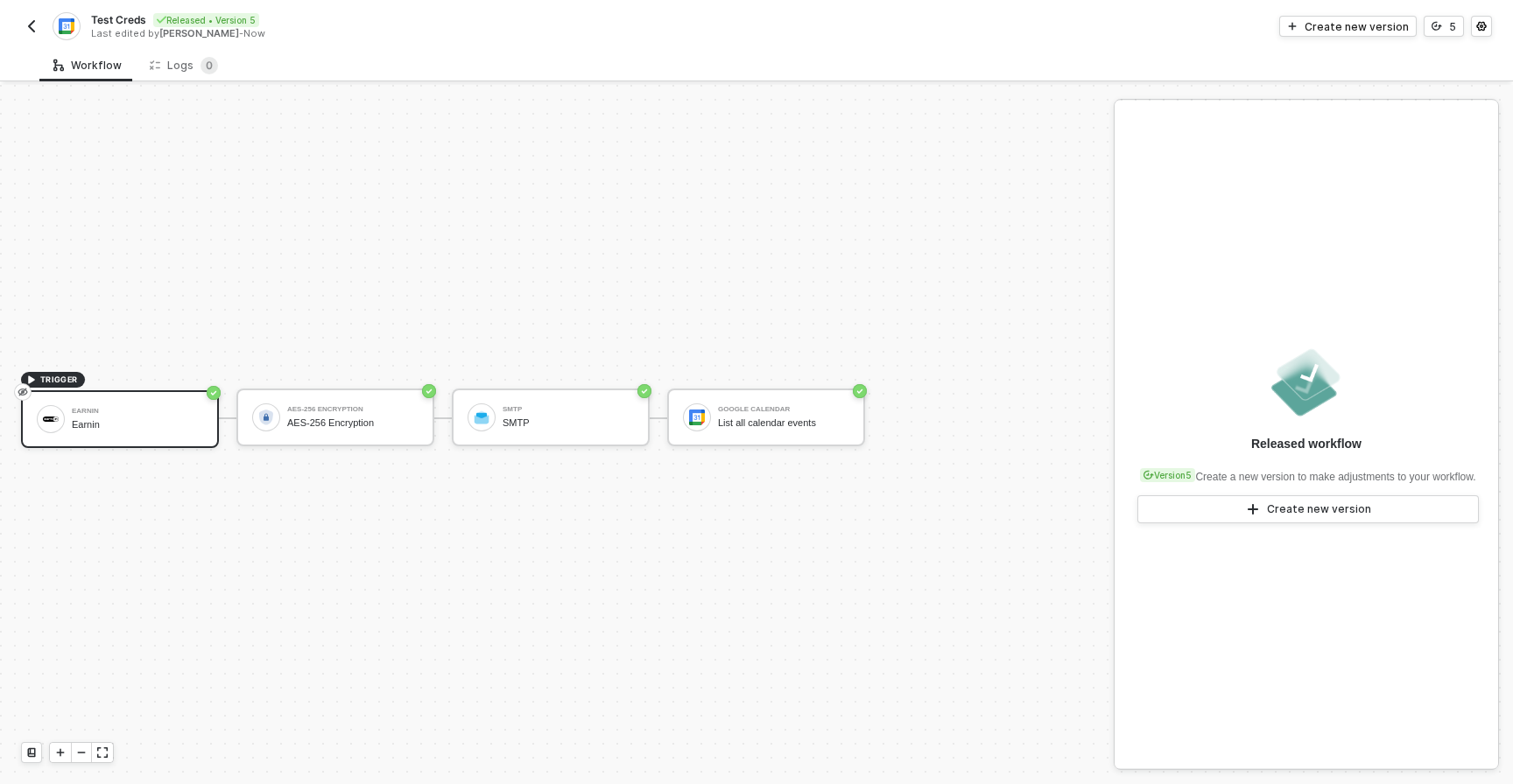
click at [36, 23] on img "button" at bounding box center [31, 26] width 14 height 14
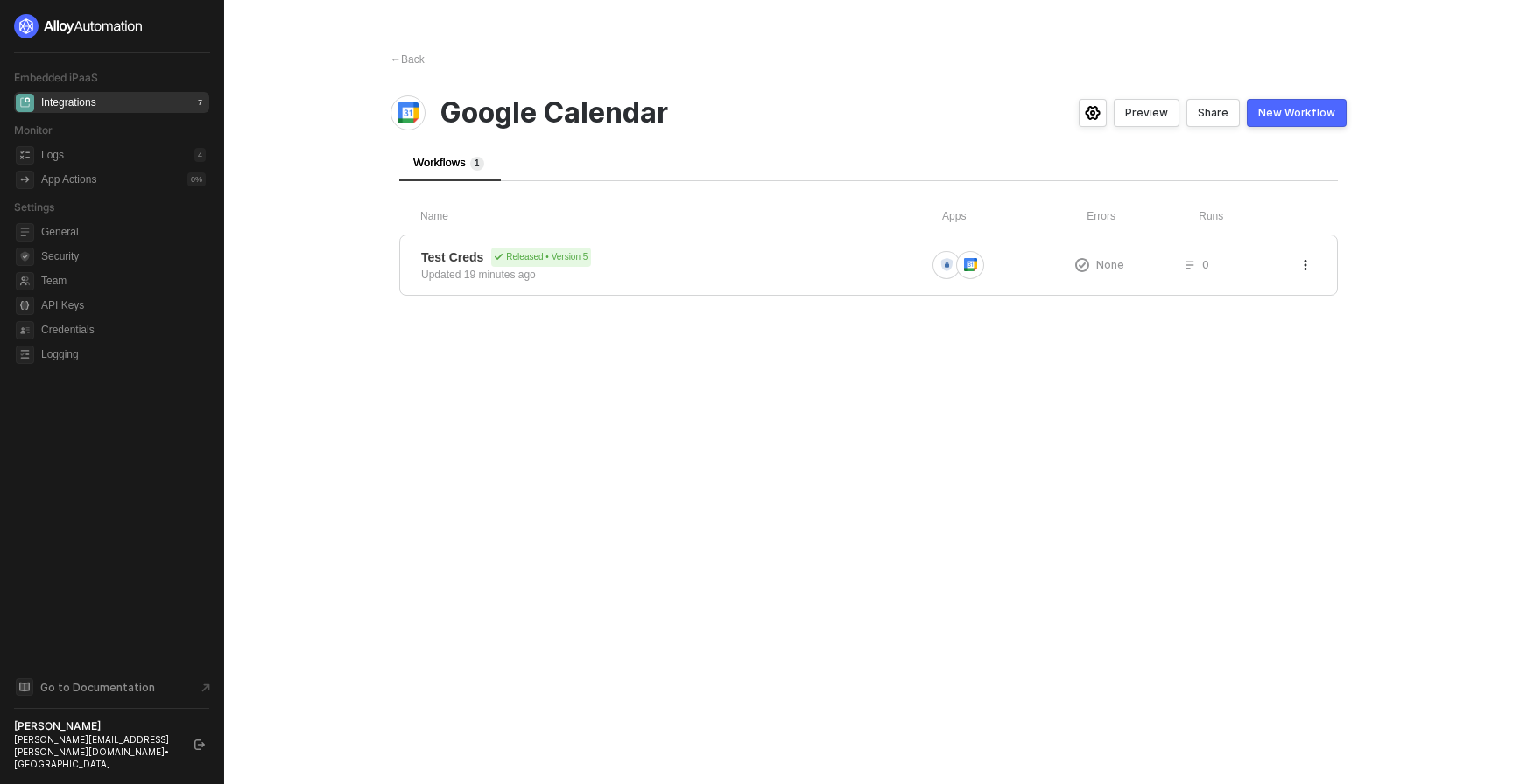
click at [1101, 109] on icon "icon-settings" at bounding box center [1092, 113] width 16 height 14
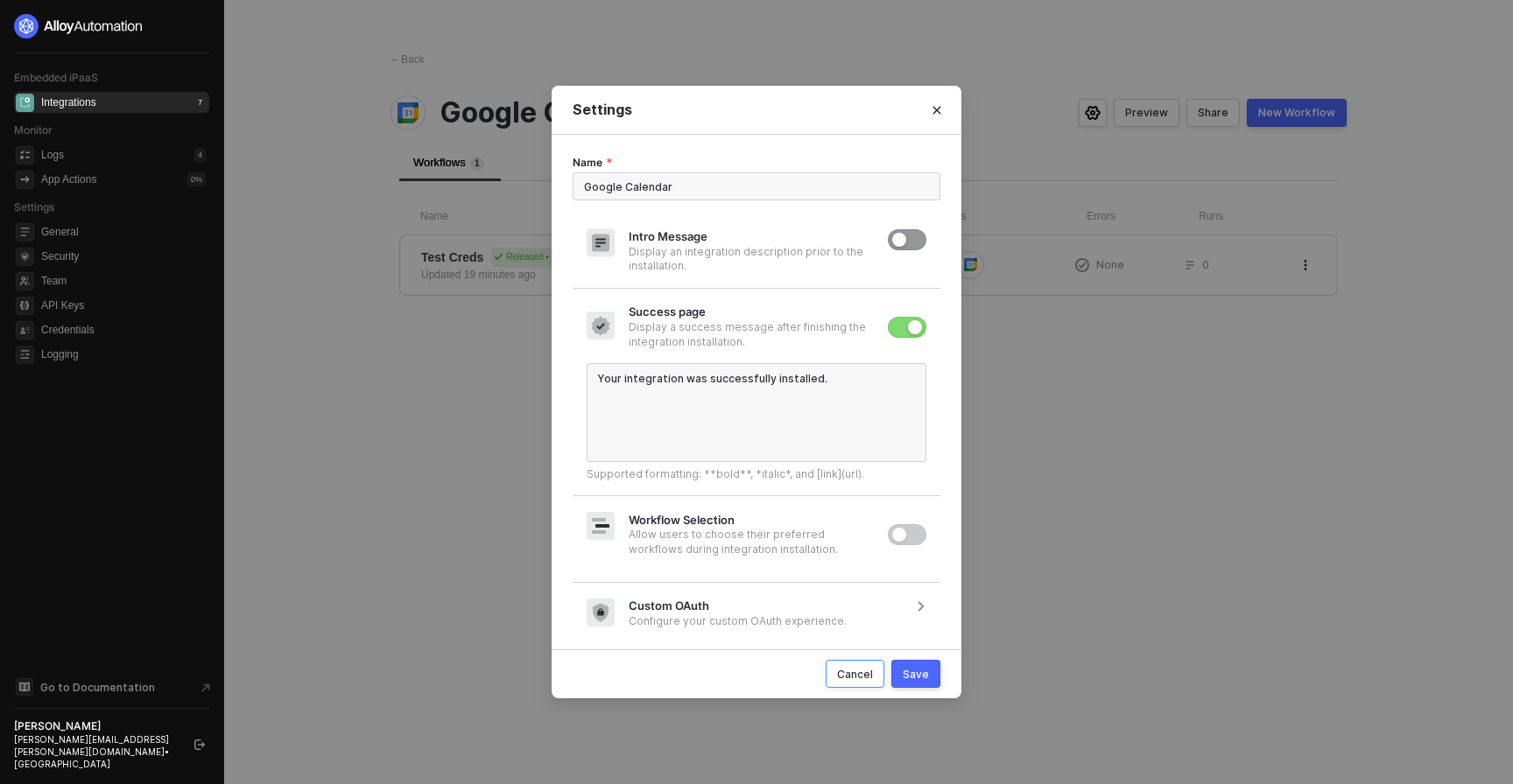
click at [860, 667] on div "Cancel" at bounding box center [854, 674] width 35 height 15
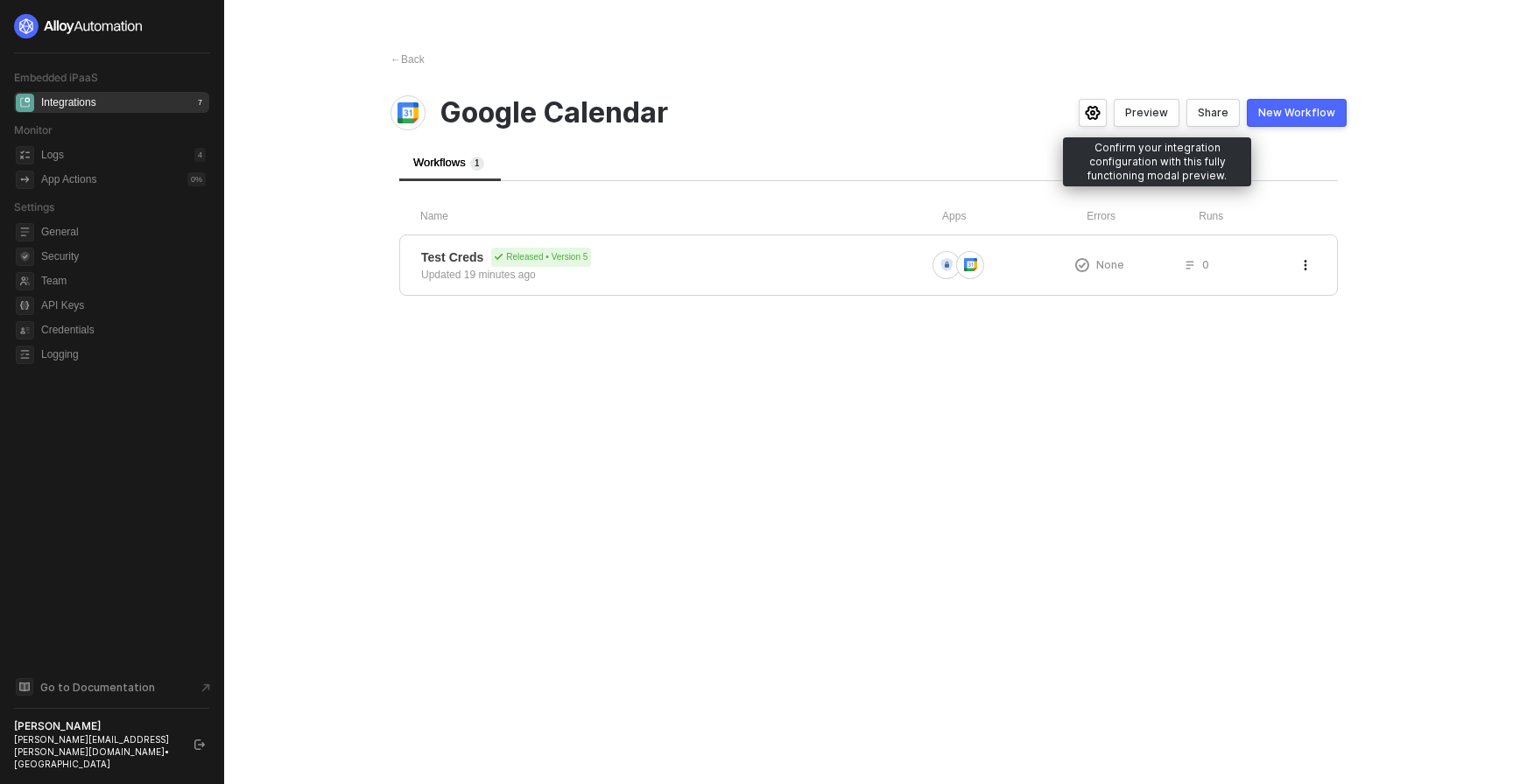
click at [1173, 123] on button "Preview" at bounding box center [1146, 113] width 65 height 28
click at [1150, 104] on button "Preview" at bounding box center [1146, 113] width 65 height 28
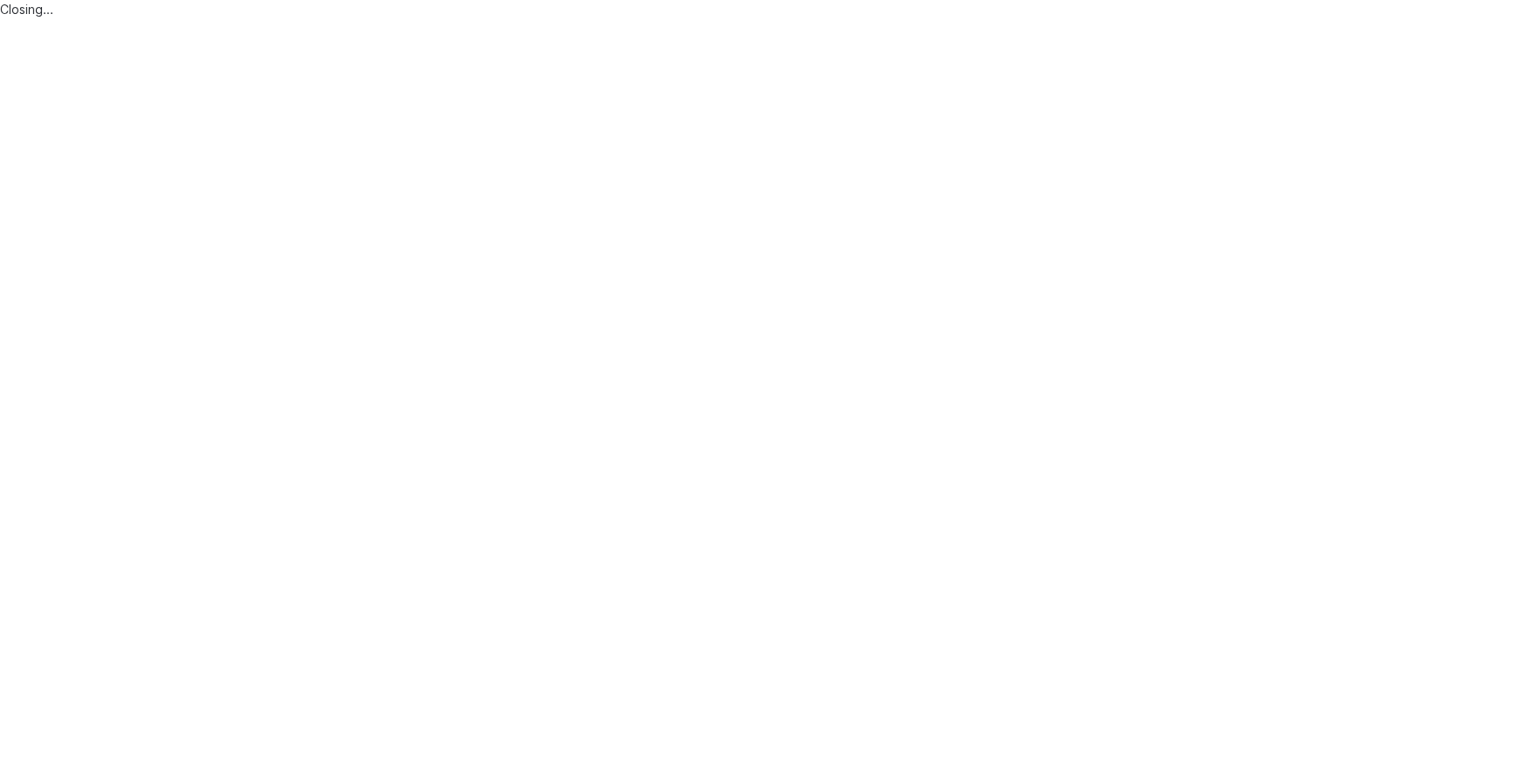
click at [766, 213] on div "Alloy Closing..." at bounding box center [756, 392] width 1513 height 784
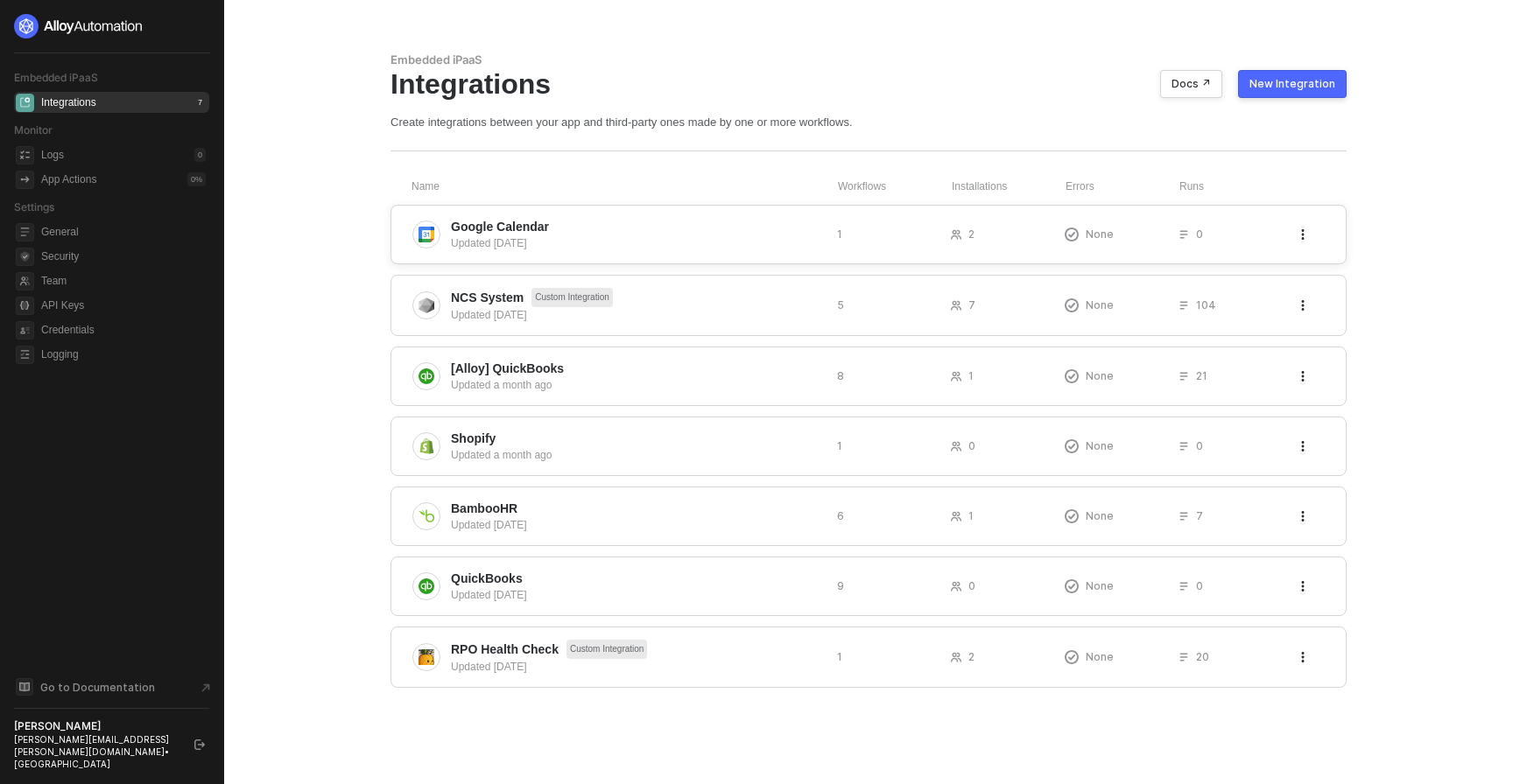
click at [750, 228] on span "Google Calendar" at bounding box center [636, 227] width 372 height 18
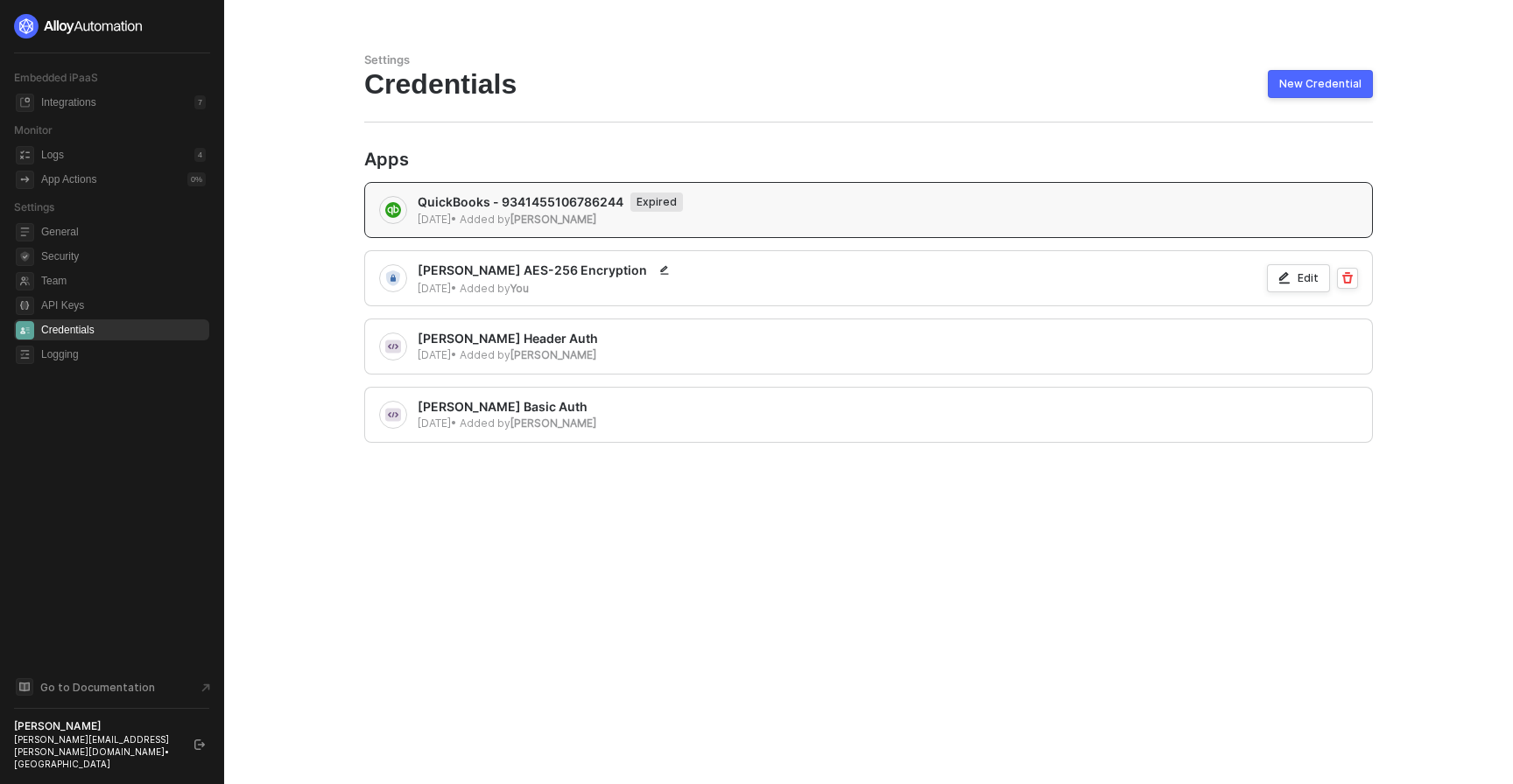
click at [1284, 83] on div "New Credential" at bounding box center [1320, 84] width 82 height 14
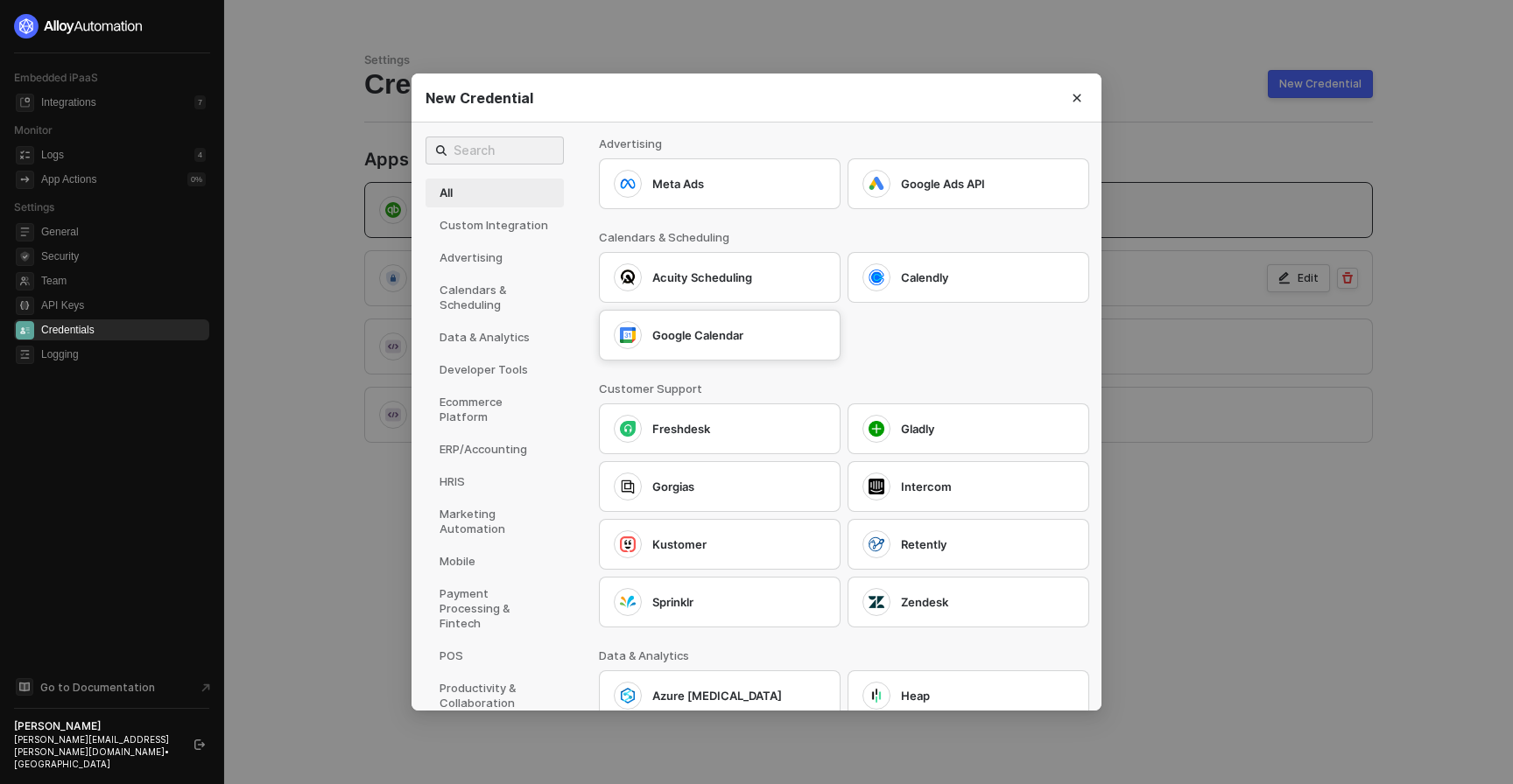
click at [783, 351] on div "Google Calendar" at bounding box center [719, 335] width 242 height 50
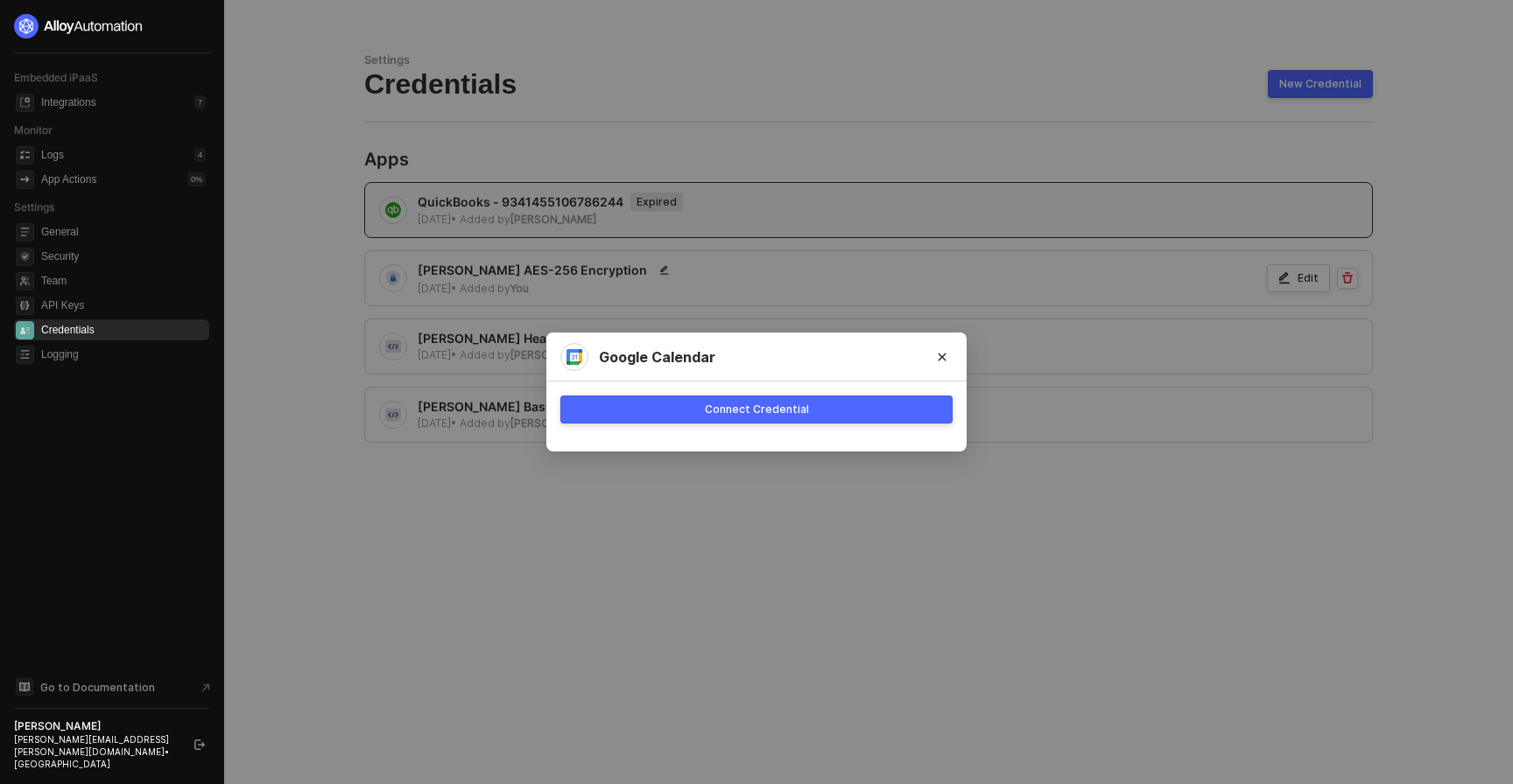
click at [800, 412] on div "Connect Credential" at bounding box center [756, 409] width 104 height 14
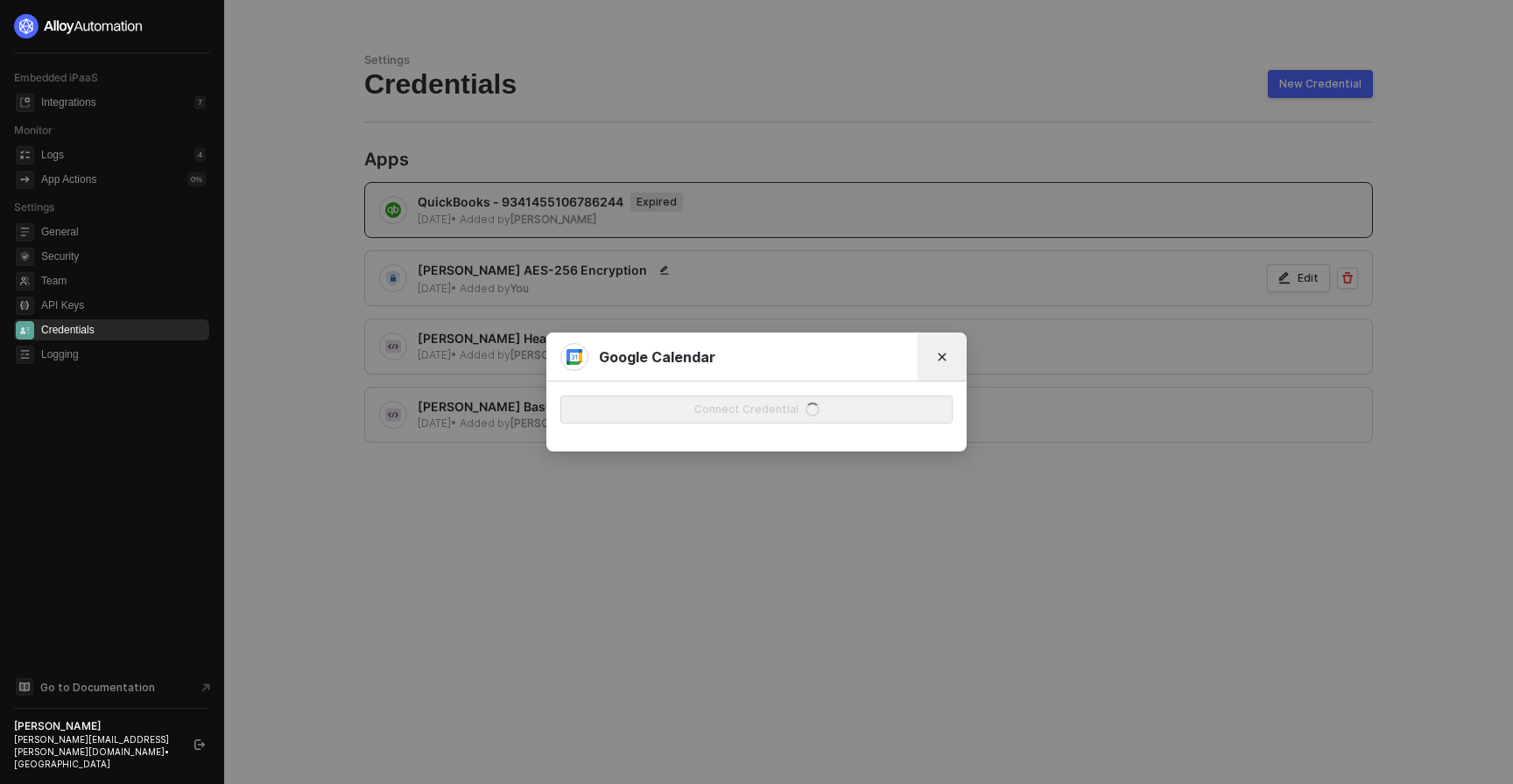
click at [942, 353] on div "Google Calendar Connect Credential" at bounding box center [756, 392] width 1513 height 784
